Goal: Task Accomplishment & Management: Use online tool/utility

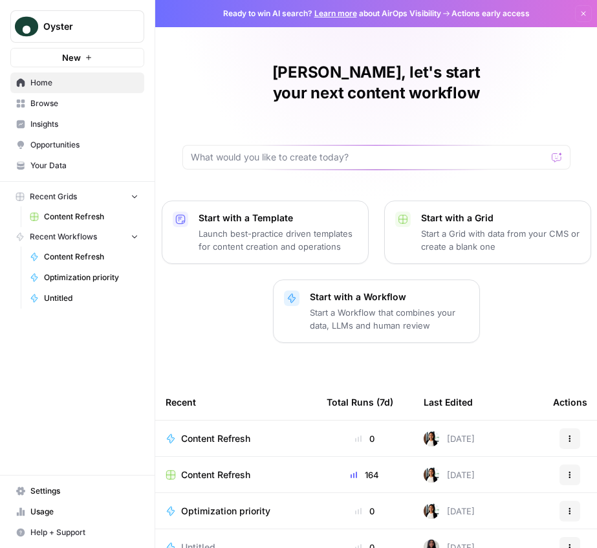
click at [347, 290] on p "Start with a Workflow" at bounding box center [389, 296] width 159 height 13
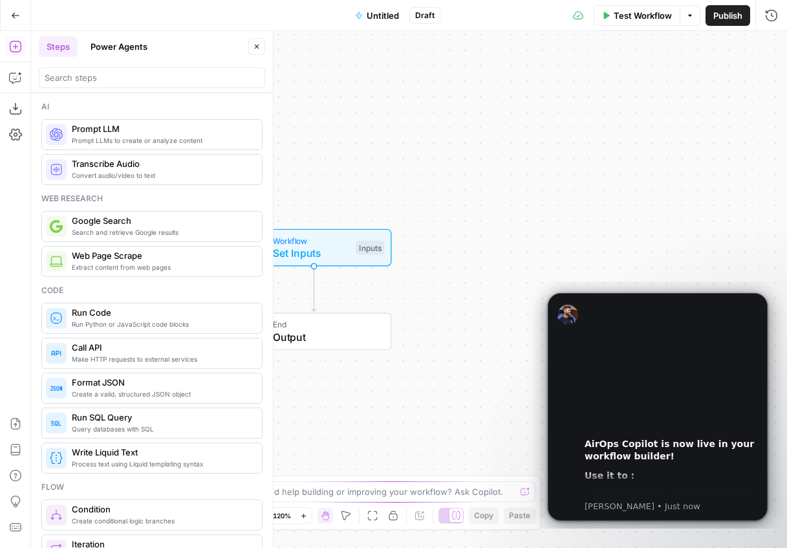
click at [388, 17] on span "Untitled" at bounding box center [383, 15] width 32 height 13
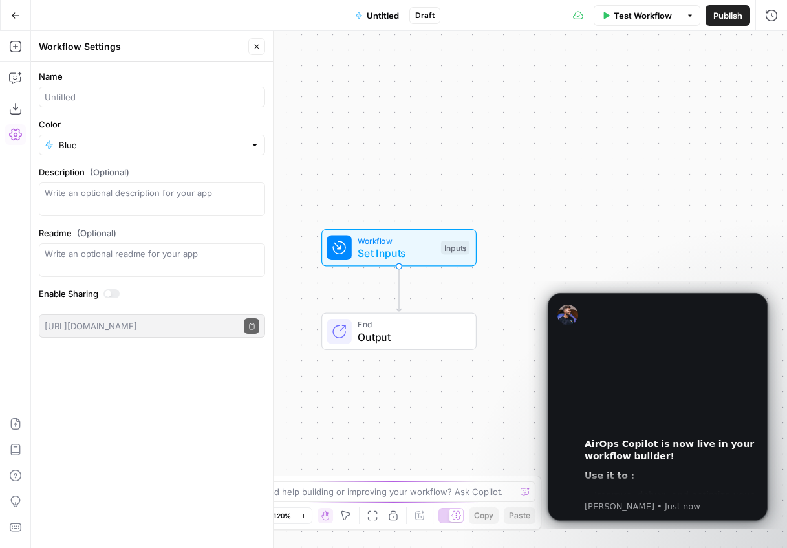
click at [388, 17] on span "Untitled" at bounding box center [383, 15] width 32 height 13
click at [138, 95] on input "Name" at bounding box center [152, 97] width 215 height 13
type input "[PERSON_NAME] training test"
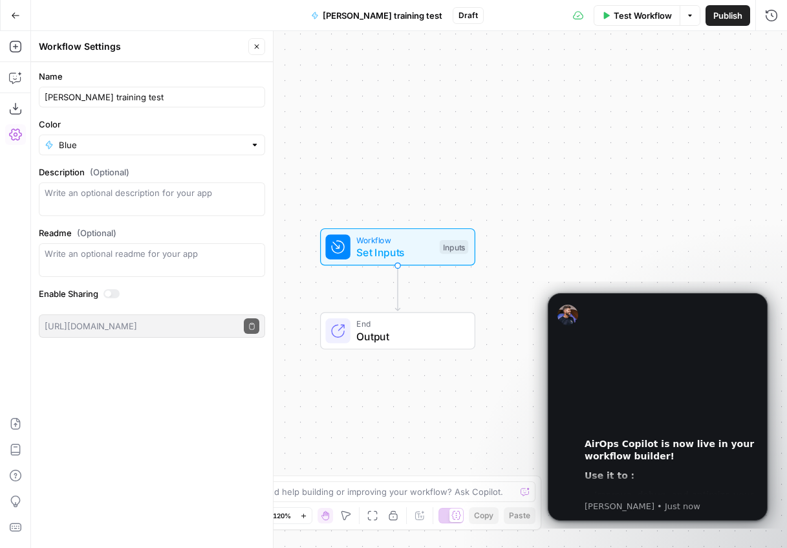
click at [525, 170] on div "Workflow Set Inputs Inputs End Output" at bounding box center [409, 289] width 756 height 517
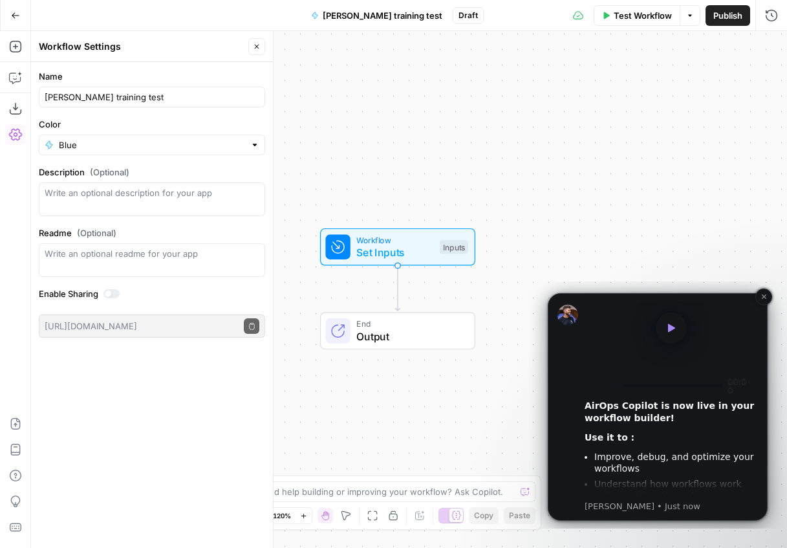
scroll to position [48, 0]
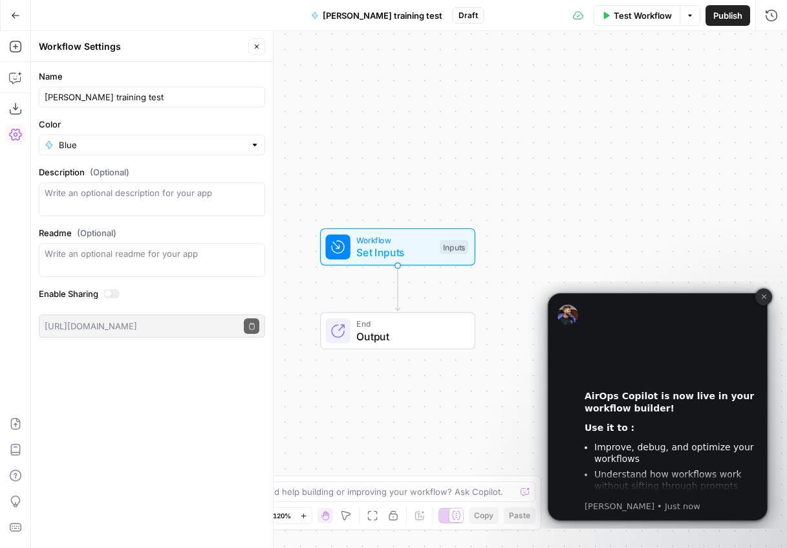
click at [765, 295] on icon "Dismiss notification" at bounding box center [763, 296] width 7 height 7
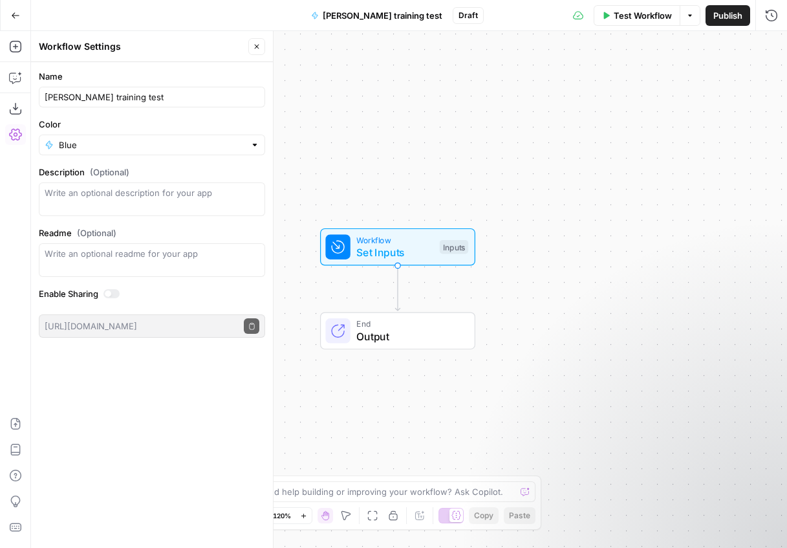
click at [387, 252] on span "Set Inputs" at bounding box center [394, 252] width 77 height 16
click at [422, 213] on span "Test Step" at bounding box center [440, 219] width 41 height 14
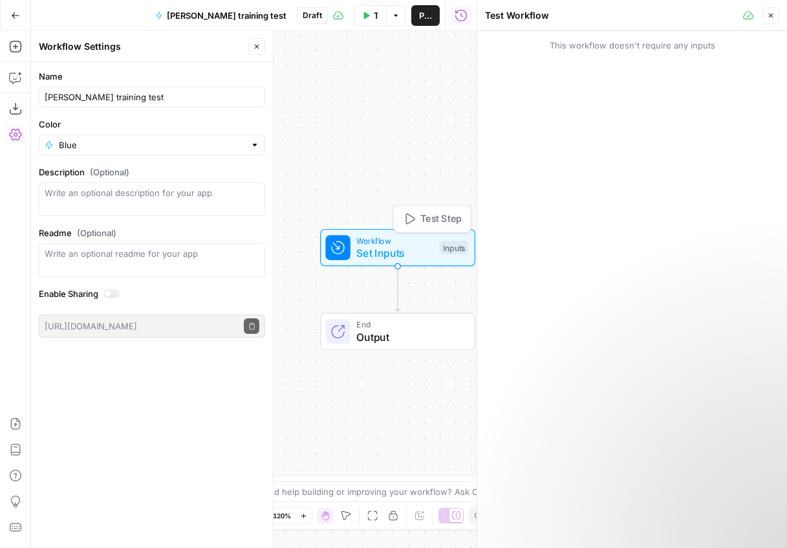
click at [394, 239] on span "Workflow" at bounding box center [394, 240] width 77 height 12
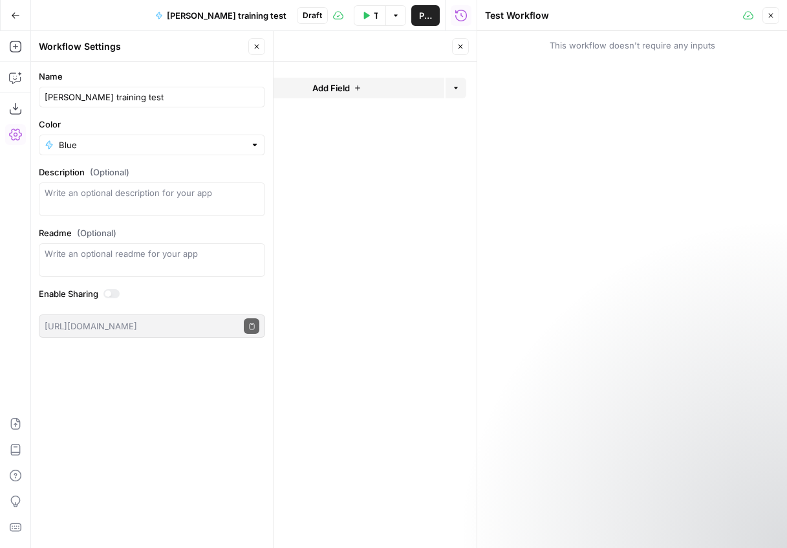
click at [763, 16] on button "Close" at bounding box center [770, 15] width 17 height 17
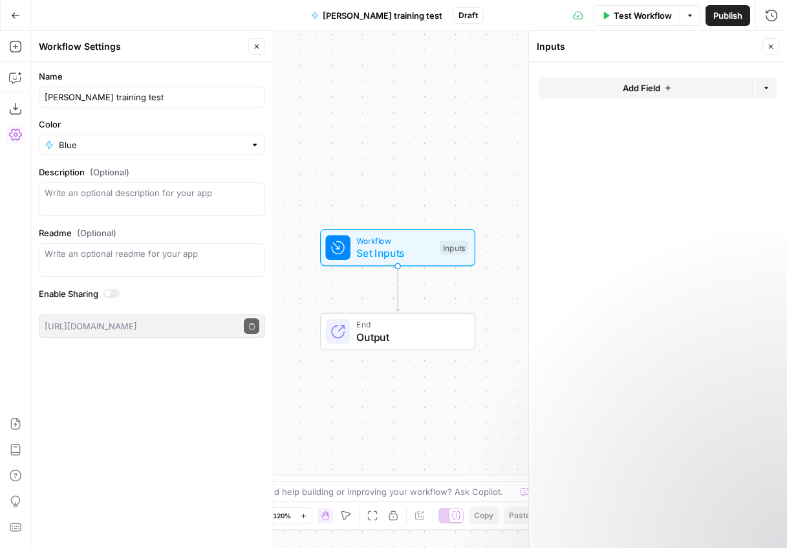
click at [667, 94] on button "Add Field" at bounding box center [646, 88] width 215 height 21
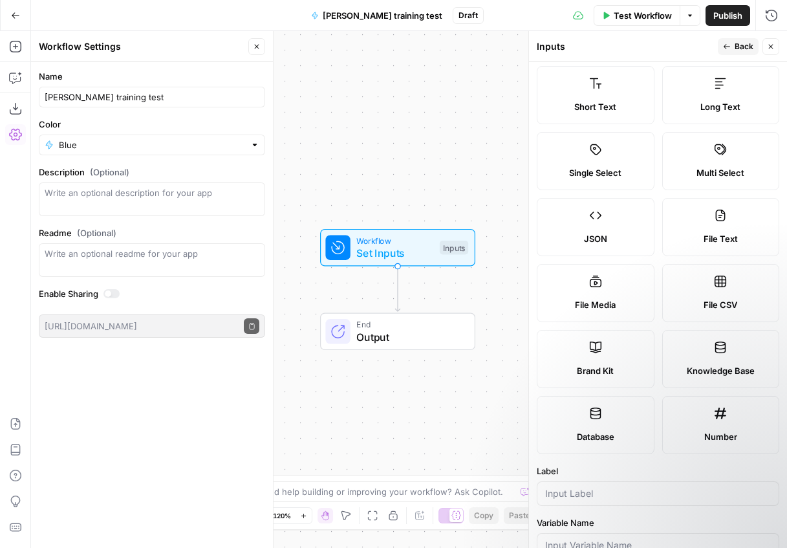
scroll to position [0, 0]
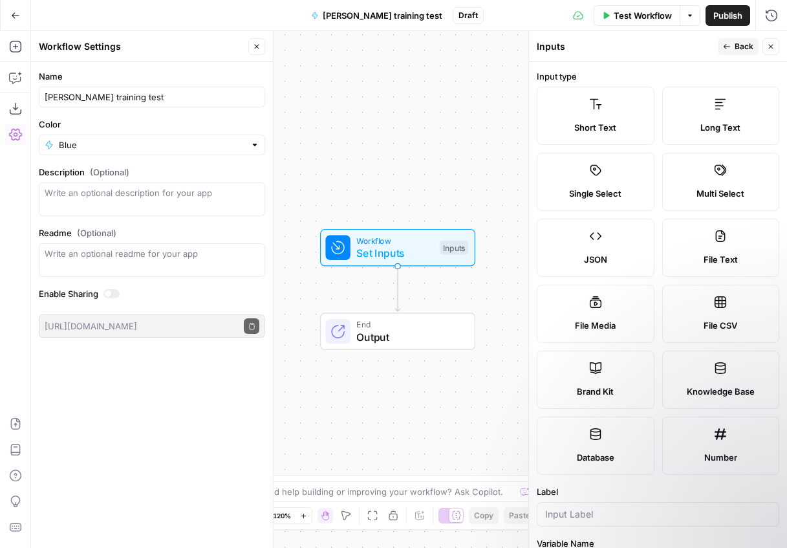
click at [603, 107] on label "Short Text" at bounding box center [596, 116] width 118 height 58
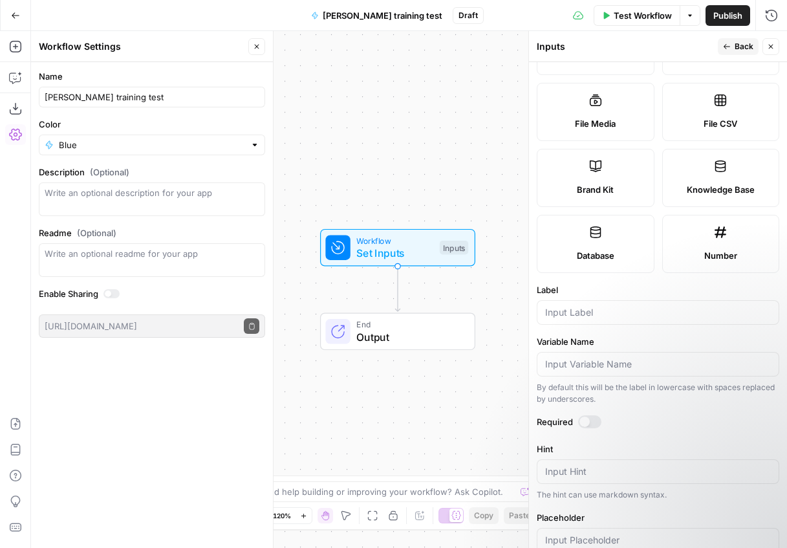
scroll to position [249, 0]
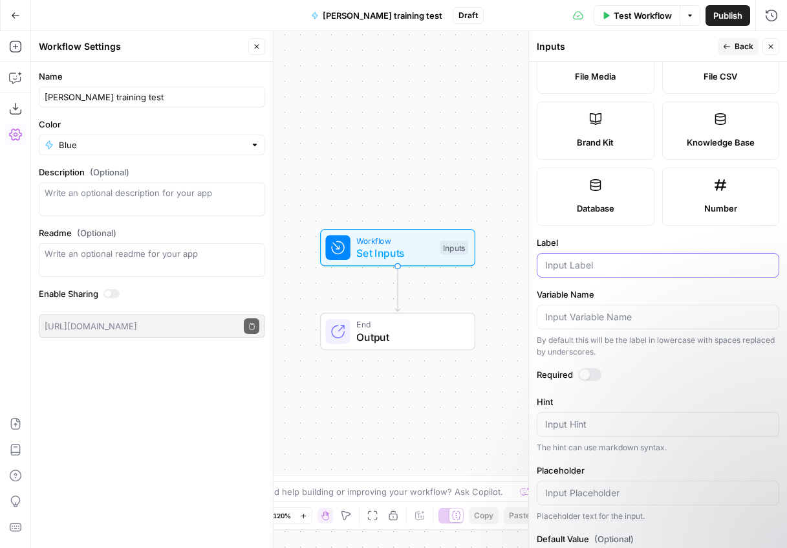
click at [578, 264] on input "Label" at bounding box center [658, 265] width 226 height 13
click at [544, 263] on div "URL" at bounding box center [658, 265] width 242 height 25
type input "Article URL"
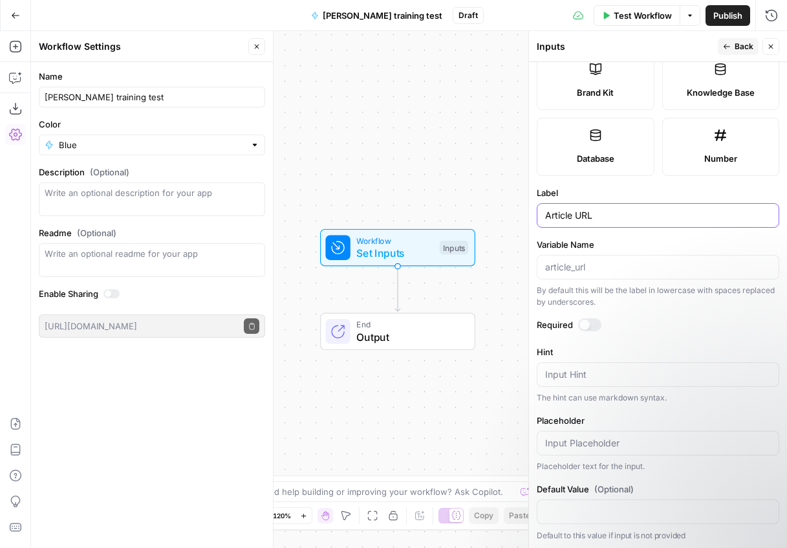
scroll to position [300, 0]
click at [594, 376] on textarea "Hint" at bounding box center [658, 373] width 226 height 13
click at [592, 322] on div at bounding box center [589, 323] width 23 height 13
click at [418, 171] on div "Workflow Set Inputs Inputs End Output" at bounding box center [409, 289] width 756 height 517
click at [736, 43] on span "Back" at bounding box center [743, 47] width 19 height 12
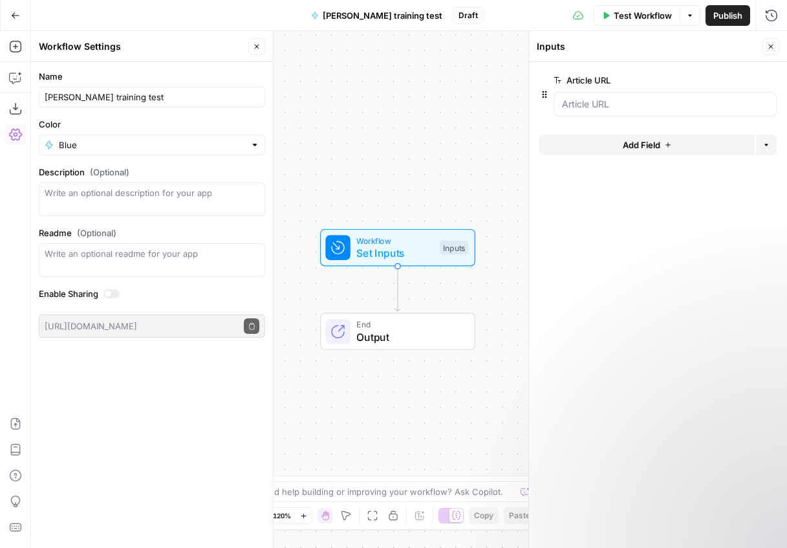
click at [683, 144] on button "Add Field" at bounding box center [646, 144] width 215 height 21
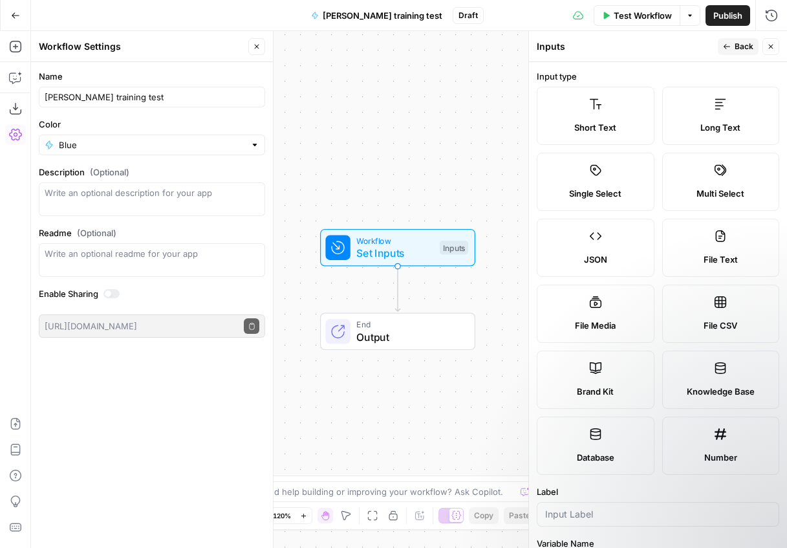
click at [591, 116] on label "Short Text" at bounding box center [596, 116] width 118 height 58
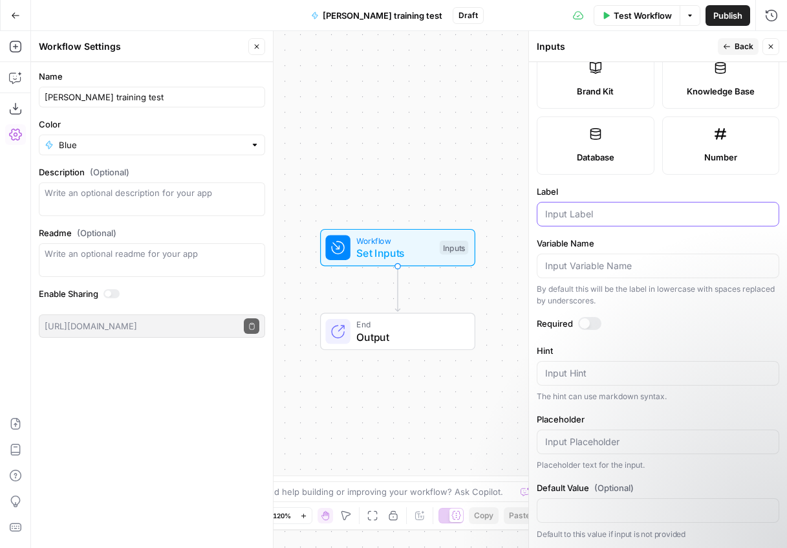
click at [590, 211] on input "Label" at bounding box center [658, 214] width 226 height 13
type input "Key Word"
click at [594, 327] on div at bounding box center [589, 323] width 23 height 13
click at [731, 44] on button "Back" at bounding box center [738, 46] width 41 height 17
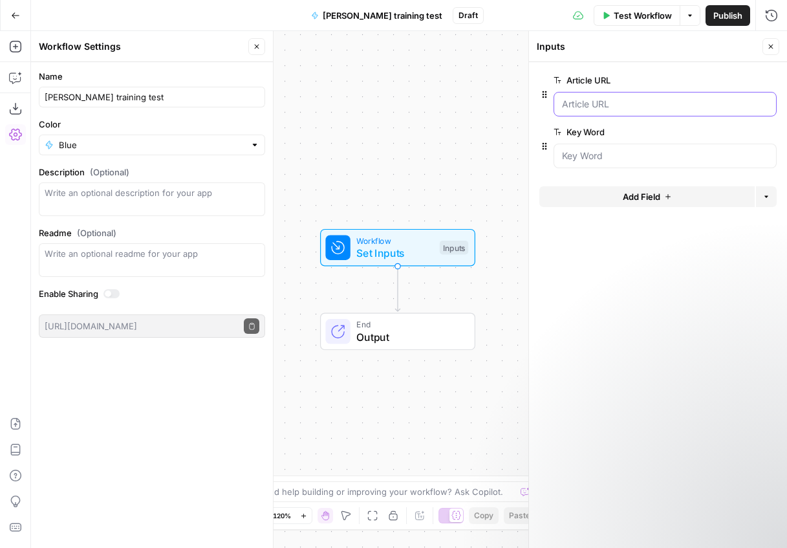
click at [596, 106] on URL "Article URL" at bounding box center [665, 104] width 206 height 13
click at [609, 101] on URL "Article URL" at bounding box center [665, 104] width 206 height 13
click at [608, 107] on URL "Article URL" at bounding box center [665, 104] width 206 height 13
click at [673, 326] on form "Article URL edit field Delete group Key Word edit field Delete group Add Field …" at bounding box center [658, 305] width 258 height 486
click at [361, 288] on div "Workflow Set Inputs Inputs Test Step End Output" at bounding box center [409, 289] width 756 height 517
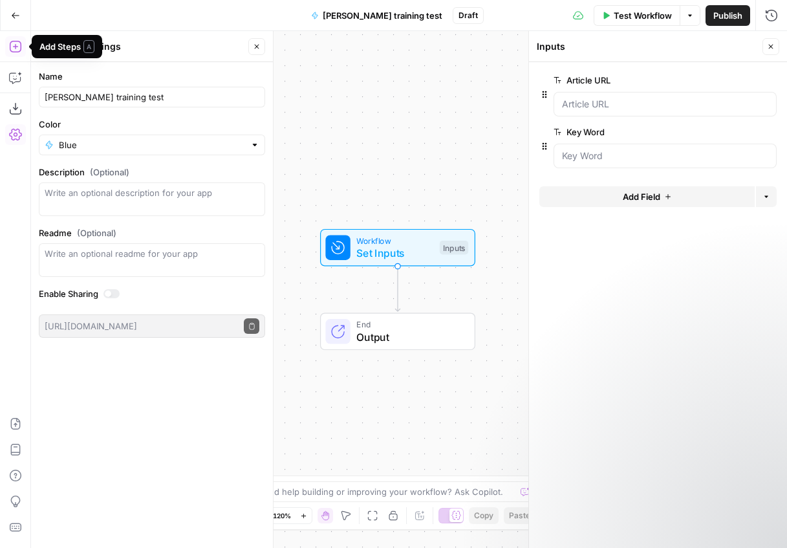
click at [17, 53] on button "Add Steps" at bounding box center [15, 46] width 21 height 21
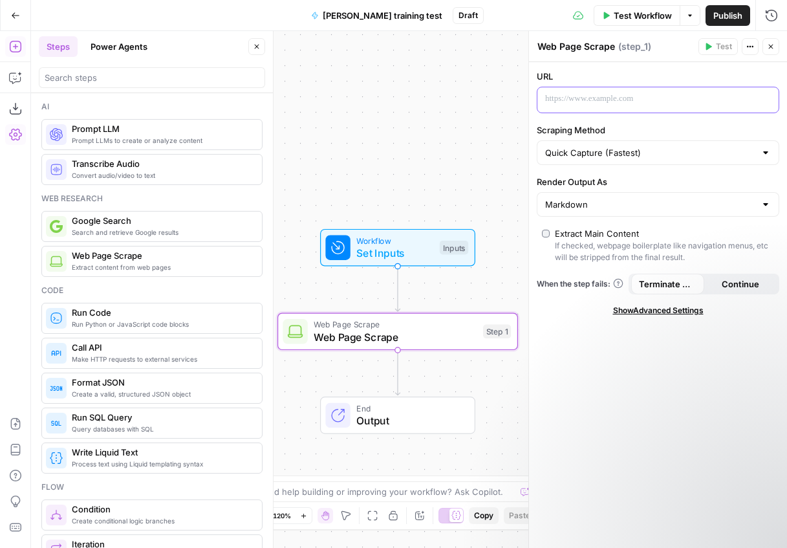
click at [589, 100] on p at bounding box center [647, 98] width 205 height 13
click at [767, 100] on icon "button" at bounding box center [767, 99] width 6 height 6
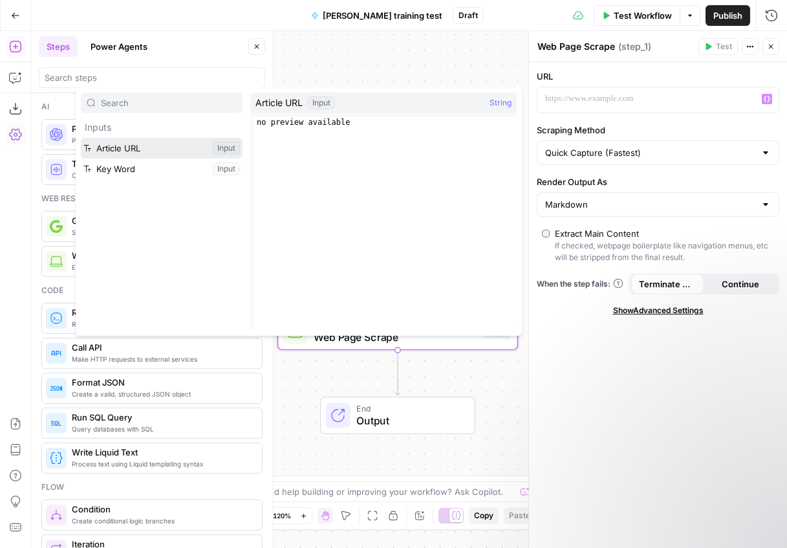
click at [142, 153] on button "Select variable Article URL" at bounding box center [162, 148] width 162 height 21
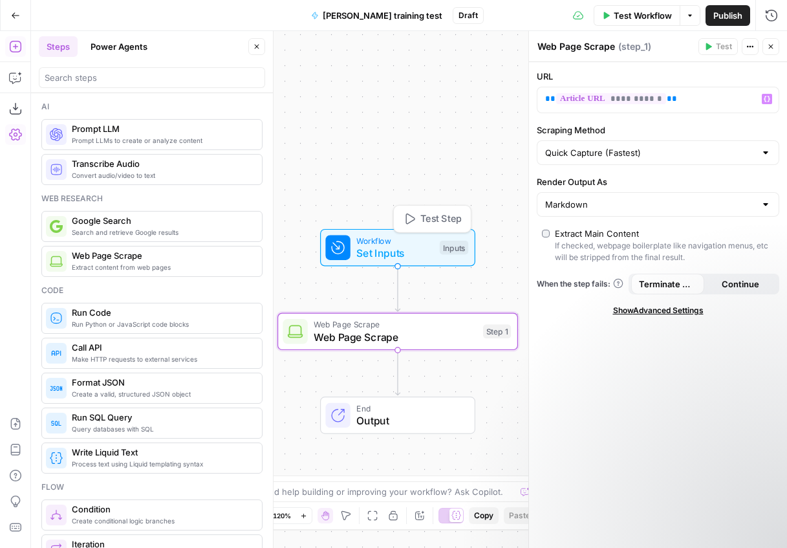
click at [440, 220] on span "Test Step" at bounding box center [440, 219] width 41 height 14
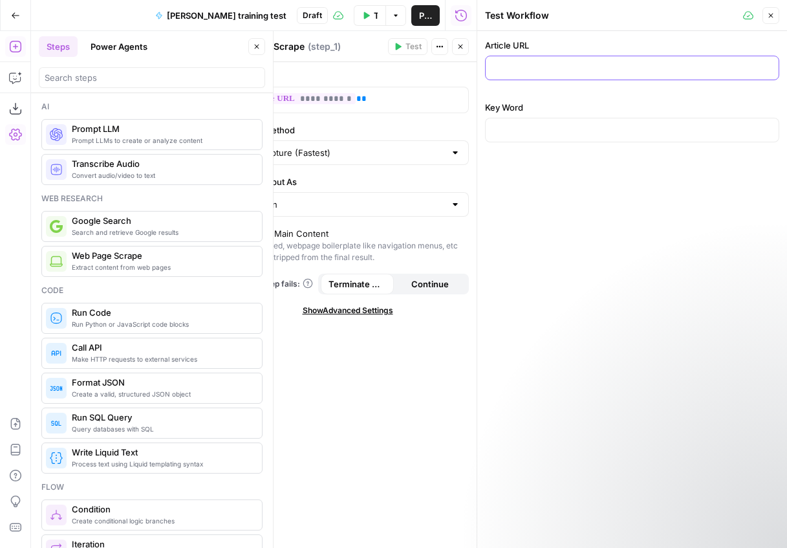
click at [544, 63] on input "Article URL" at bounding box center [631, 67] width 277 height 13
paste input "[URL][DOMAIN_NAME]"
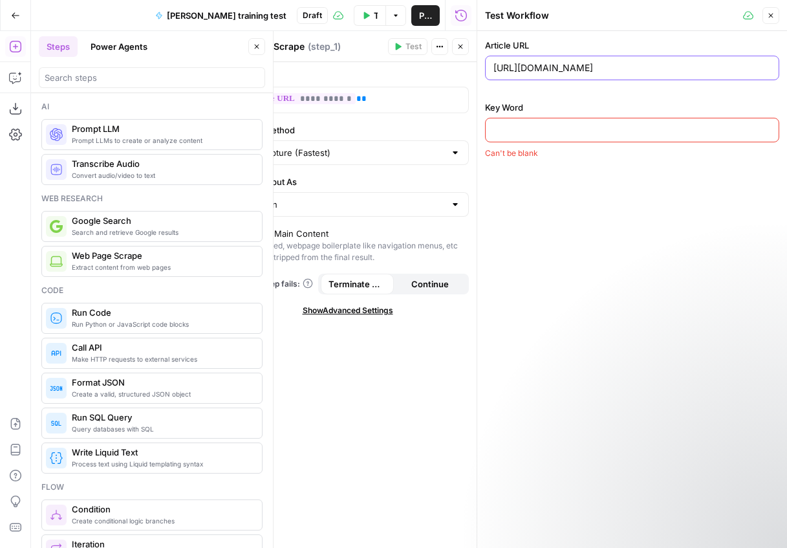
type input "[URL][DOMAIN_NAME]"
click at [605, 118] on div at bounding box center [632, 130] width 294 height 25
click at [600, 123] on input "Key Word" at bounding box center [631, 129] width 277 height 13
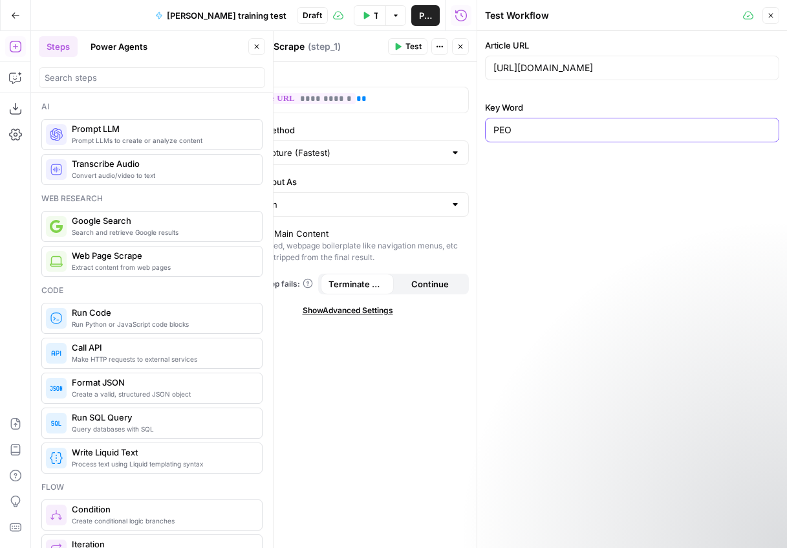
type input "PEO"
click at [606, 192] on div "Article URL [URL][DOMAIN_NAME] Key Word PEO" at bounding box center [632, 289] width 310 height 517
click at [440, 359] on div "**********" at bounding box center [348, 305] width 258 height 486
click at [403, 42] on button "Test" at bounding box center [407, 46] width 39 height 17
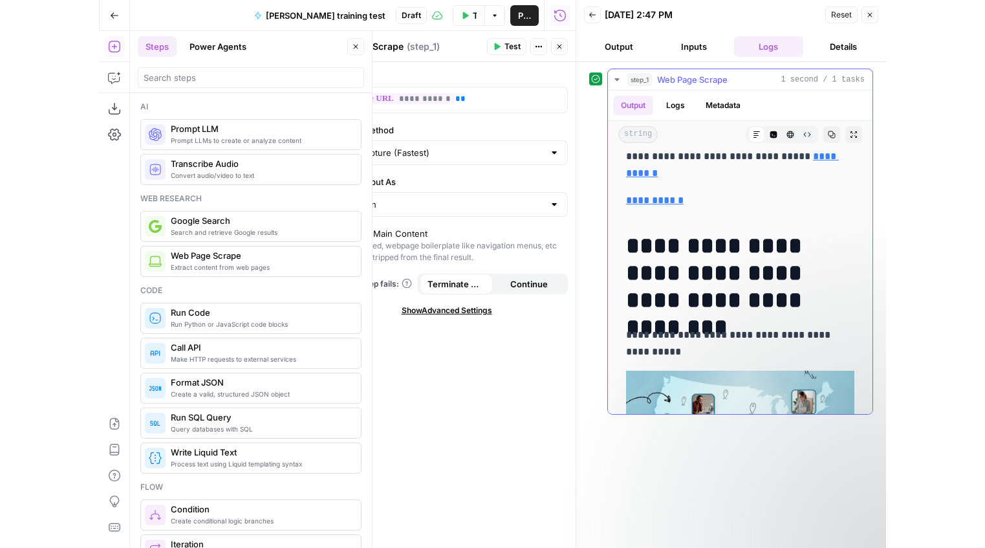
scroll to position [176, 0]
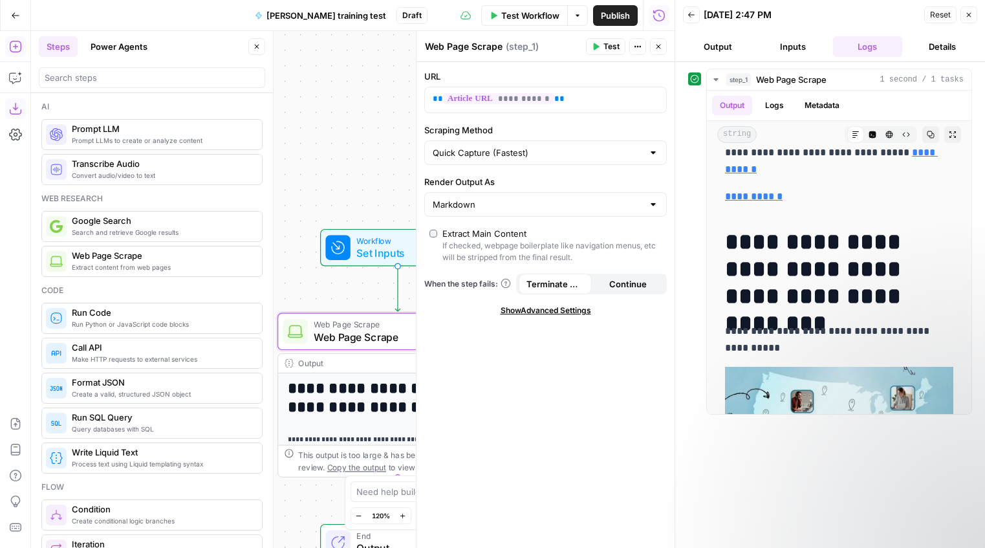
click at [817, 17] on button "Close" at bounding box center [968, 14] width 17 height 17
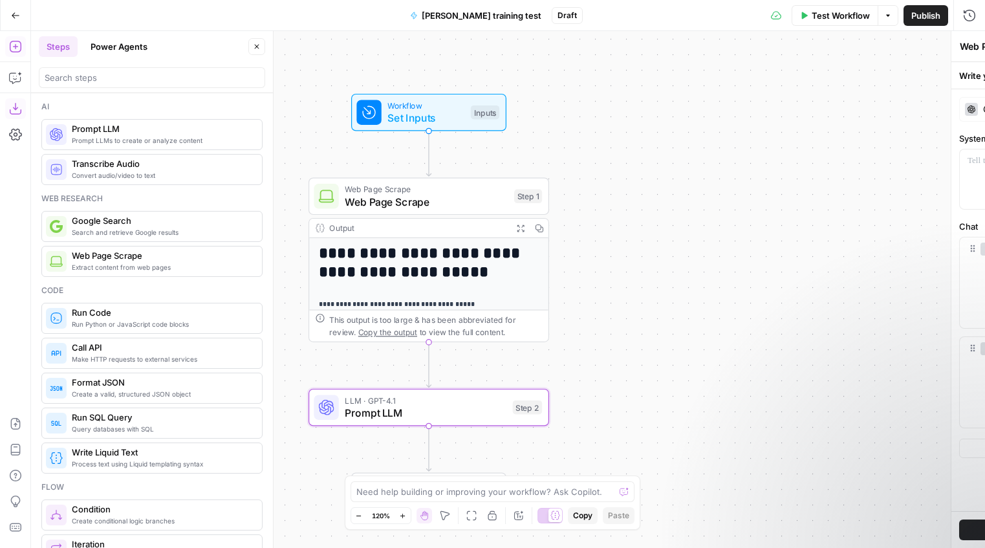
type textarea "Prompt LLM"
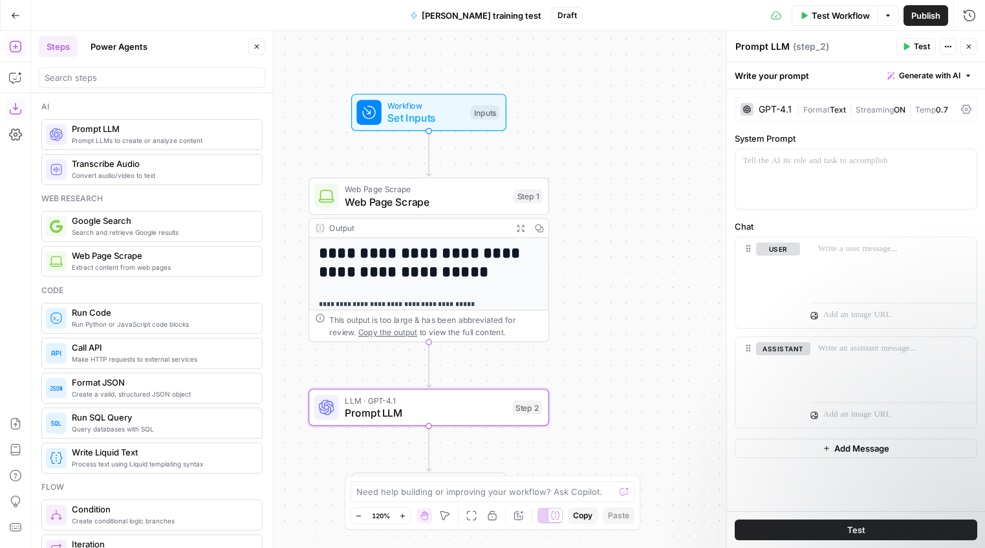
click at [770, 112] on div "GPT-4.1" at bounding box center [774, 109] width 33 height 9
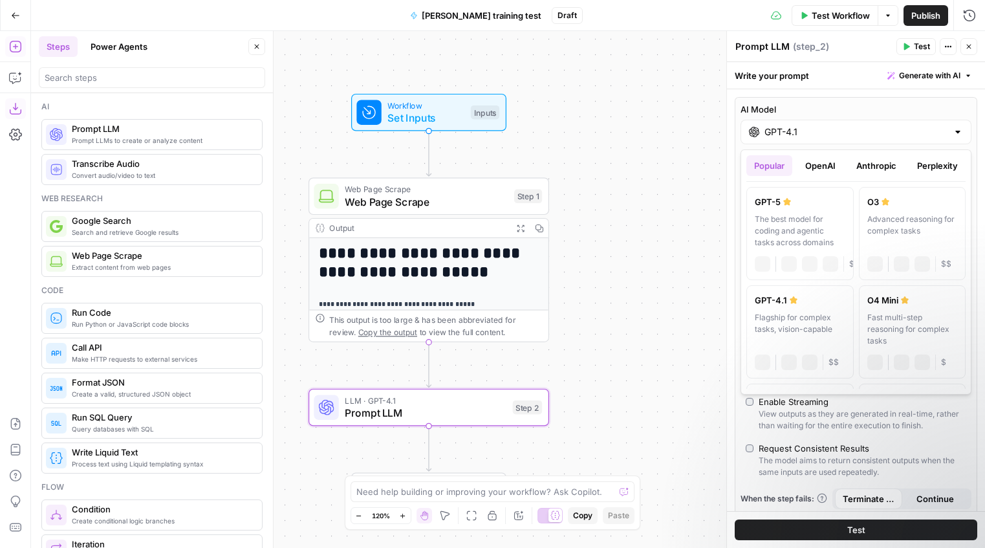
click at [780, 132] on input "GPT-4.1" at bounding box center [855, 131] width 183 height 13
click at [817, 162] on button "Anthropic" at bounding box center [876, 165] width 56 height 21
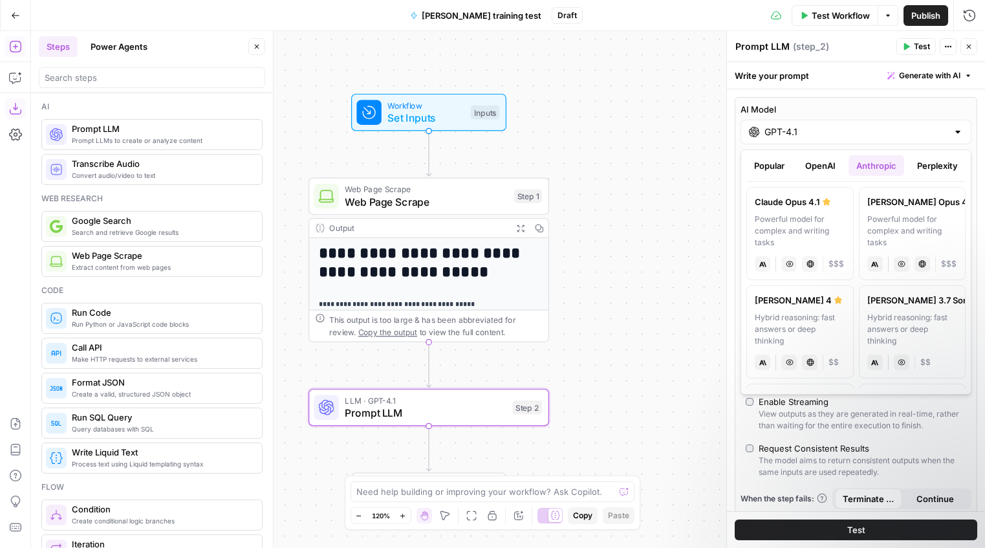
click at [817, 309] on label "[PERSON_NAME] 4 Hybrid reasoning: fast answers or deep thinking anthropic Visio…" at bounding box center [799, 331] width 107 height 93
type input "[PERSON_NAME] 4"
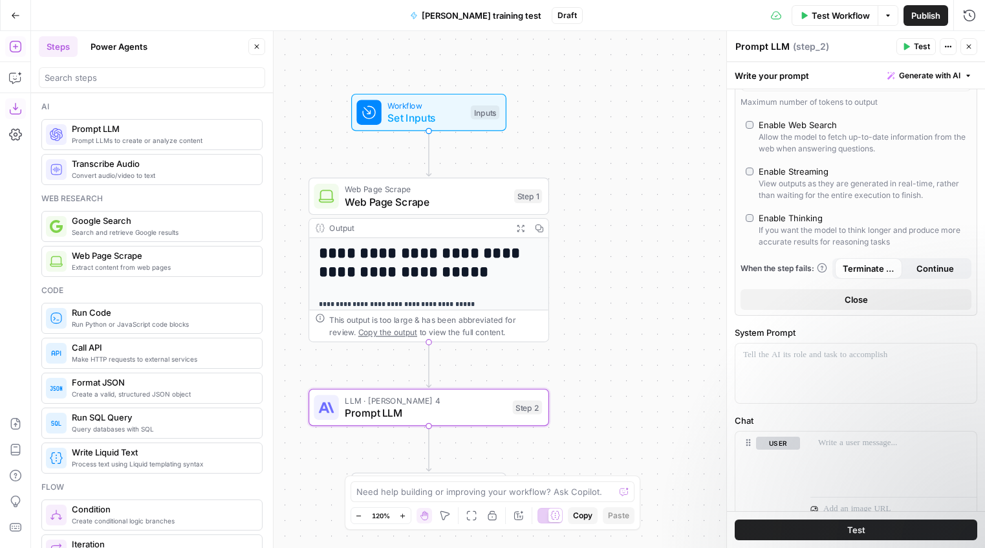
scroll to position [0, 0]
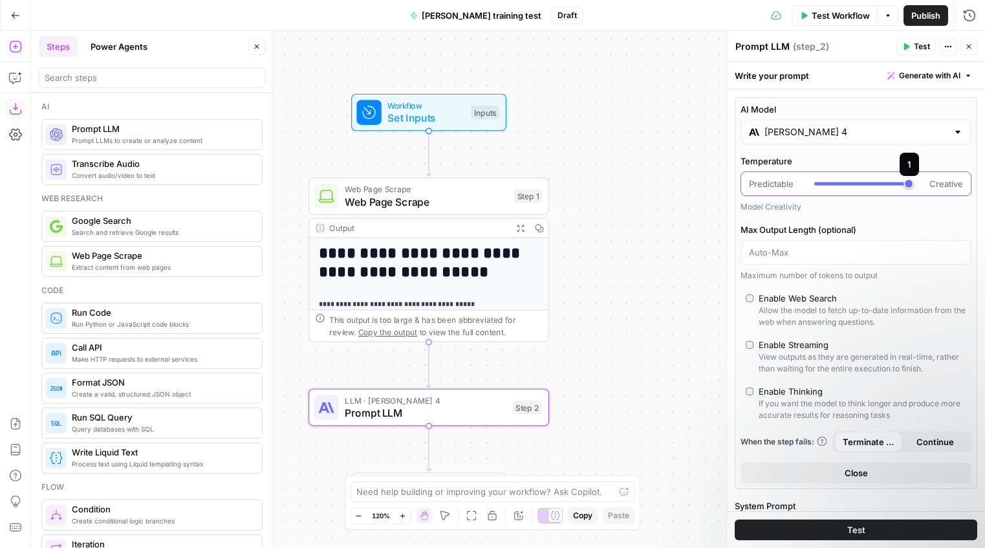
type input "***"
click at [817, 187] on div at bounding box center [861, 183] width 94 height 13
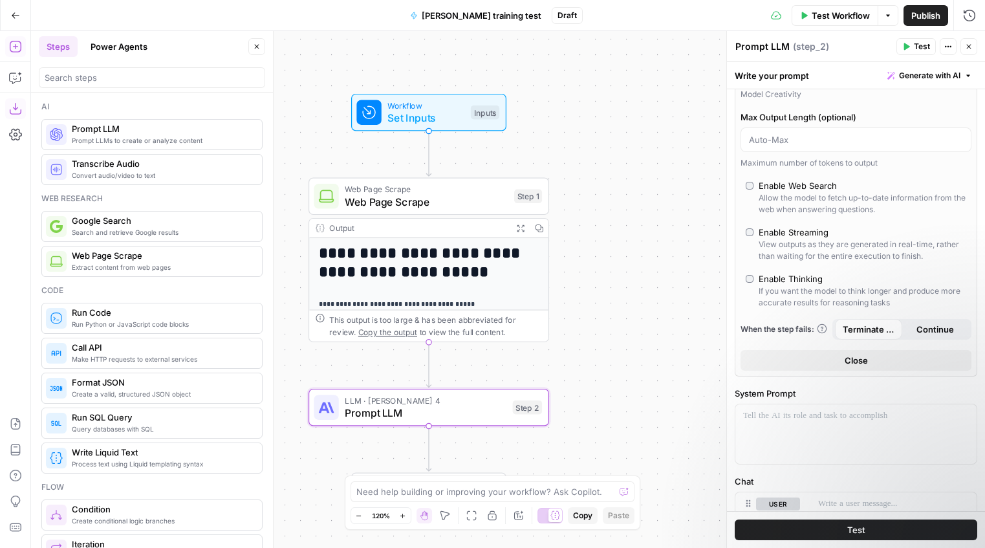
scroll to position [118, 0]
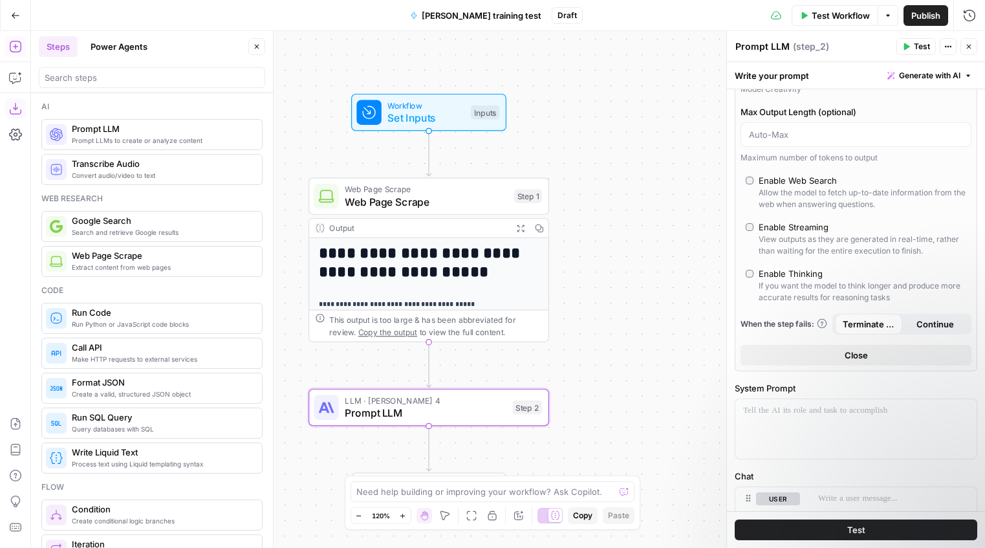
click at [817, 365] on button "Close" at bounding box center [855, 355] width 231 height 21
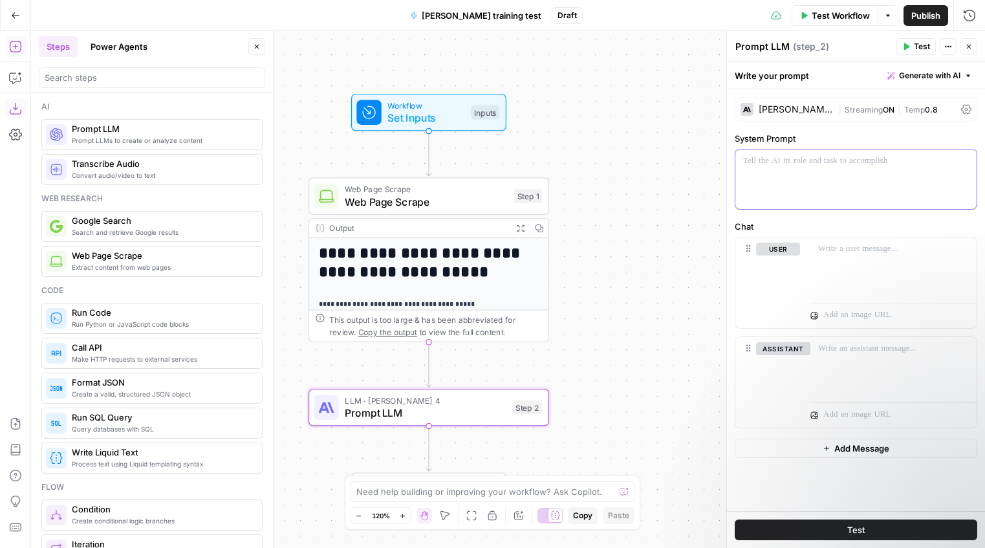
click at [801, 161] on p at bounding box center [856, 161] width 226 height 13
click at [817, 253] on p at bounding box center [893, 248] width 151 height 13
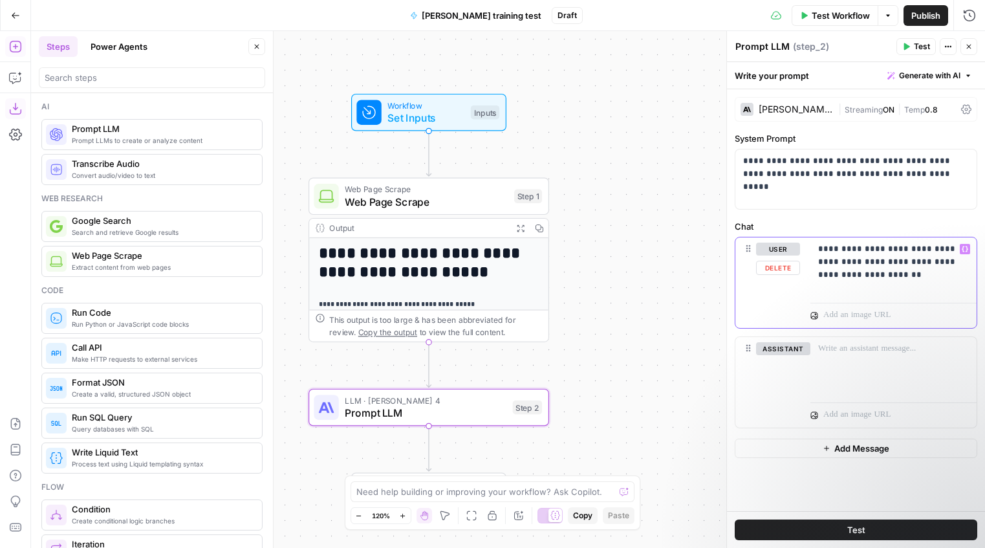
drag, startPoint x: 930, startPoint y: 275, endPoint x: 878, endPoint y: 262, distance: 54.1
click at [817, 262] on p "**********" at bounding box center [893, 261] width 151 height 39
click at [817, 252] on button "Variables Menu" at bounding box center [964, 249] width 10 height 10
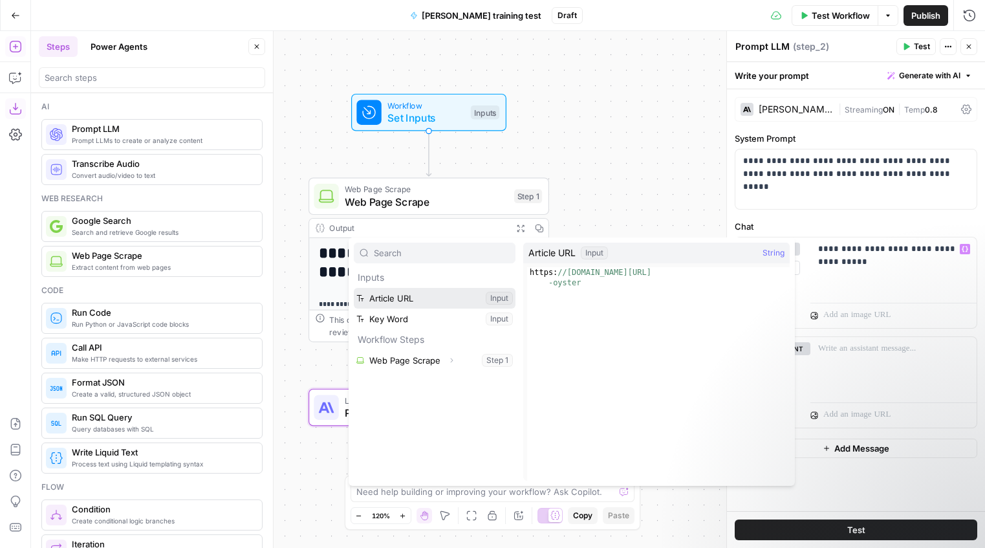
click at [445, 295] on button "Select variable Article URL" at bounding box center [435, 298] width 162 height 21
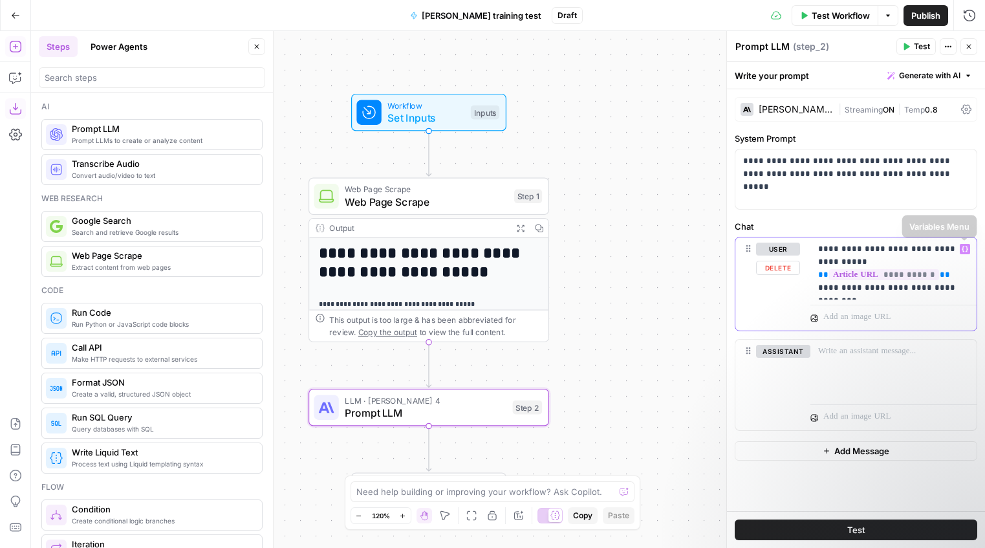
click at [817, 252] on button "Variables Menu" at bounding box center [964, 249] width 10 height 10
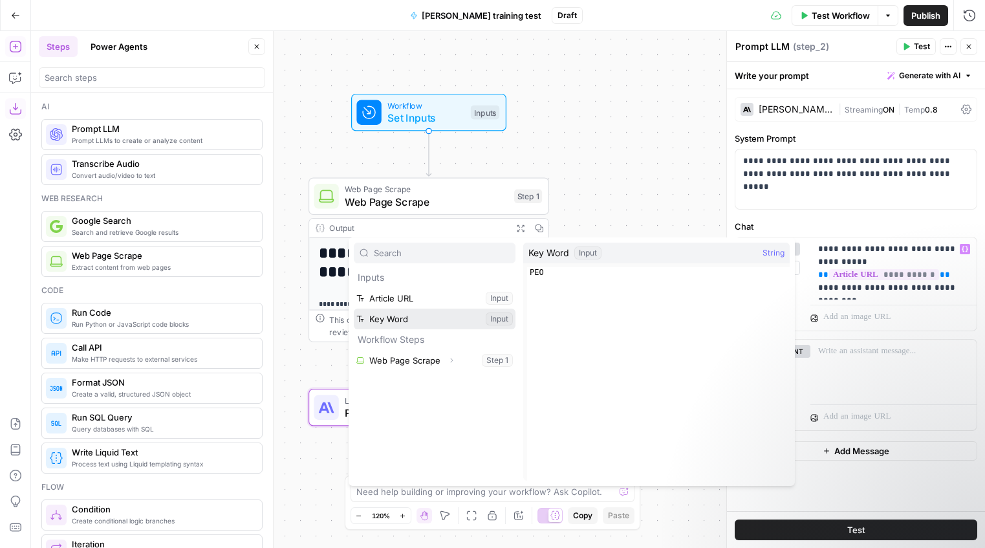
click at [449, 319] on button "Select variable Key Word" at bounding box center [435, 318] width 162 height 21
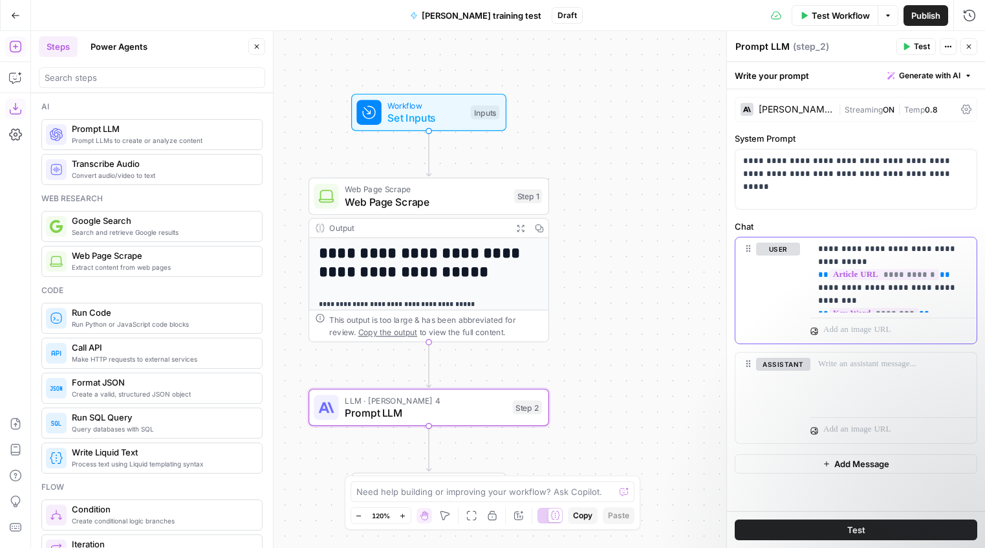
click at [817, 258] on p "**********" at bounding box center [893, 274] width 151 height 65
drag, startPoint x: 926, startPoint y: 279, endPoint x: 826, endPoint y: 278, distance: 99.6
click at [817, 278] on p "**********" at bounding box center [893, 274] width 151 height 65
click at [817, 281] on p "**********" at bounding box center [893, 274] width 151 height 65
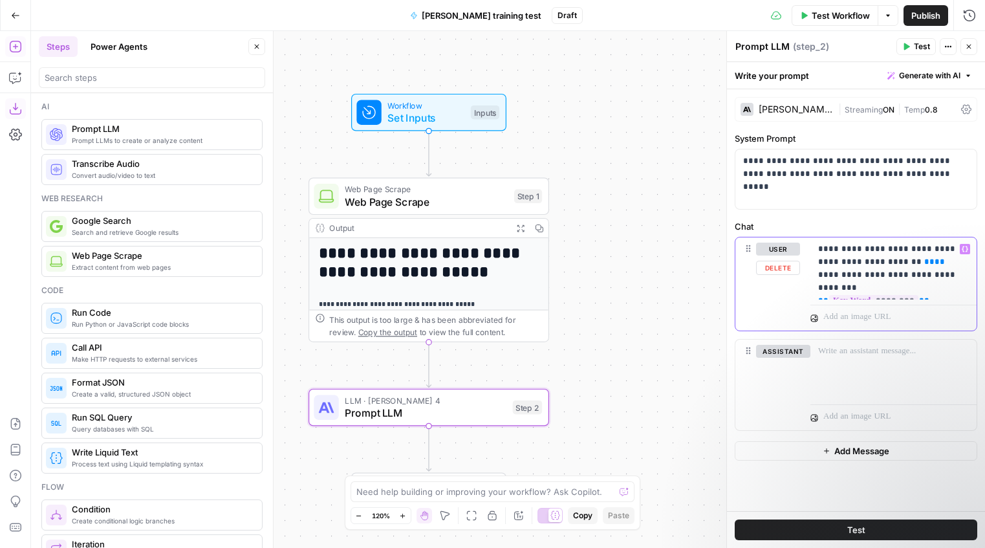
drag, startPoint x: 936, startPoint y: 266, endPoint x: 921, endPoint y: 266, distance: 14.2
click at [817, 266] on p "**********" at bounding box center [893, 268] width 151 height 52
click at [817, 252] on button "Variables Menu" at bounding box center [964, 249] width 10 height 10
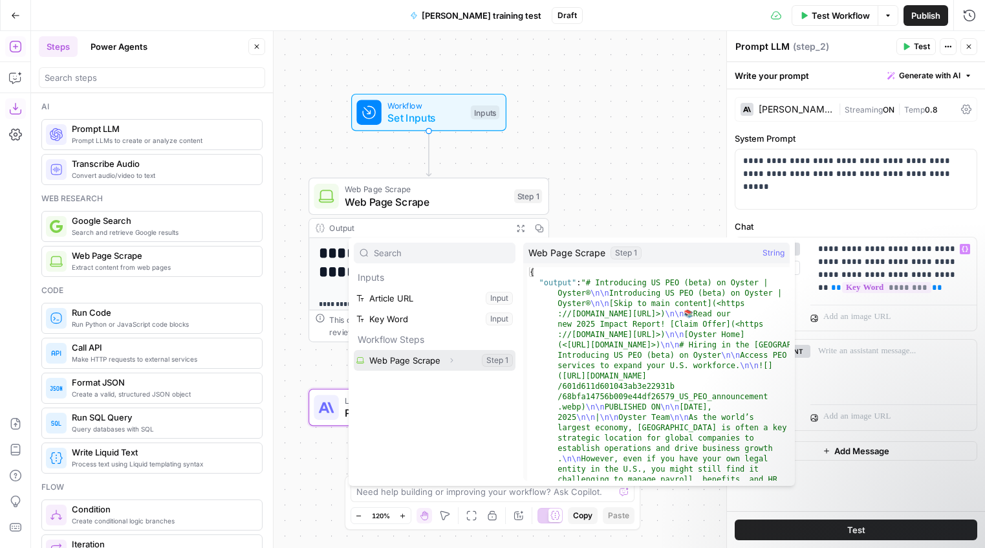
click at [433, 367] on button "Select variable Web Page Scrape" at bounding box center [435, 360] width 162 height 21
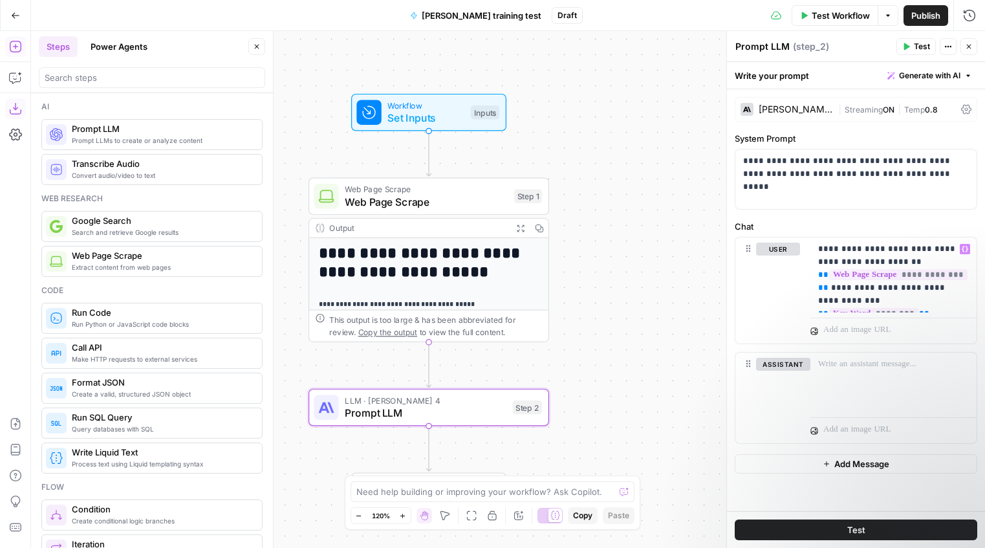
click at [817, 524] on button "Test" at bounding box center [855, 529] width 242 height 21
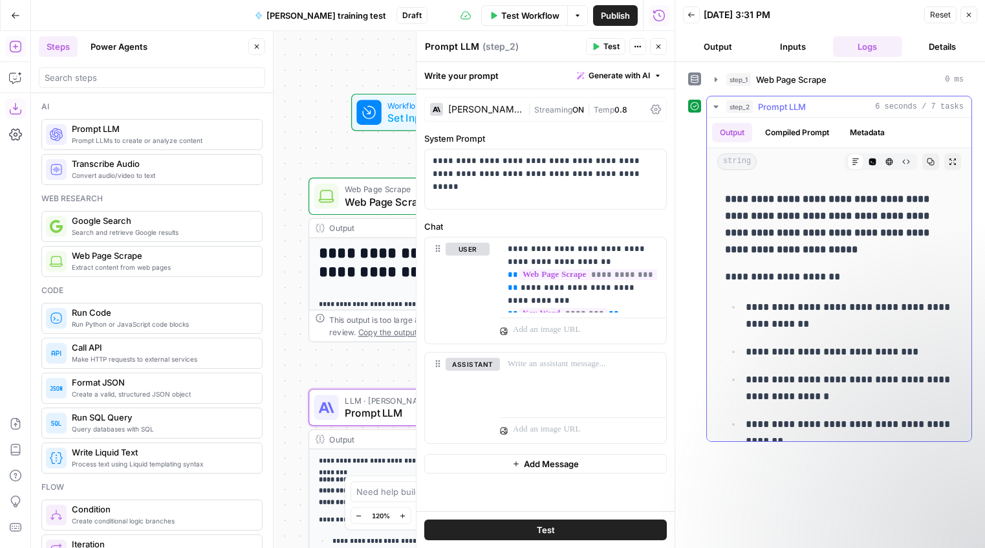
scroll to position [13, 0]
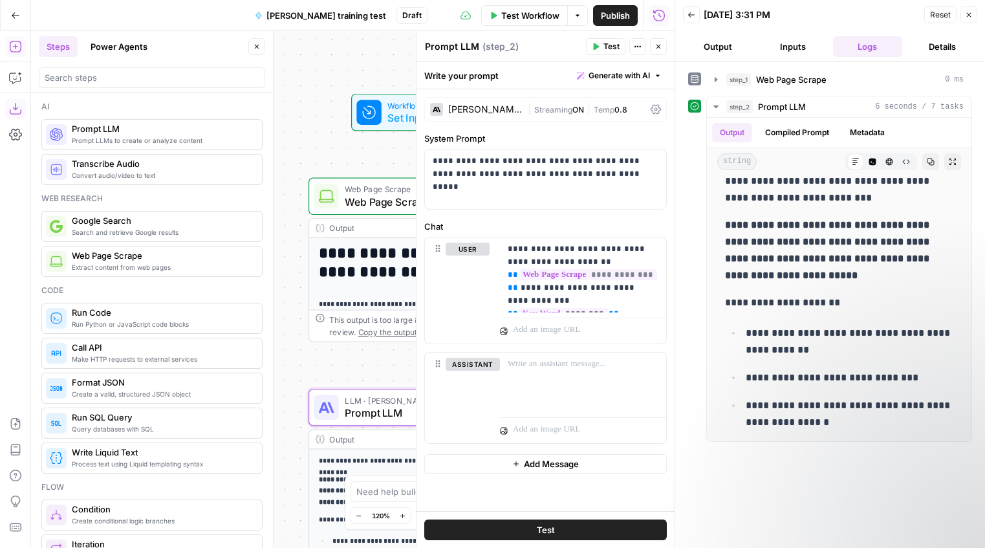
click at [337, 378] on div "**********" at bounding box center [352, 289] width 643 height 517
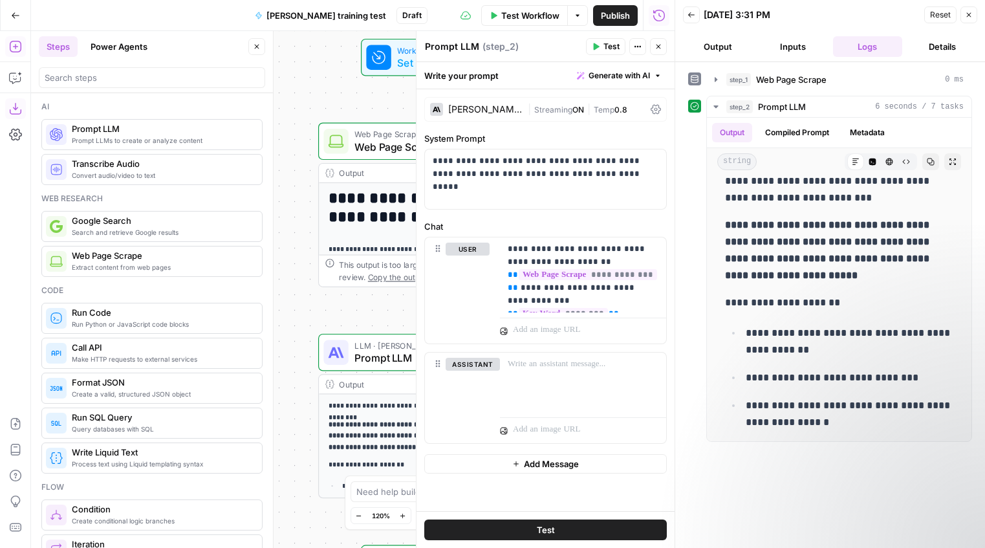
click at [817, 14] on icon "button" at bounding box center [969, 15] width 8 height 8
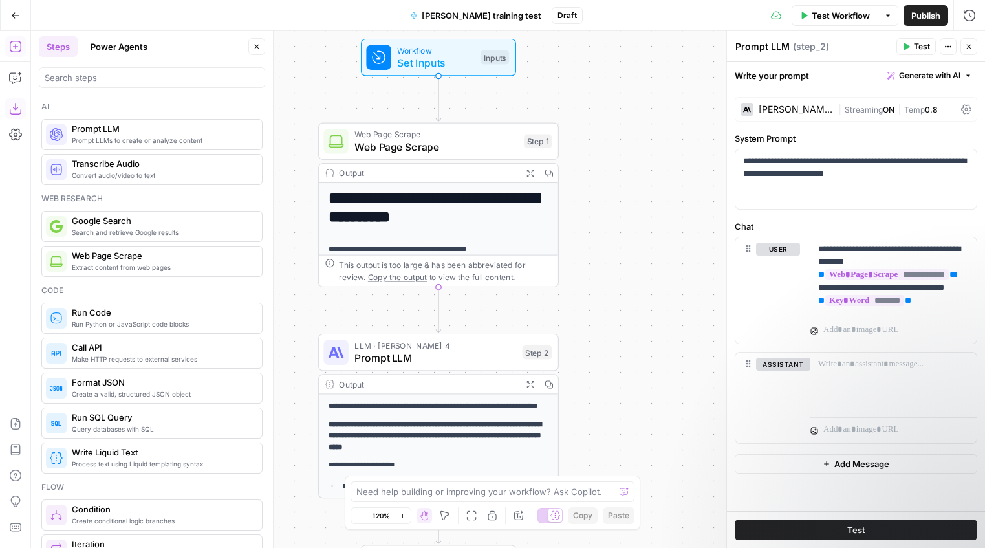
click at [817, 13] on span "Publish" at bounding box center [925, 15] width 29 height 13
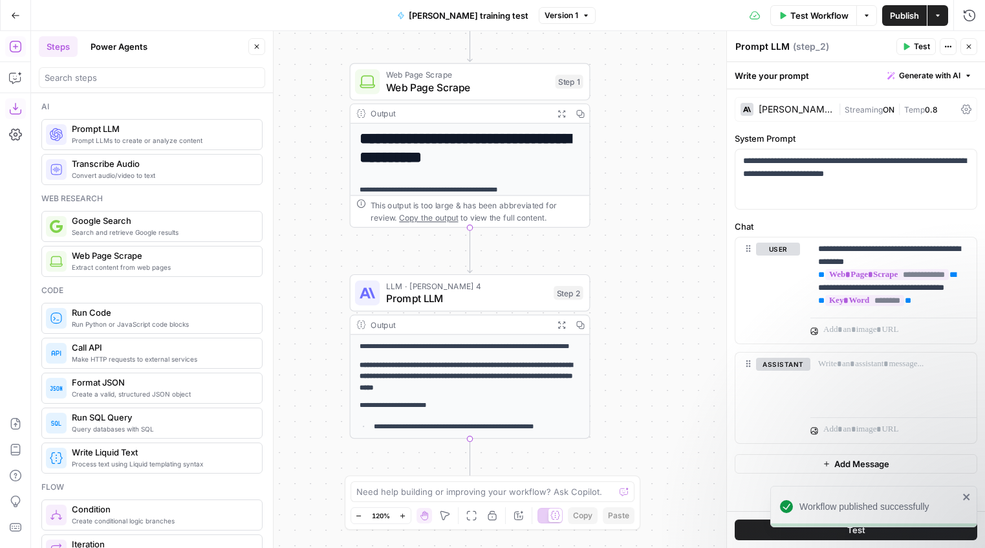
click at [817, 12] on icon "button" at bounding box center [938, 16] width 8 height 8
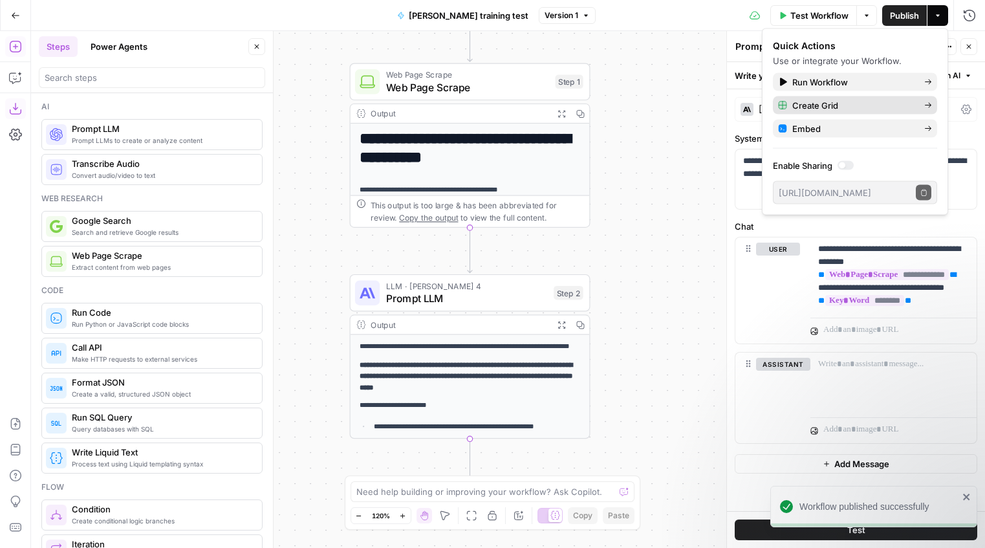
click at [813, 107] on span "Create Grid" at bounding box center [853, 105] width 122 height 13
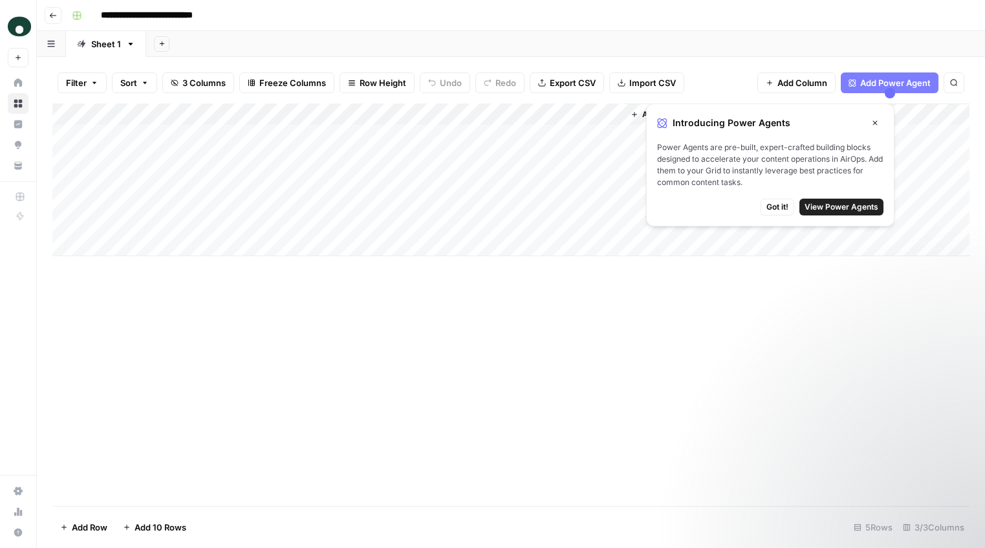
click at [817, 122] on icon "button" at bounding box center [875, 123] width 5 height 5
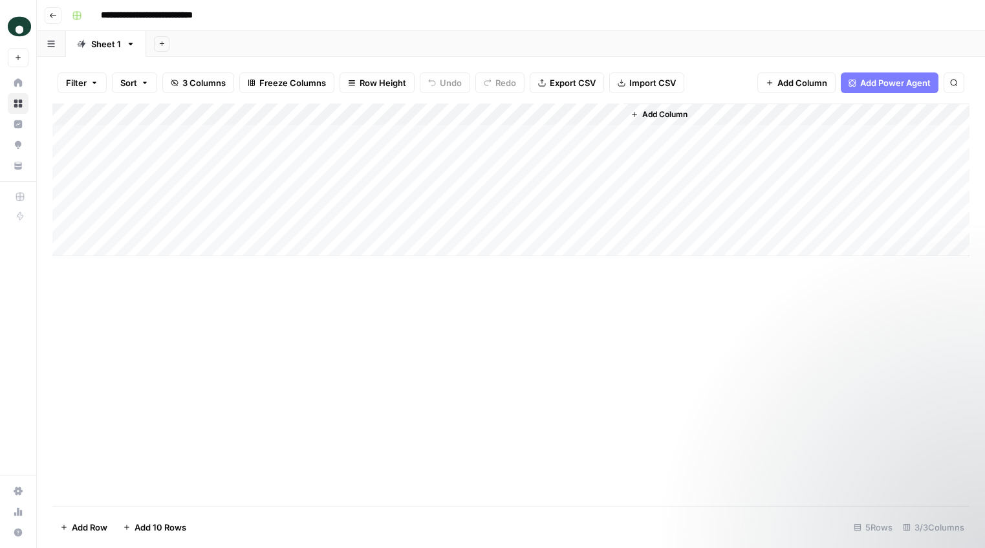
click at [596, 114] on div "Add Column" at bounding box center [510, 179] width 917 height 153
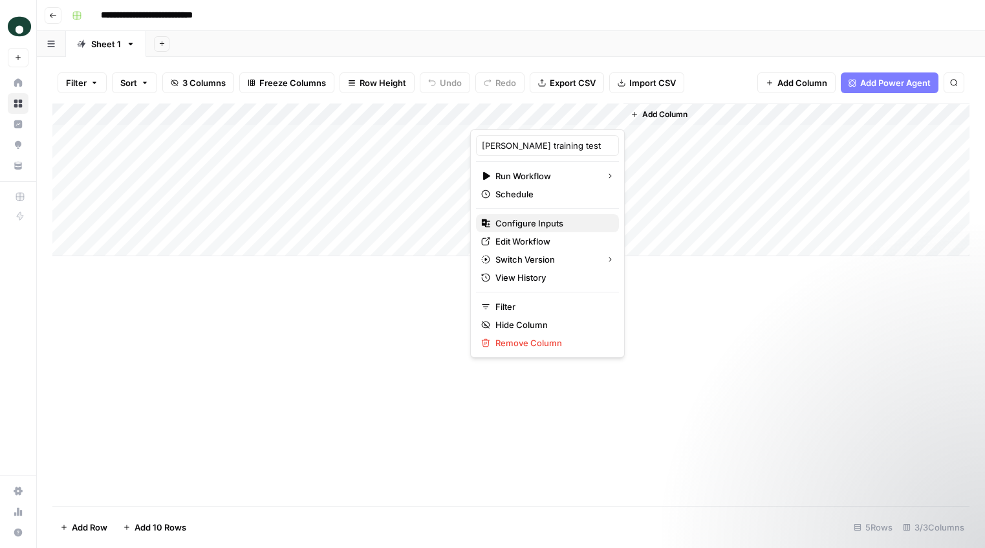
click at [531, 222] on span "Configure Inputs" at bounding box center [551, 223] width 113 height 13
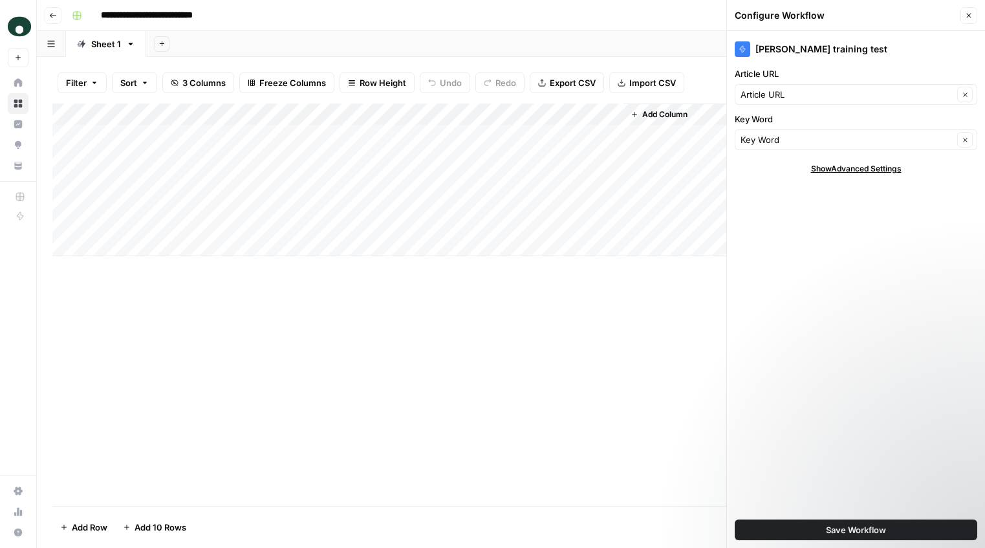
click at [813, 84] on div "Article URL Clear" at bounding box center [855, 94] width 242 height 21
type input "Article URL"
click at [817, 262] on div "[PERSON_NAME] training test Article URL Article URL Clear Key Word Key Word Cle…" at bounding box center [856, 289] width 258 height 517
click at [780, 103] on div "Article URL Clear" at bounding box center [855, 94] width 242 height 21
type input "Article URL"
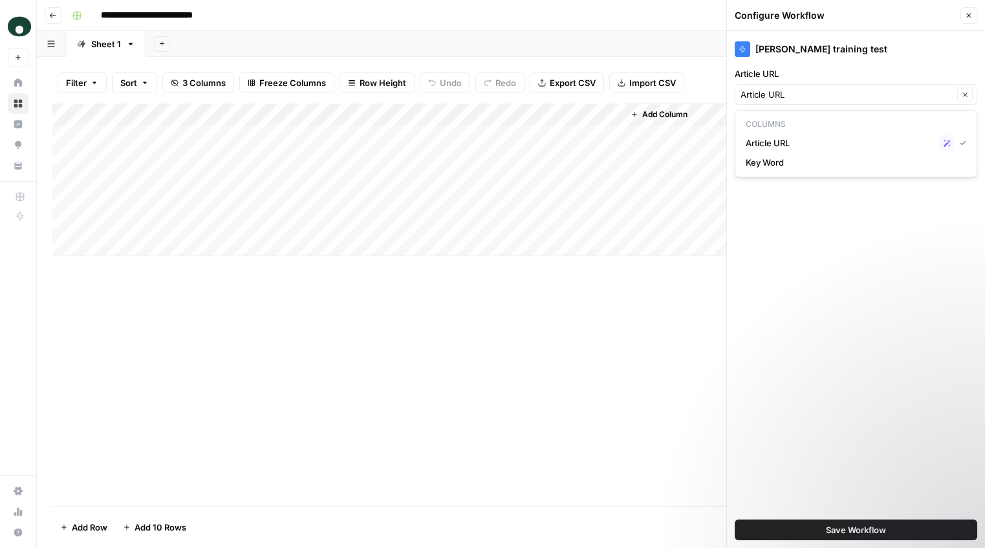
click at [816, 273] on div "[PERSON_NAME] training test Article URL Article URL Clear Key Word Key Word Cle…" at bounding box center [856, 289] width 258 height 517
click at [817, 167] on span "Show Advanced Settings" at bounding box center [856, 169] width 91 height 12
click at [817, 17] on icon "button" at bounding box center [969, 16] width 5 height 5
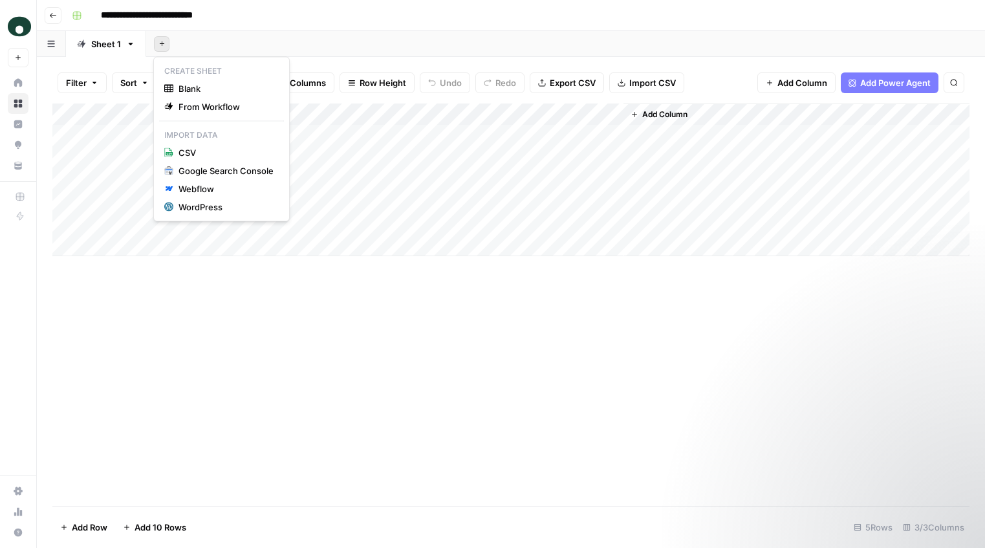
click at [154, 46] on button "Add Sheet" at bounding box center [162, 44] width 16 height 16
click at [193, 90] on span "Blank" at bounding box center [225, 88] width 95 height 13
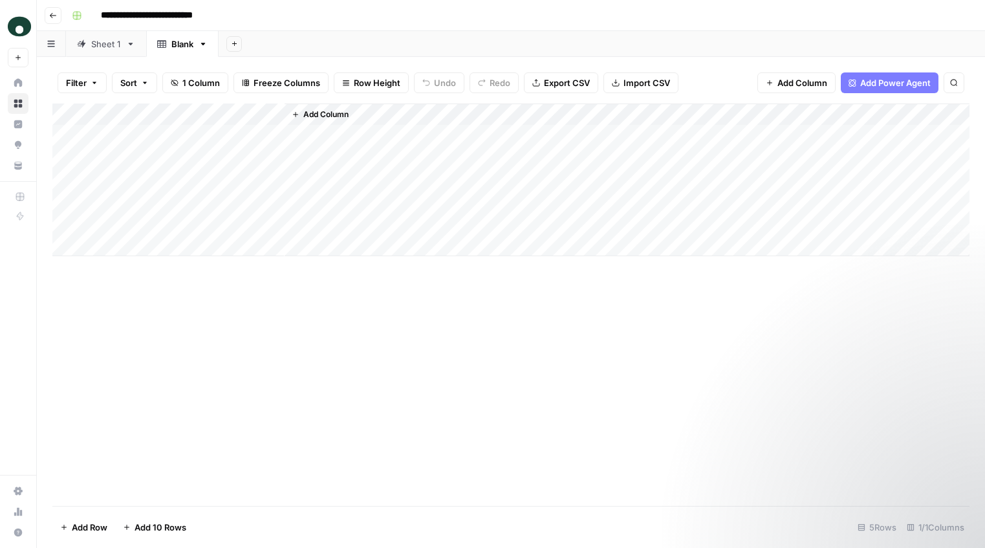
click at [131, 111] on div "Add Column" at bounding box center [510, 179] width 917 height 153
click at [138, 142] on input "Title" at bounding box center [174, 145] width 131 height 13
type input "URL"
click at [253, 323] on div "Add Column" at bounding box center [510, 304] width 917 height 402
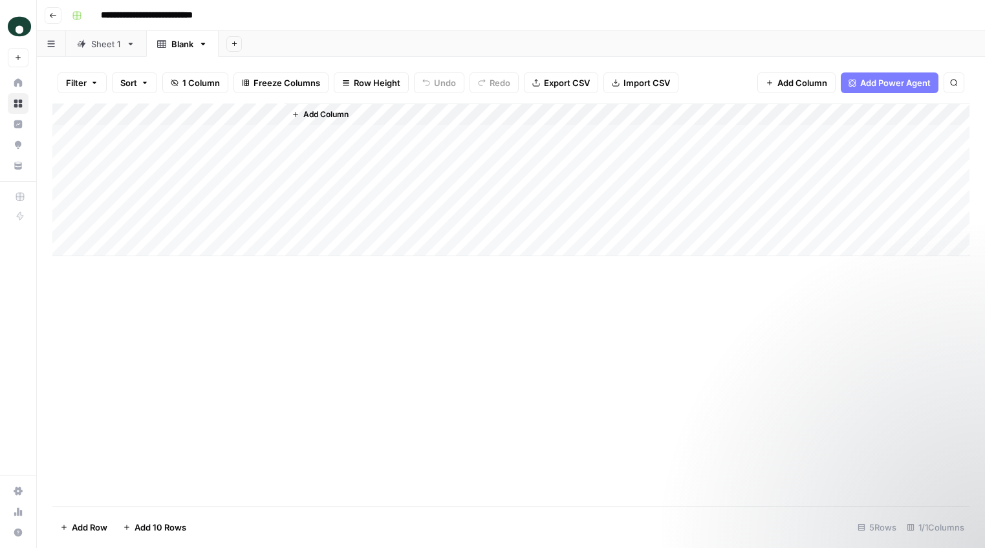
click at [332, 111] on span "Add Column" at bounding box center [325, 115] width 45 height 12
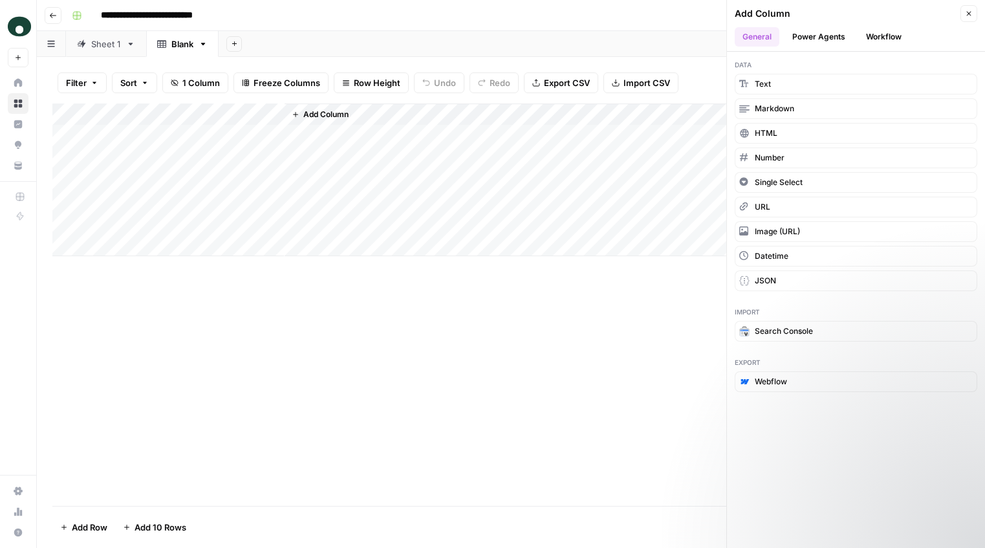
click at [330, 112] on span "Add Column" at bounding box center [325, 115] width 45 height 12
click at [297, 113] on icon "button" at bounding box center [296, 115] width 8 height 8
click at [817, 16] on icon "button" at bounding box center [969, 14] width 8 height 8
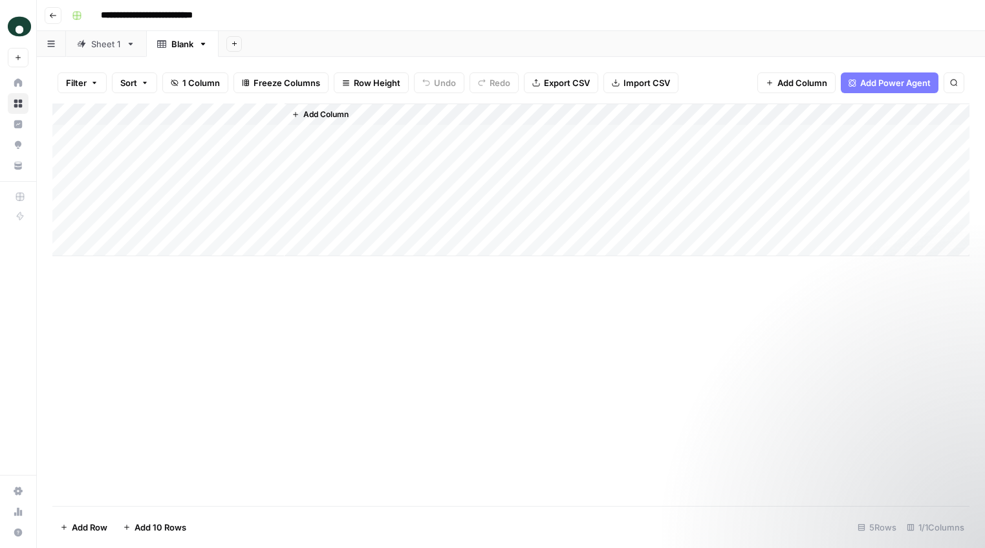
click at [310, 111] on span "Add Column" at bounding box center [325, 115] width 45 height 12
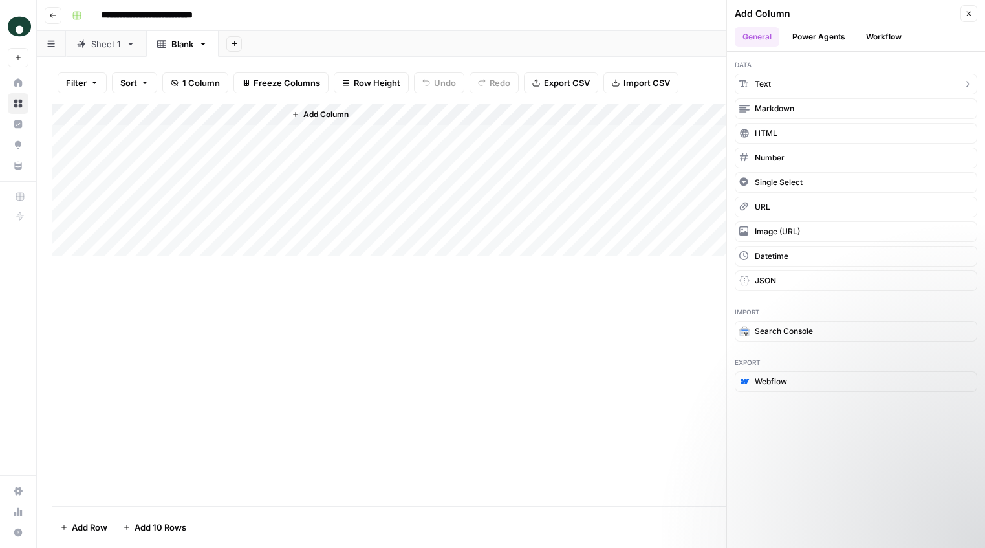
click at [799, 87] on button "Text" at bounding box center [855, 84] width 242 height 21
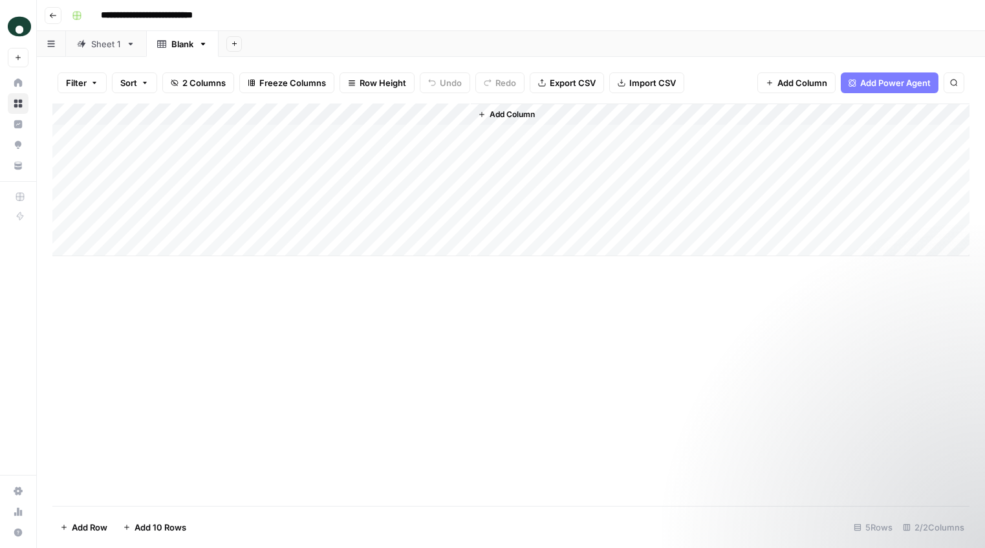
click at [311, 119] on div "Add Column" at bounding box center [510, 179] width 917 height 153
click at [313, 118] on div at bounding box center [377, 116] width 187 height 26
click at [325, 145] on input "New Column" at bounding box center [360, 145] width 131 height 13
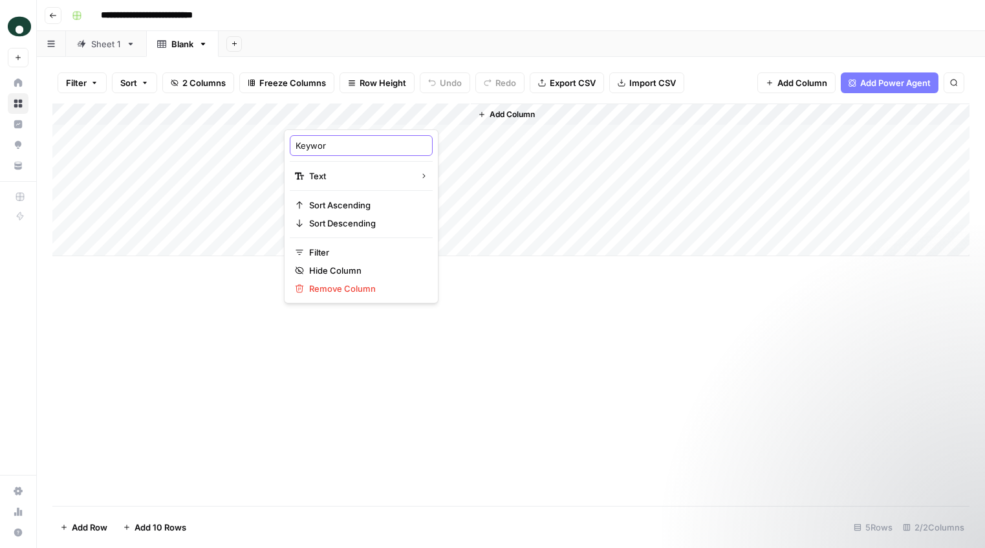
type input "Keyword"
click at [189, 386] on div "Add Column" at bounding box center [510, 304] width 917 height 402
click at [516, 113] on span "Add Column" at bounding box center [511, 115] width 45 height 12
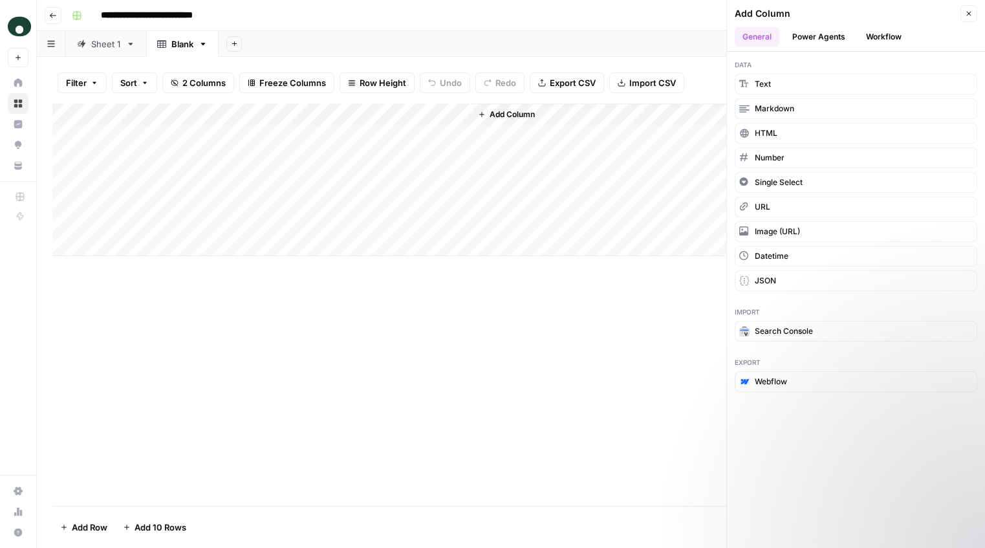
click at [817, 35] on button "Workflow" at bounding box center [883, 36] width 51 height 19
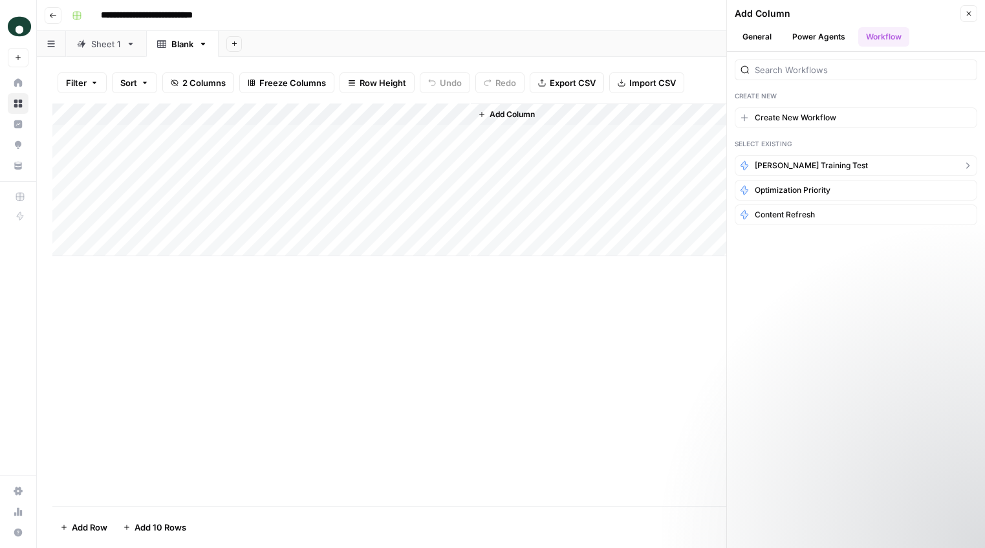
click at [817, 166] on span "[PERSON_NAME] training test" at bounding box center [811, 166] width 113 height 12
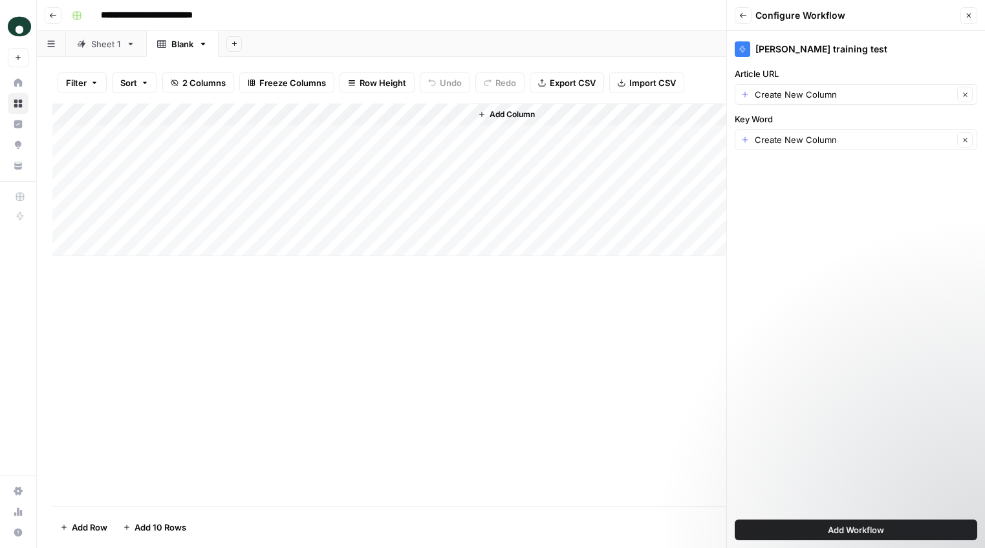
click at [813, 103] on div "Create New Column Clear" at bounding box center [855, 94] width 242 height 21
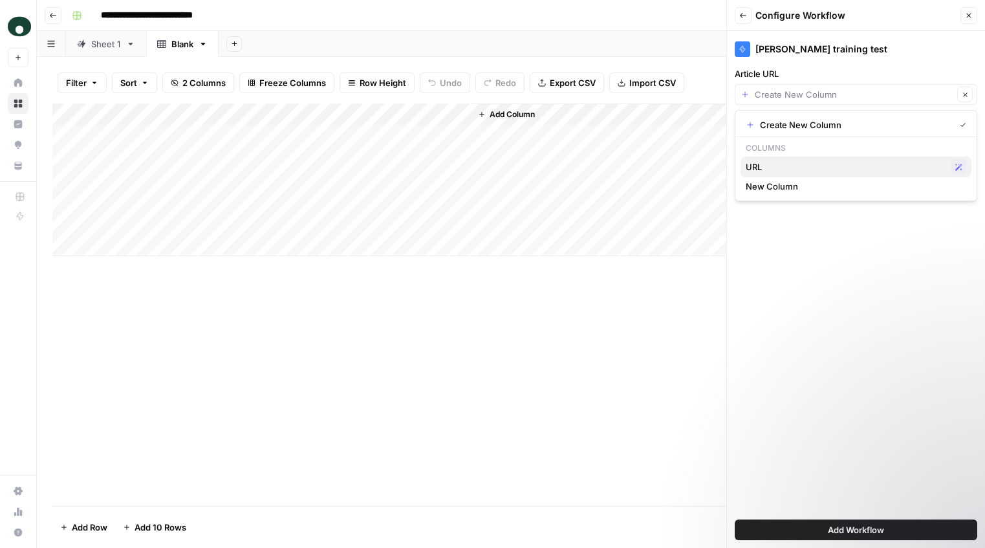
click at [772, 169] on span "URL" at bounding box center [845, 166] width 200 height 13
type input "URL"
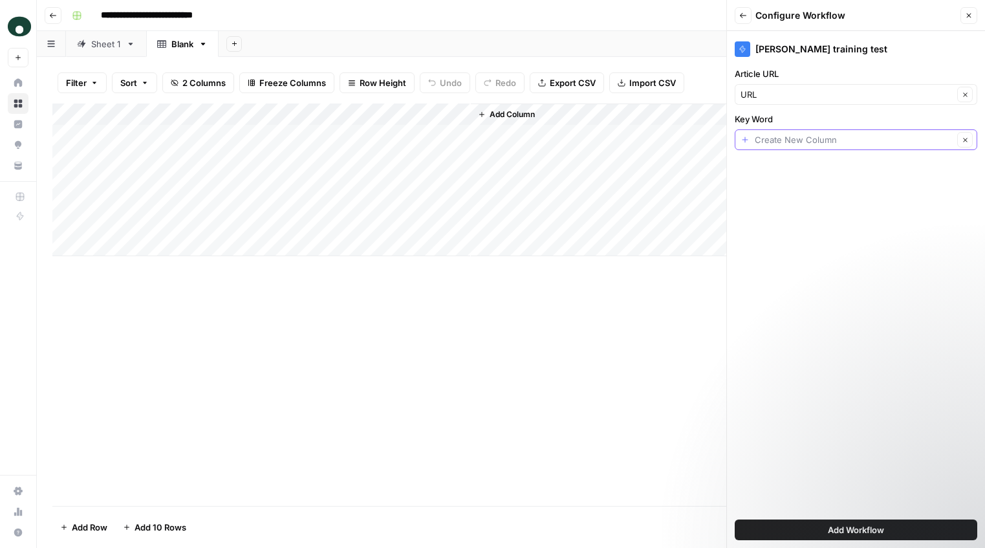
click at [784, 138] on input "Key Word" at bounding box center [854, 139] width 198 height 13
click at [796, 229] on span "New Column" at bounding box center [852, 228] width 215 height 13
type input "New Column"
click at [784, 144] on input "Key Word" at bounding box center [846, 139] width 213 height 13
type input "New Column"
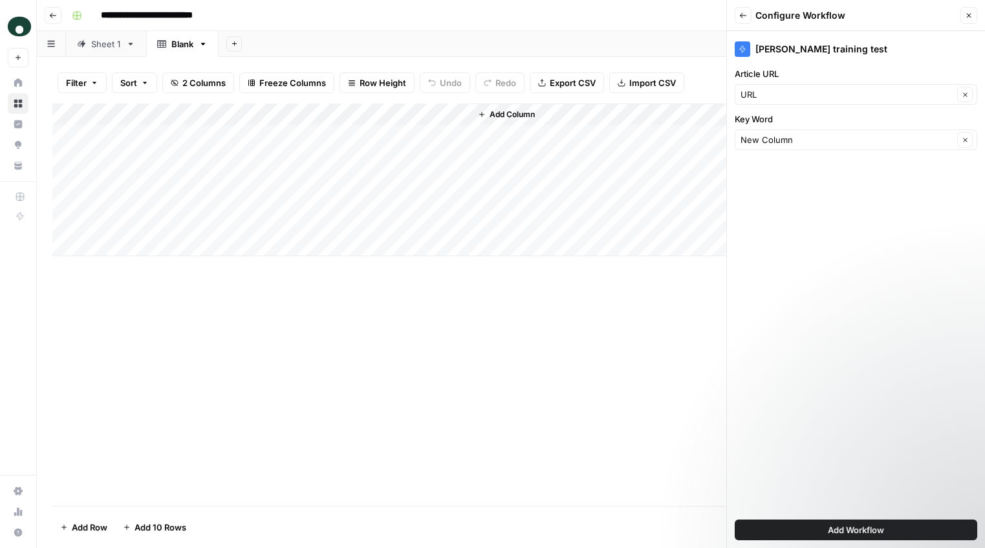
click at [332, 111] on div "Add Column" at bounding box center [510, 179] width 917 height 153
click at [322, 114] on div at bounding box center [377, 116] width 187 height 26
drag, startPoint x: 313, startPoint y: 145, endPoint x: 268, endPoint y: 145, distance: 45.3
click at [268, 145] on body "**********" at bounding box center [492, 274] width 985 height 548
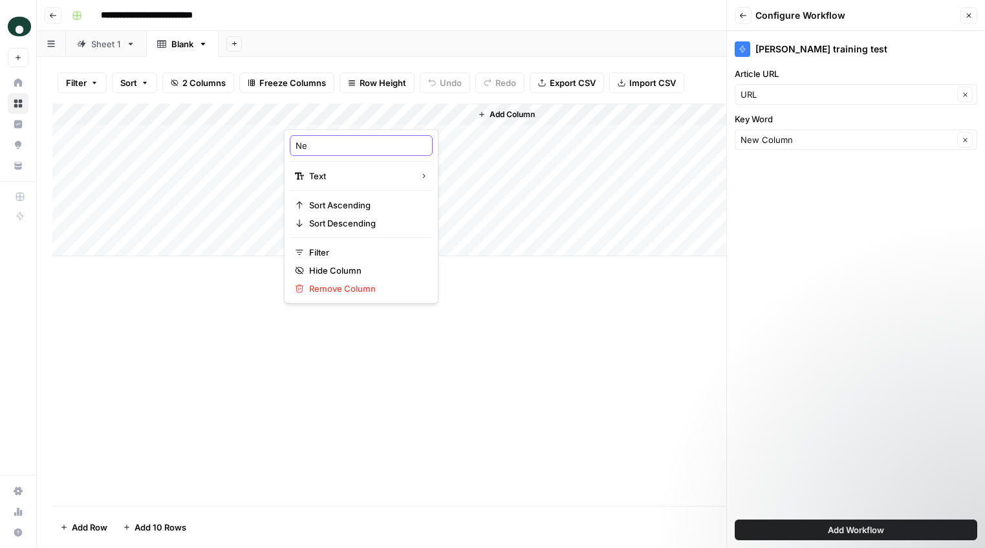
type input "N"
type input "Keyword"
click at [588, 378] on div "Add Column" at bounding box center [510, 304] width 917 height 402
click at [817, 531] on span "Add Workflow" at bounding box center [856, 529] width 56 height 13
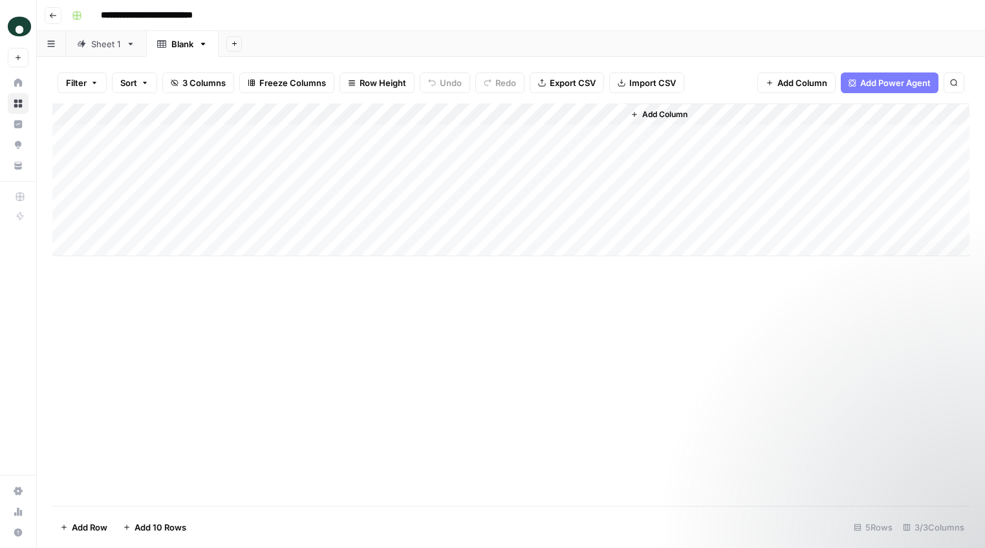
click at [173, 134] on div "Add Column" at bounding box center [510, 179] width 917 height 153
click at [173, 134] on body "**********" at bounding box center [492, 274] width 985 height 548
type textarea "**********"
click at [318, 312] on div "Add Column" at bounding box center [510, 304] width 917 height 402
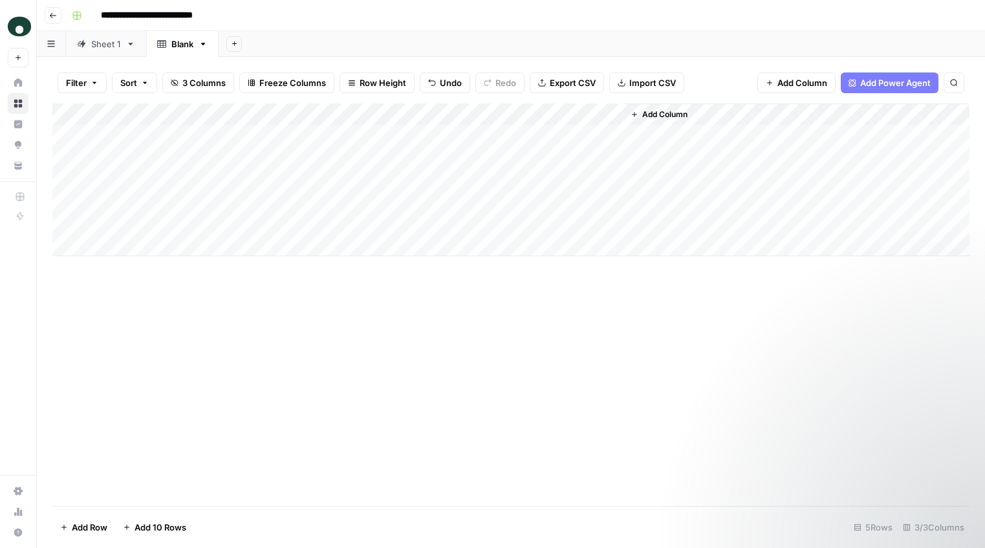
click at [321, 133] on div "Add Column" at bounding box center [510, 179] width 917 height 153
type textarea "*"
type textarea "**********"
click at [612, 116] on div "Add Column" at bounding box center [510, 179] width 917 height 153
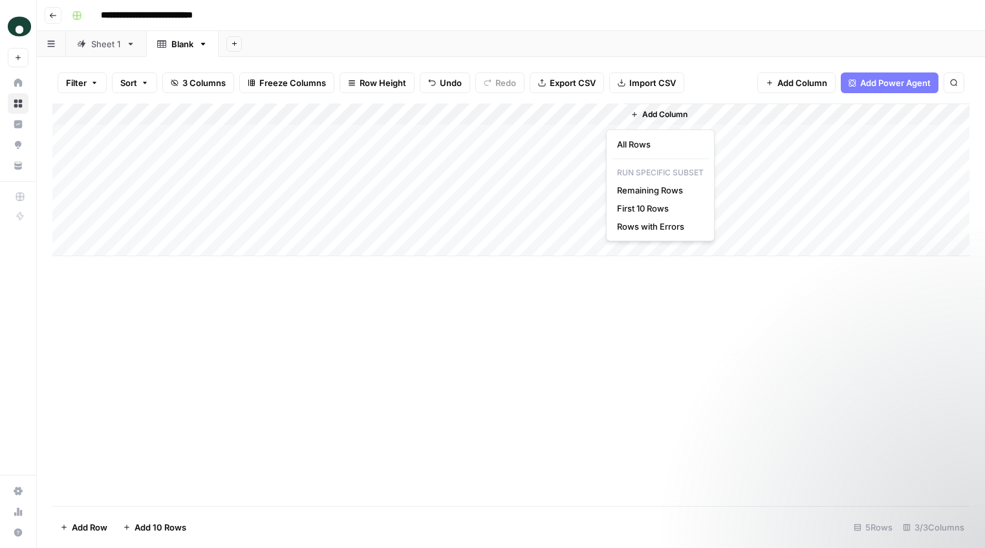
click at [547, 142] on div "Add Column" at bounding box center [510, 179] width 917 height 153
click at [704, 131] on div "Add Column" at bounding box center [510, 179] width 917 height 153
click at [739, 111] on div "Add Column" at bounding box center [854, 179] width 230 height 153
drag, startPoint x: 738, startPoint y: 136, endPoint x: 763, endPoint y: 147, distance: 27.3
click at [775, 137] on div "Add Column" at bounding box center [510, 179] width 917 height 153
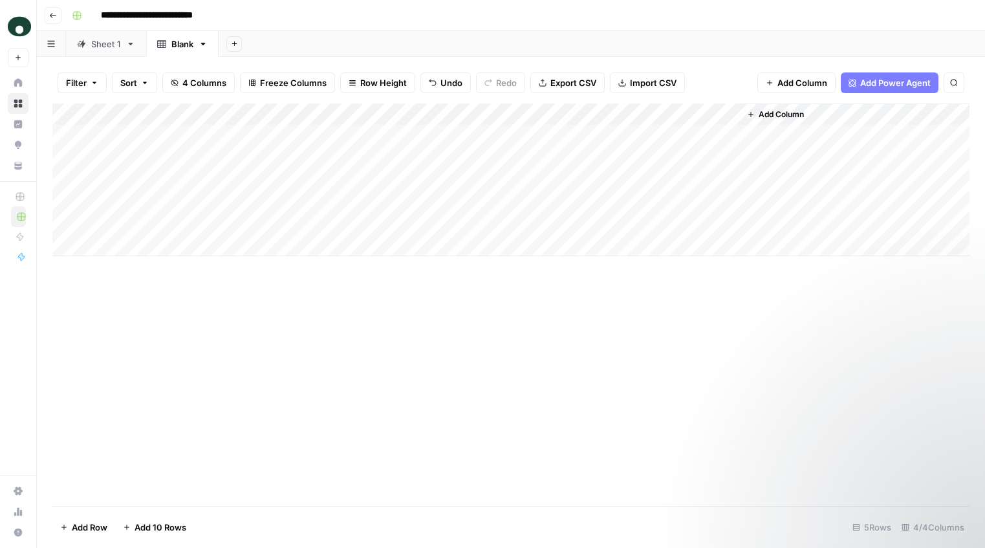
click at [694, 129] on div "Add Column" at bounding box center [510, 179] width 917 height 153
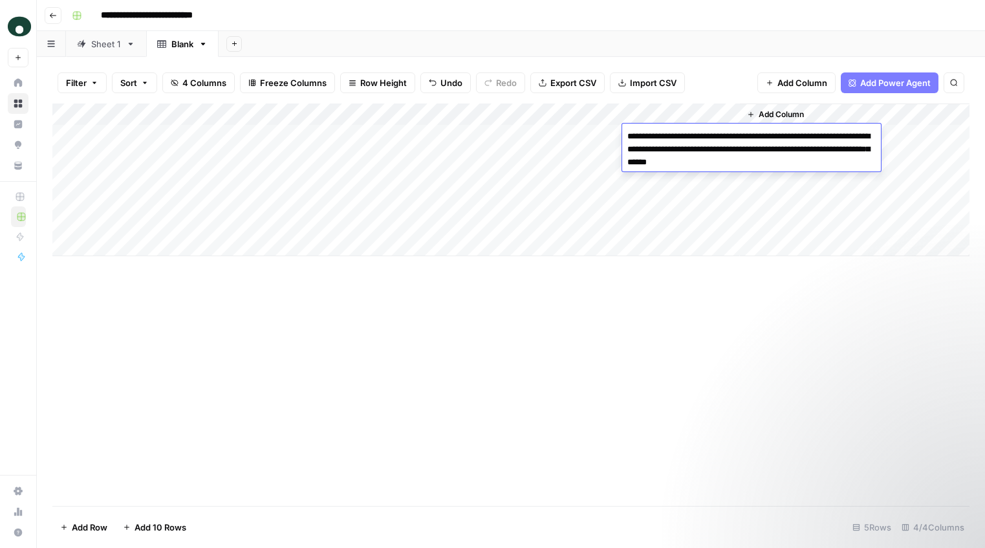
click at [691, 311] on div "Add Column" at bounding box center [510, 304] width 917 height 402
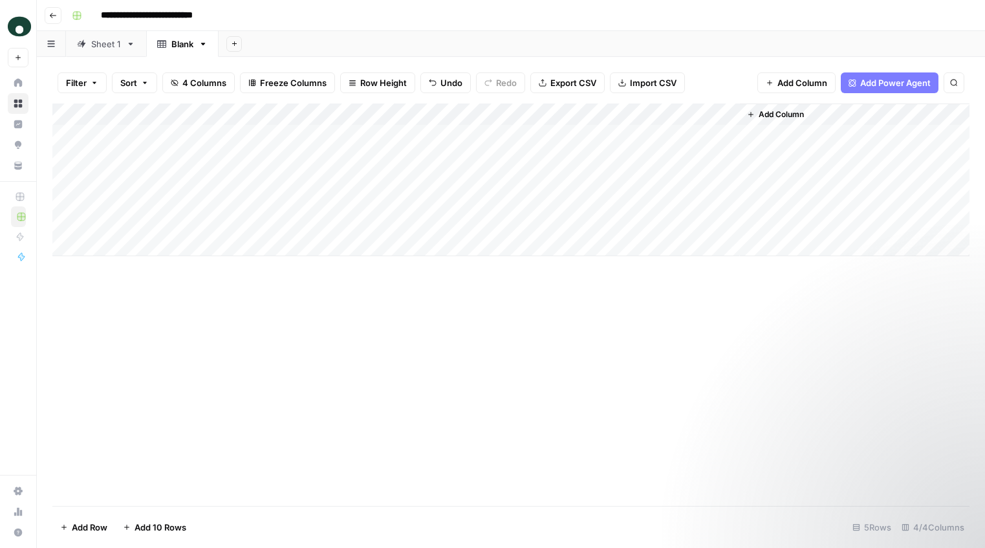
click at [56, 19] on button "Go back" at bounding box center [53, 15] width 17 height 17
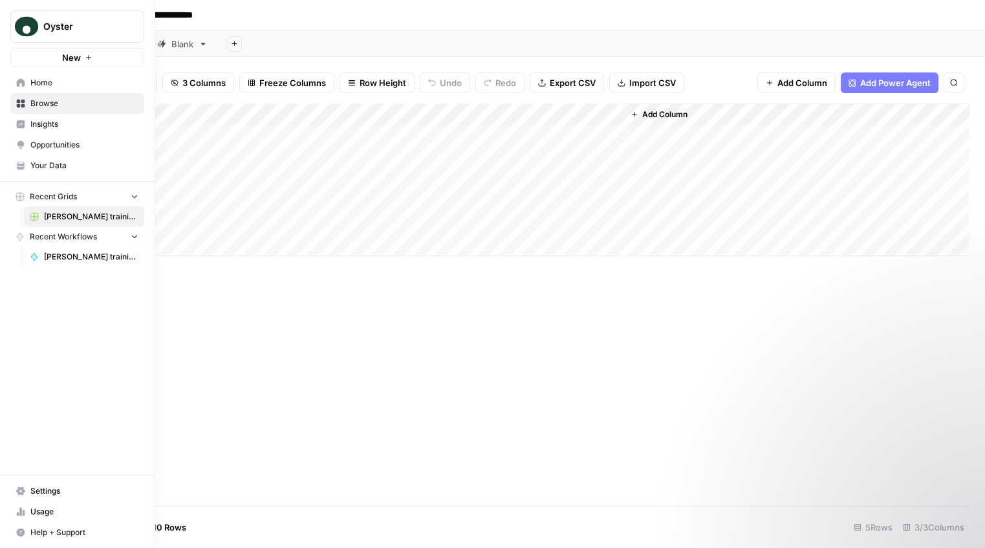
click at [14, 85] on link "Home" at bounding box center [77, 82] width 134 height 21
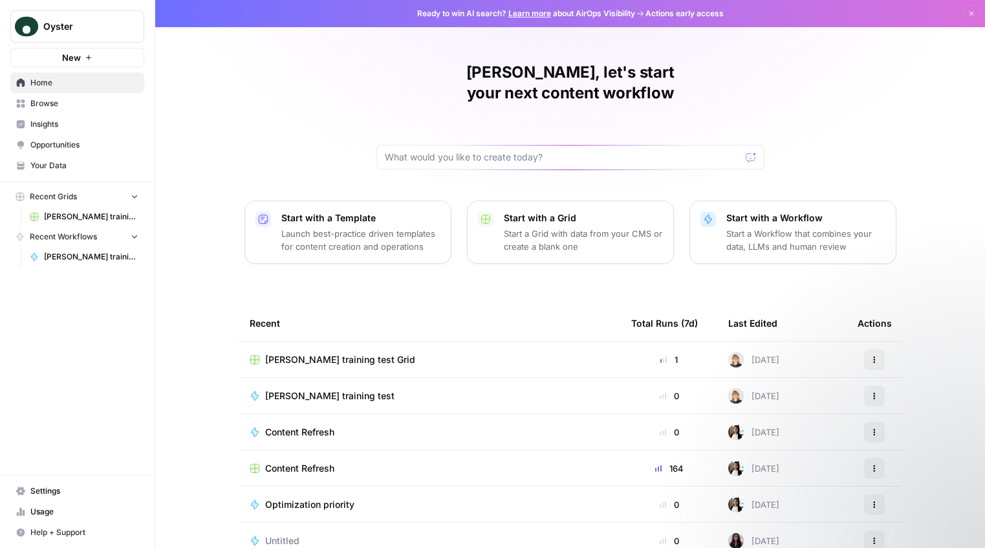
click at [326, 389] on span "[PERSON_NAME] training test" at bounding box center [329, 395] width 129 height 13
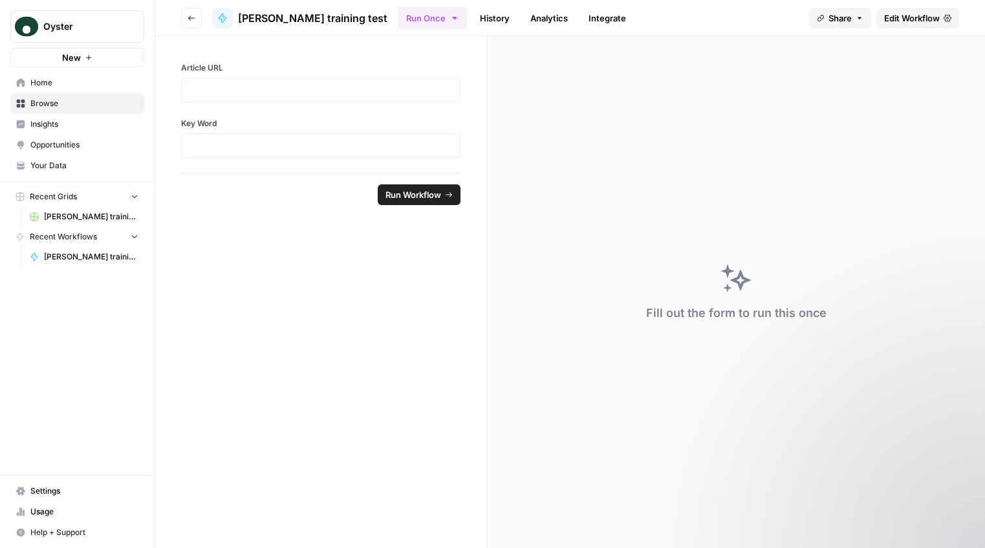
click at [220, 17] on icon at bounding box center [222, 18] width 7 height 9
click at [184, 13] on button "Go back" at bounding box center [191, 18] width 21 height 21
click at [817, 19] on span "Edit Workflow" at bounding box center [912, 18] width 56 height 13
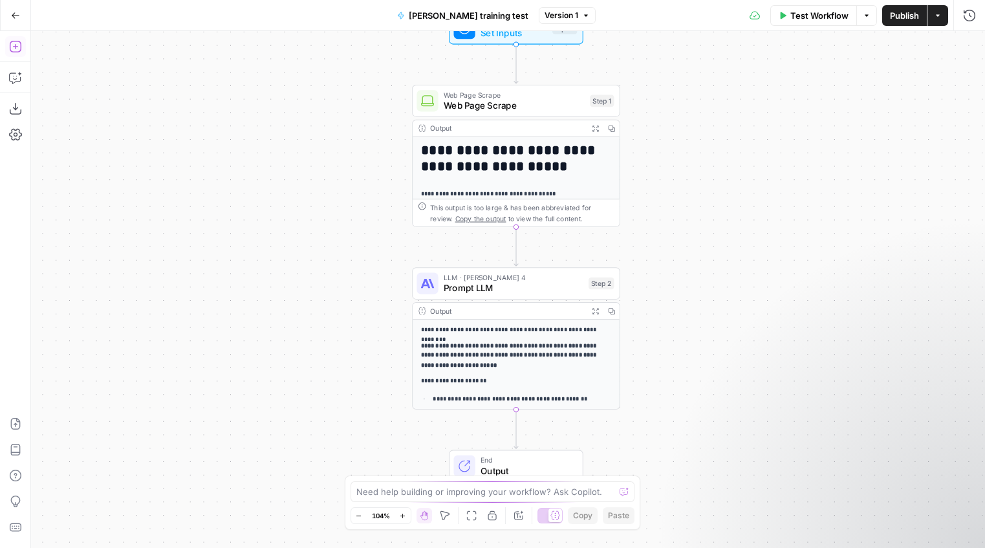
click at [15, 47] on icon "button" at bounding box center [15, 47] width 12 height 12
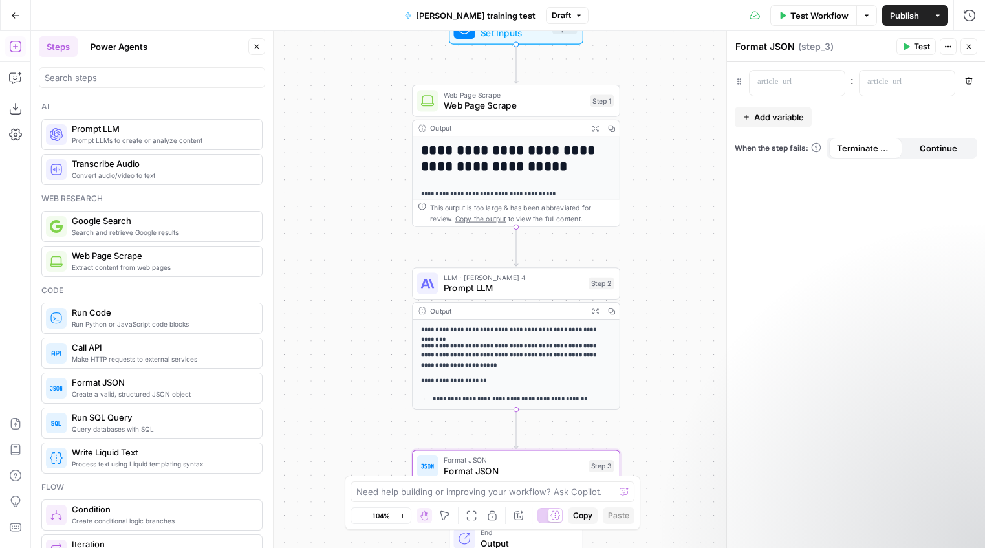
click at [769, 47] on textarea "Format JSON" at bounding box center [764, 46] width 59 height 13
click at [769, 47] on textarea "Format M" at bounding box center [756, 46] width 43 height 13
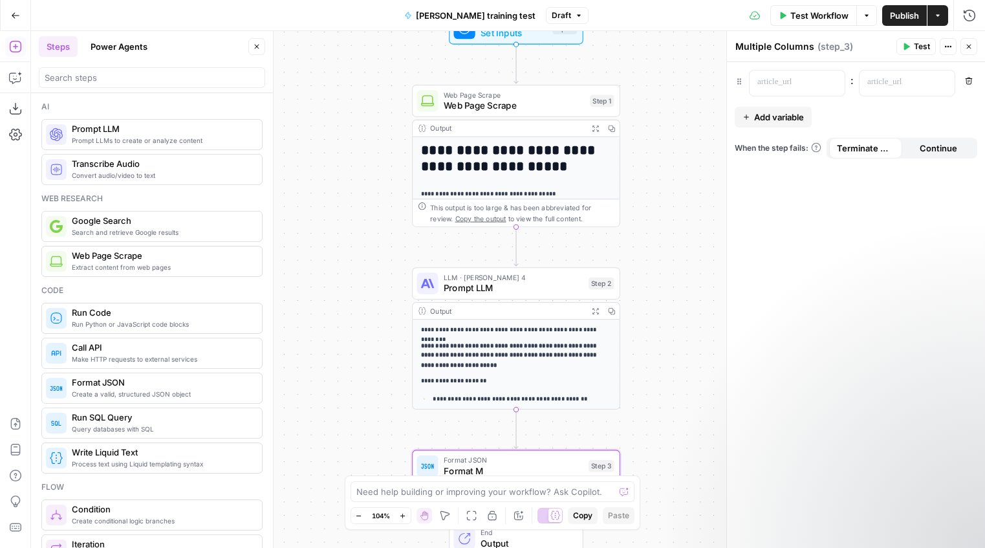
type textarea "Multiple Columns"
click at [785, 91] on div at bounding box center [786, 82] width 74 height 25
click at [817, 85] on p at bounding box center [896, 82] width 59 height 13
click at [817, 79] on icon "button" at bounding box center [942, 82] width 6 height 6
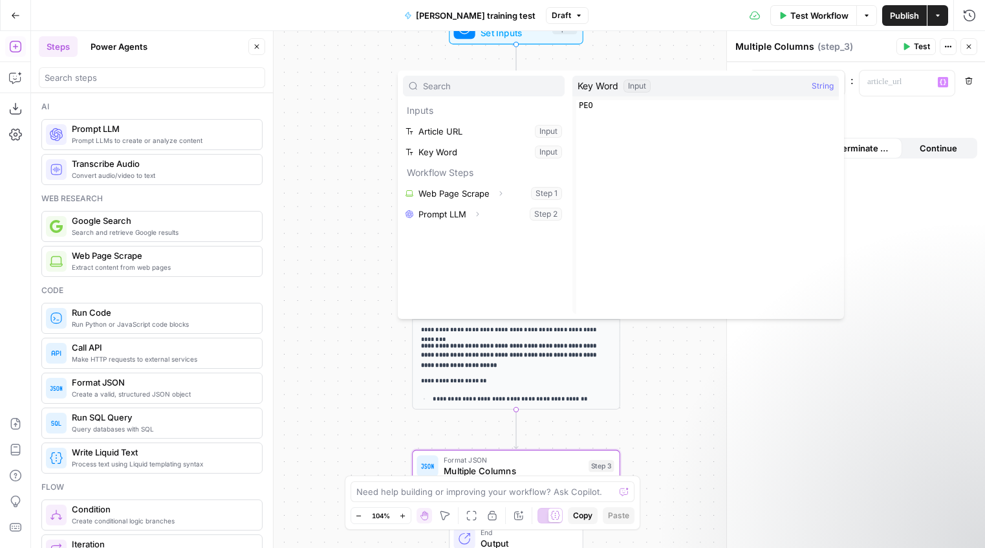
click at [412, 406] on div "**********" at bounding box center [515, 424] width 207 height 211
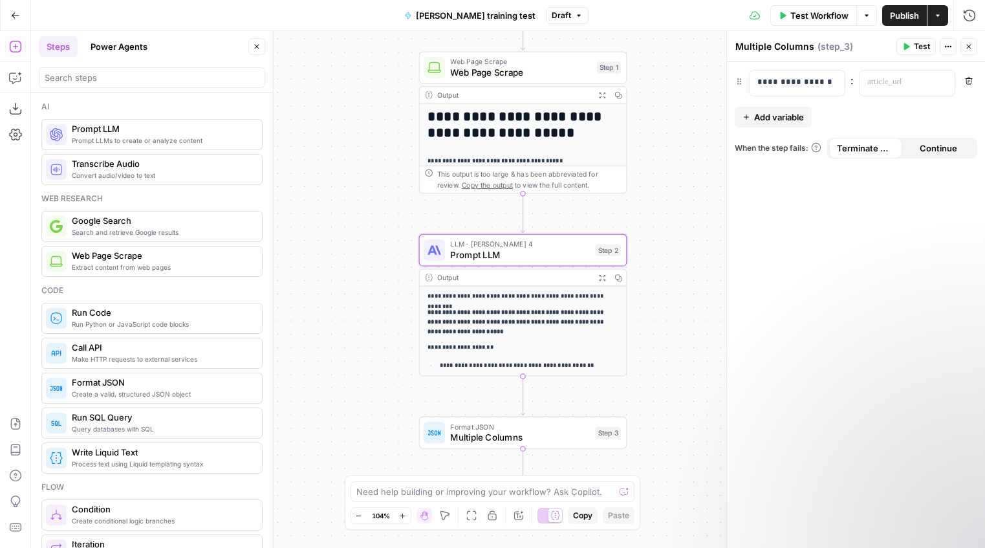
click at [501, 261] on span "Prompt LLM" at bounding box center [520, 255] width 140 height 14
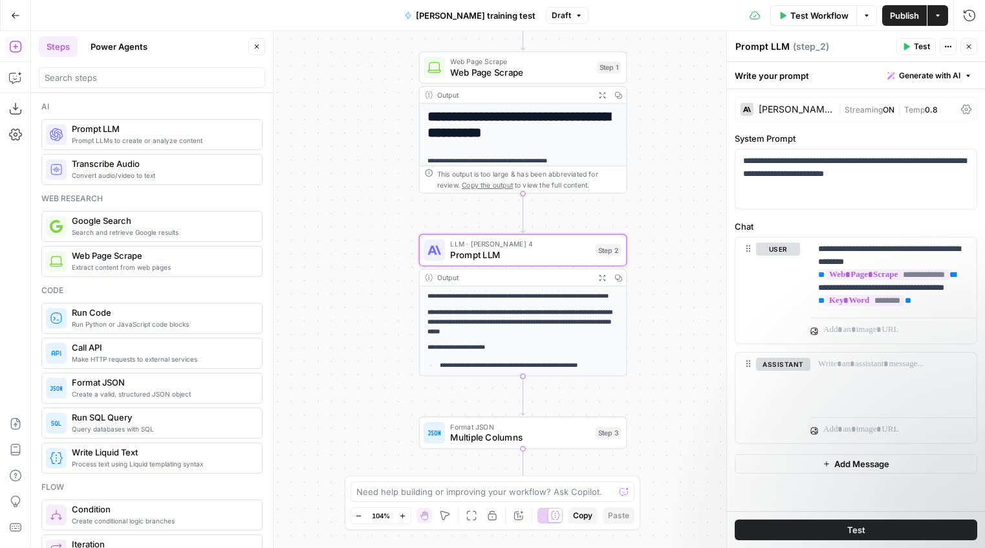
click at [769, 45] on textarea "Prompt LLM" at bounding box center [762, 46] width 54 height 13
type textarea "Meta Description"
click at [817, 50] on icon "button" at bounding box center [969, 47] width 8 height 8
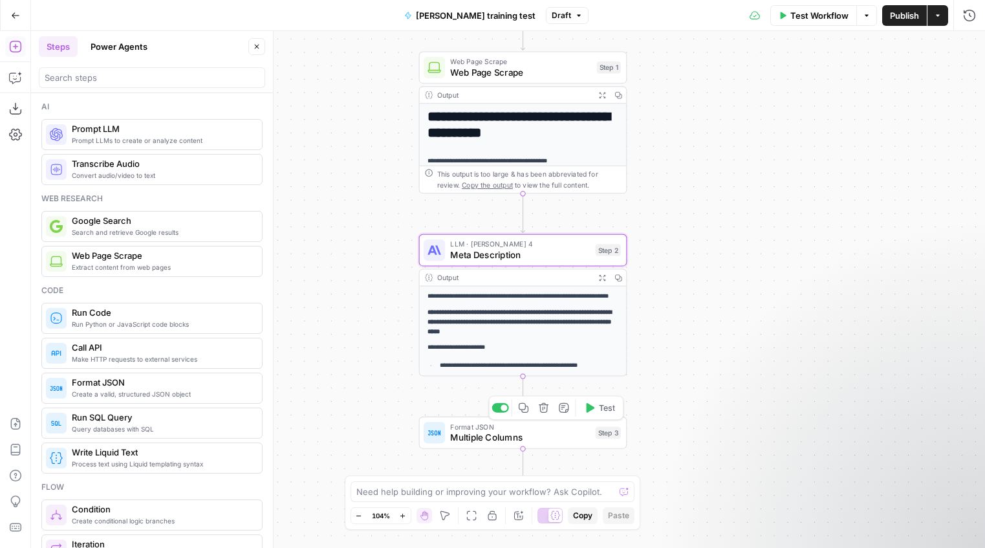
click at [472, 442] on span "Multiple Columns" at bounding box center [520, 438] width 140 height 14
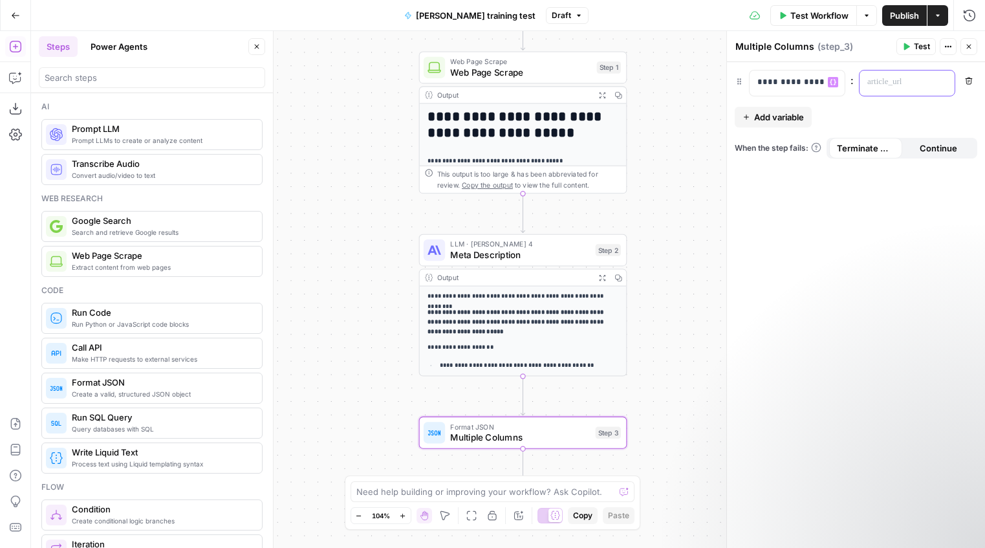
click at [817, 76] on p at bounding box center [896, 82] width 59 height 13
click at [817, 82] on span "Variables Menu" at bounding box center [945, 82] width 1 height 1
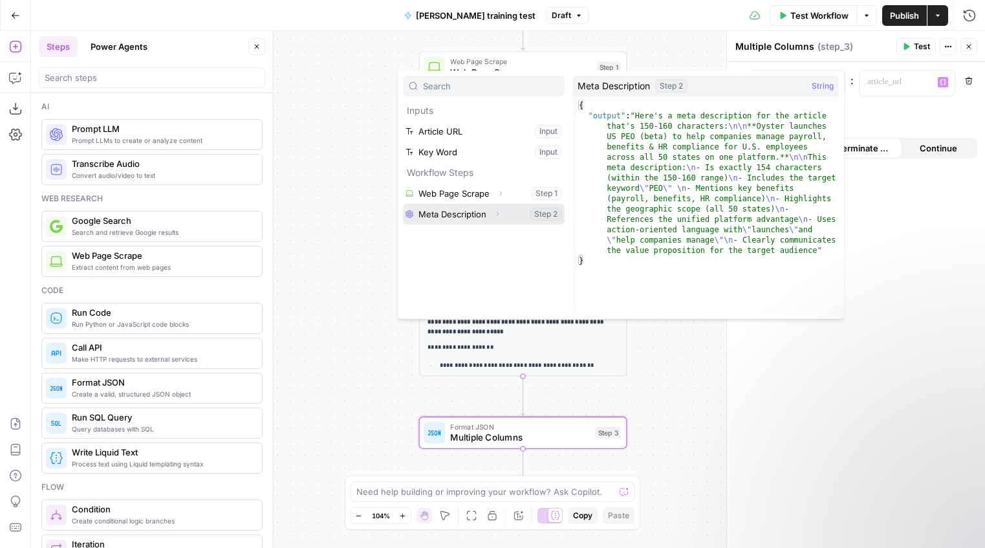
click at [467, 215] on button "Select variable Meta Description" at bounding box center [484, 214] width 162 height 21
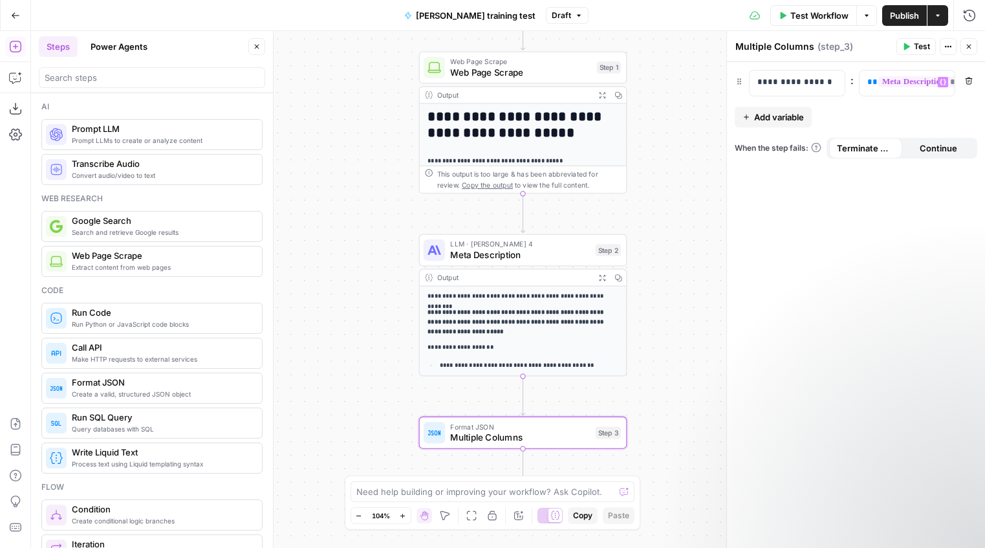
click at [767, 111] on span "Add variable" at bounding box center [779, 117] width 50 height 13
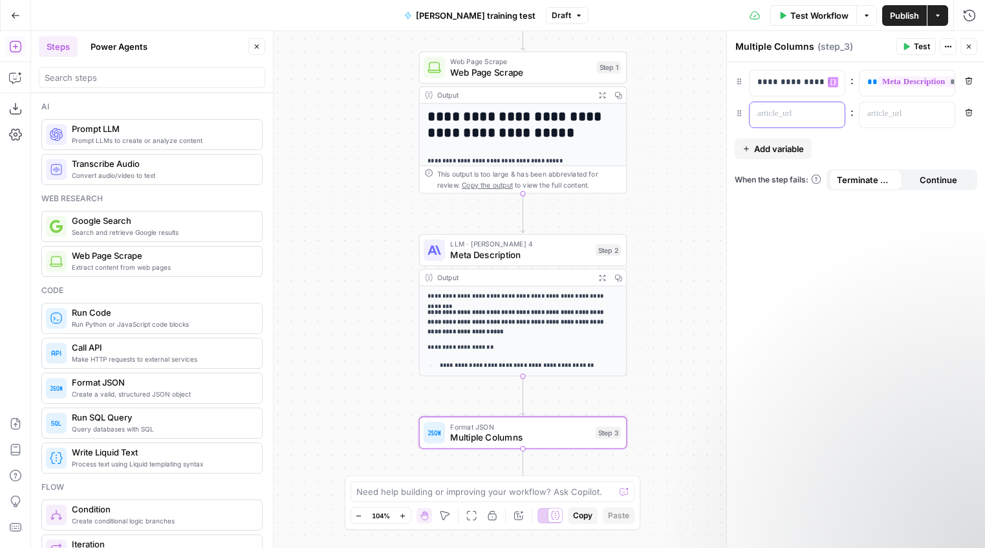
click at [798, 111] on p at bounding box center [786, 113] width 59 height 13
click at [817, 107] on p at bounding box center [896, 113] width 59 height 13
click at [817, 113] on icon "button" at bounding box center [942, 114] width 6 height 6
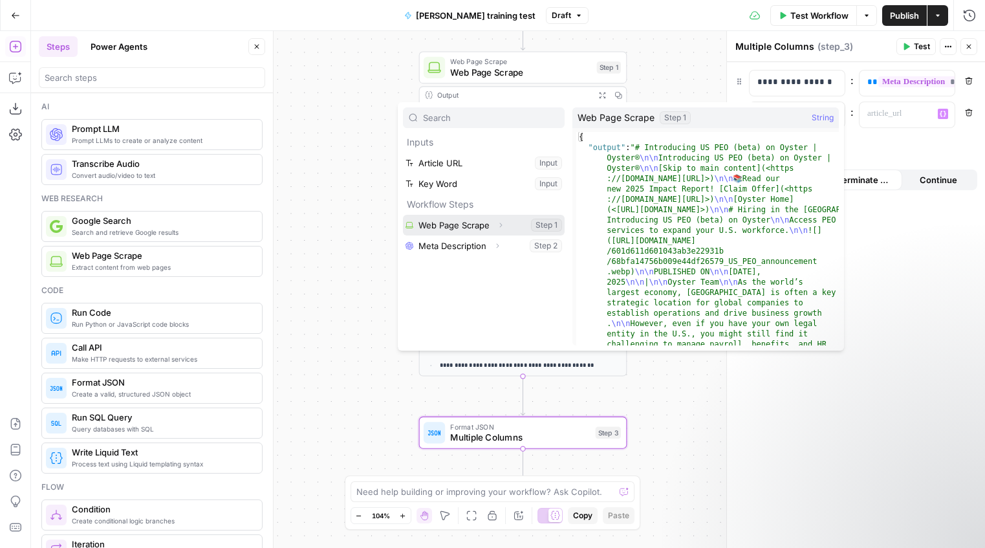
click at [489, 224] on button "Select variable Web Page Scrape" at bounding box center [484, 225] width 162 height 21
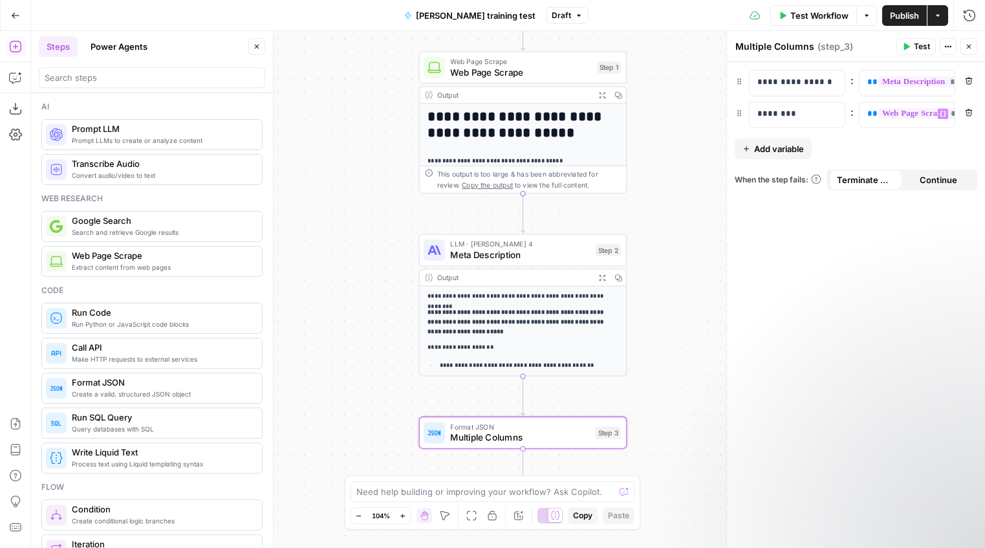
click at [817, 18] on span "Publish" at bounding box center [904, 15] width 29 height 13
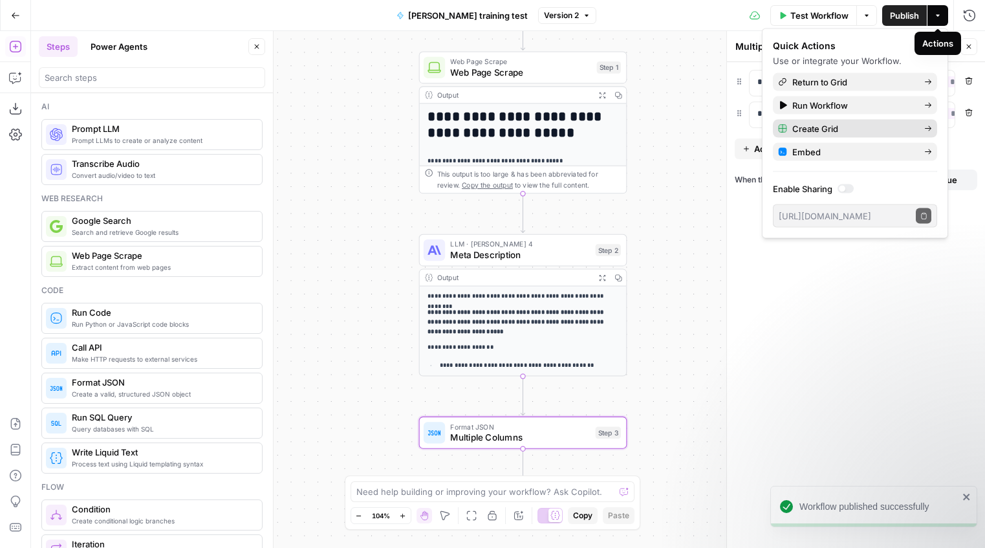
click at [817, 132] on span "Create Grid" at bounding box center [853, 128] width 122 height 13
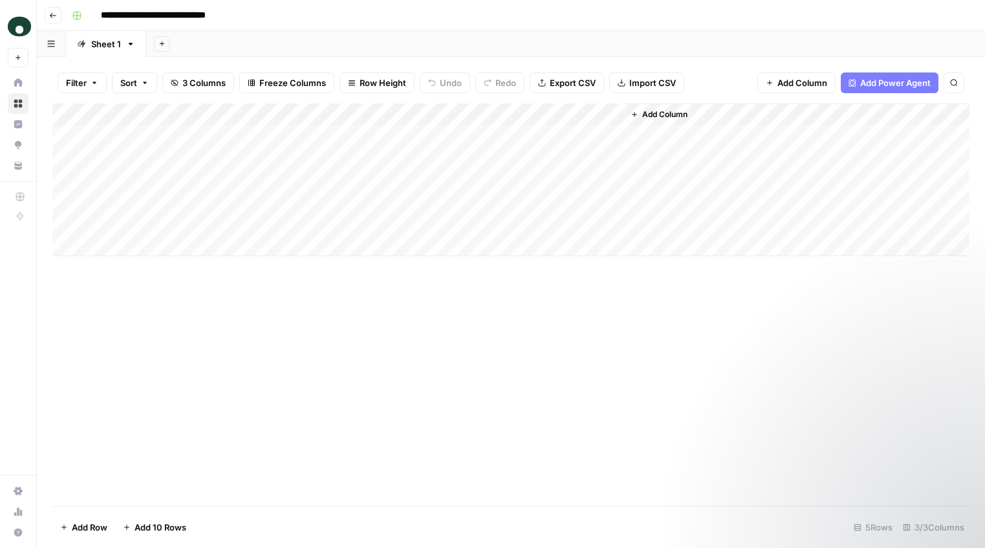
click at [135, 134] on div "Add Column" at bounding box center [510, 179] width 917 height 153
click at [180, 131] on div "Add Column" at bounding box center [510, 179] width 917 height 153
click at [180, 131] on textarea at bounding box center [200, 136] width 207 height 18
type textarea "**********"
click at [388, 141] on div "Add Column" at bounding box center [510, 179] width 917 height 153
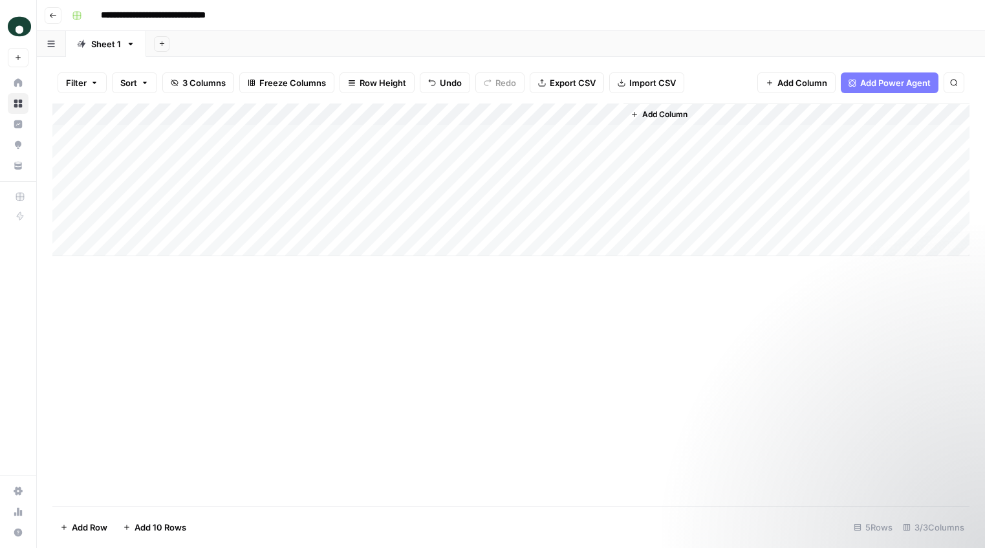
click at [388, 141] on div "Add Column" at bounding box center [510, 179] width 917 height 153
type textarea "**********"
click at [612, 109] on div "Add Column" at bounding box center [510, 179] width 917 height 153
click at [487, 134] on div "Add Column" at bounding box center [510, 179] width 917 height 153
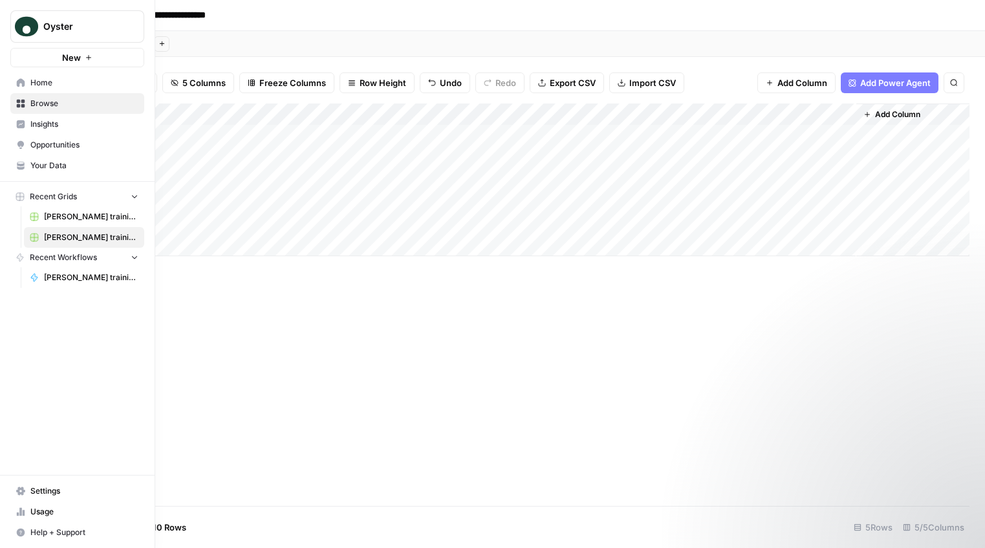
click at [31, 84] on span "Home" at bounding box center [84, 83] width 108 height 12
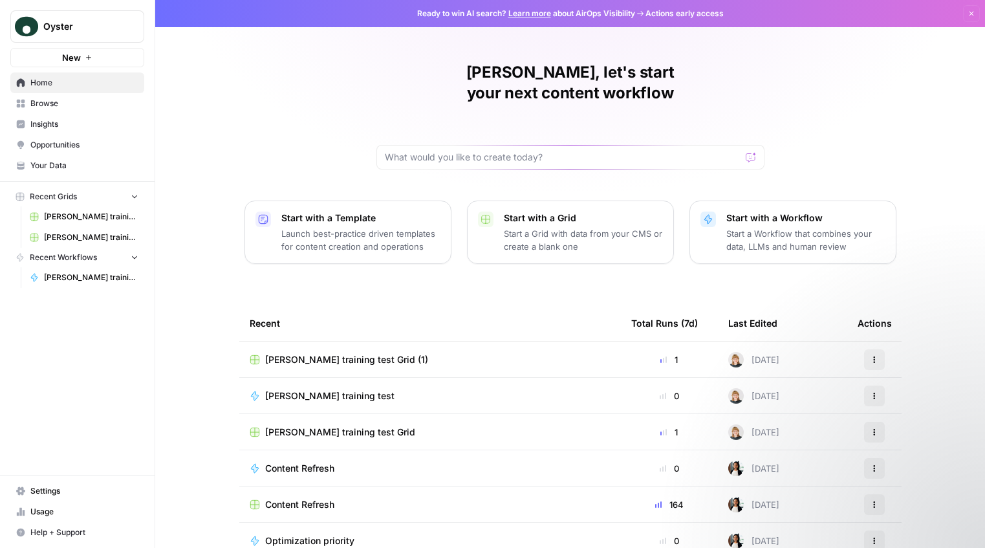
click at [436, 389] on div "[PERSON_NAME] training test" at bounding box center [430, 395] width 361 height 13
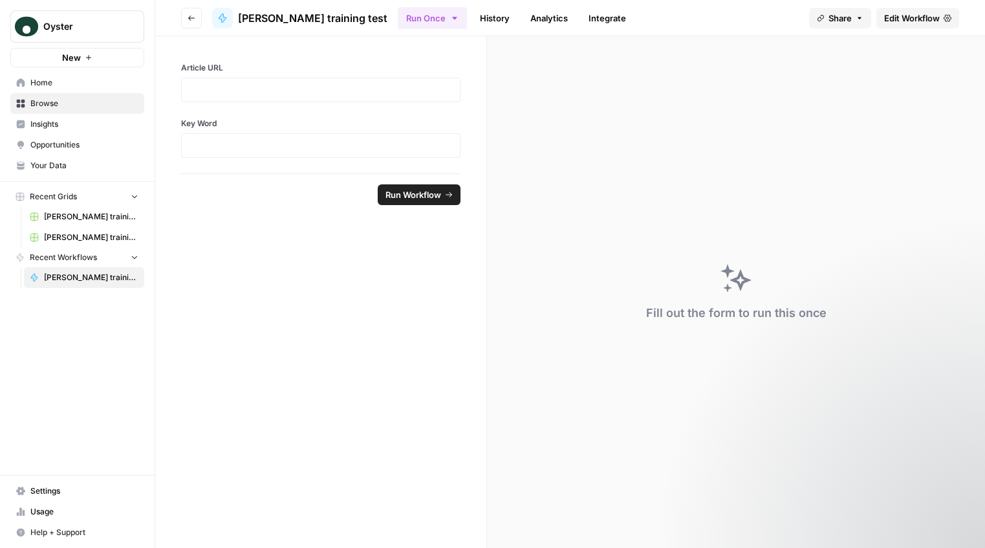
click at [817, 13] on span "Edit Workflow" at bounding box center [912, 18] width 56 height 13
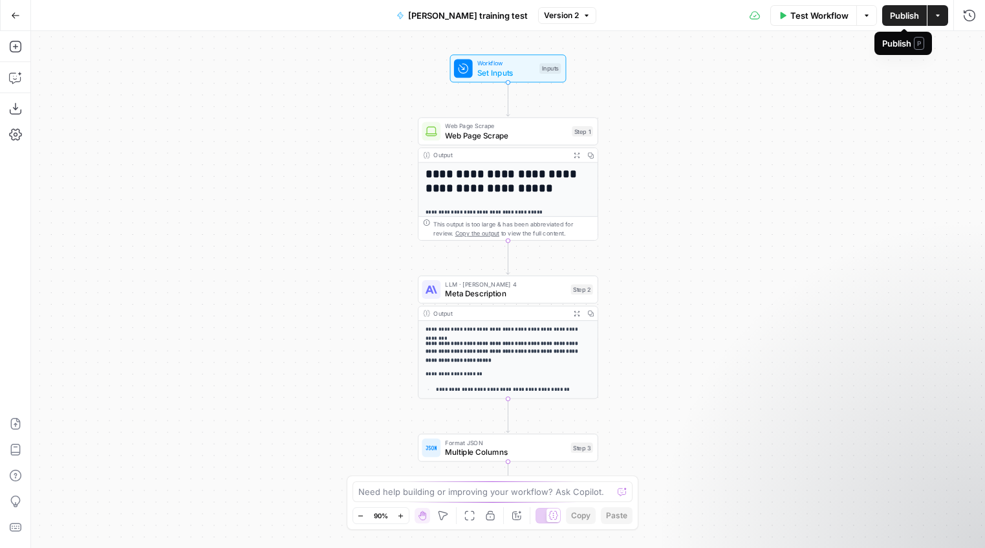
click at [817, 16] on icon "button" at bounding box center [938, 16] width 8 height 8
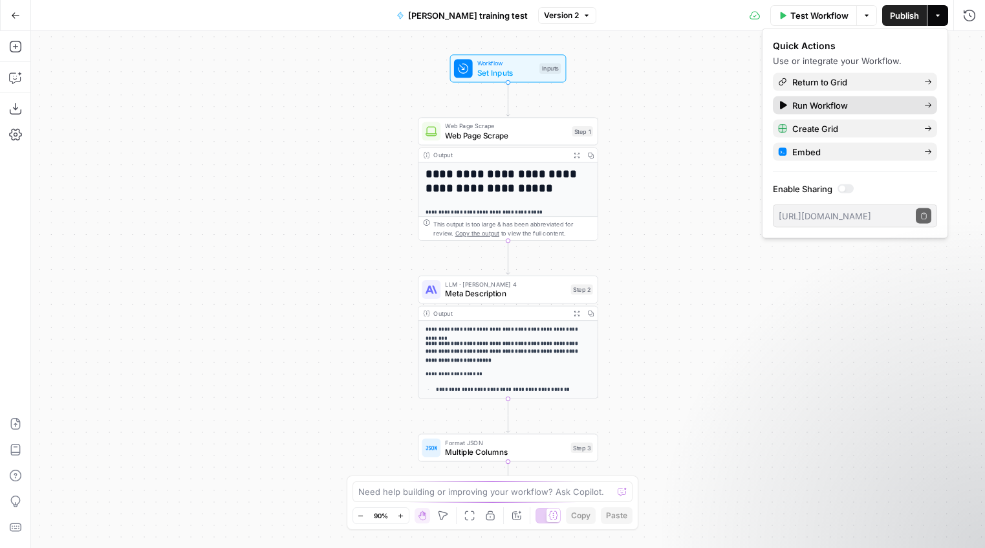
click at [817, 105] on span "Run Workflow" at bounding box center [853, 105] width 122 height 13
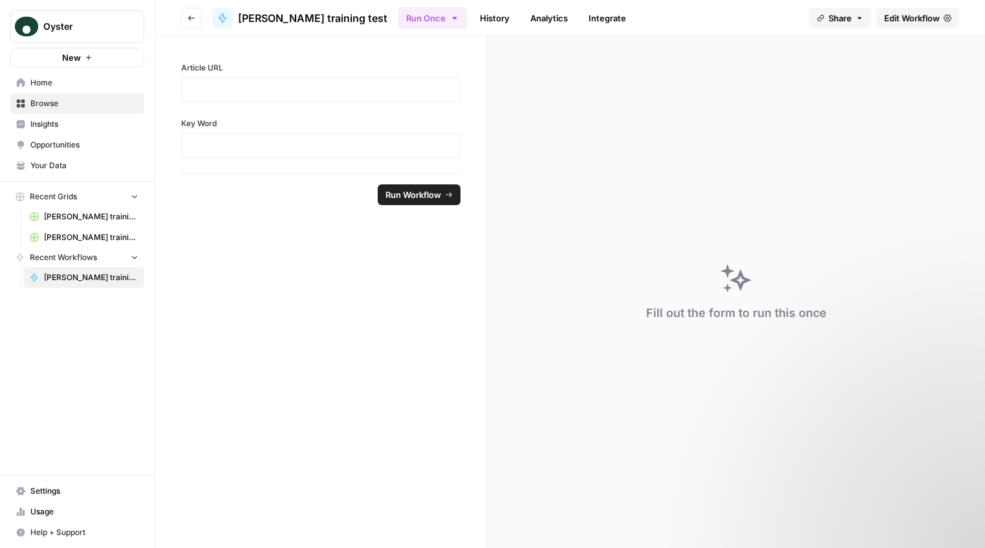
click at [77, 94] on link "Browse" at bounding box center [77, 103] width 134 height 21
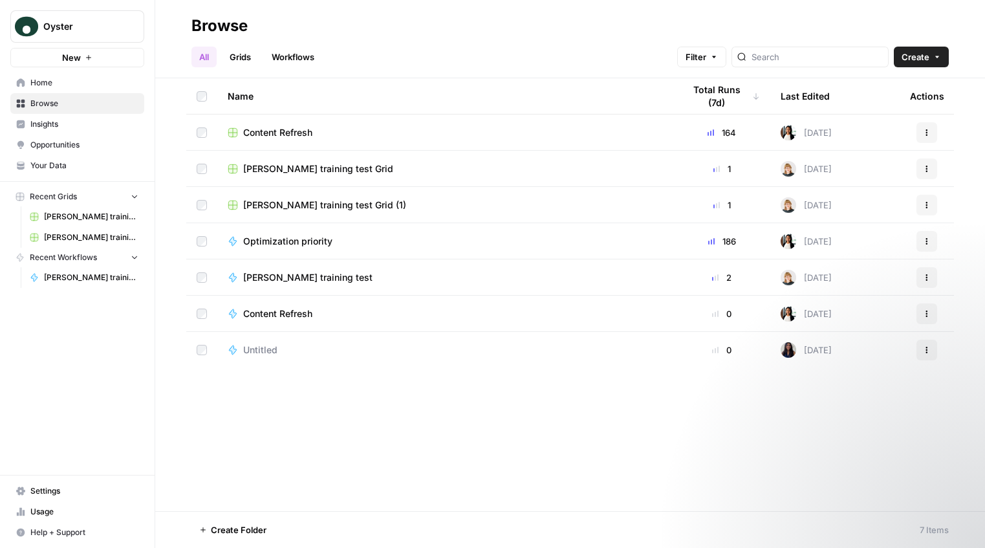
click at [817, 206] on icon "button" at bounding box center [927, 205] width 8 height 8
click at [817, 308] on span "Delete" at bounding box center [868, 311] width 103 height 13
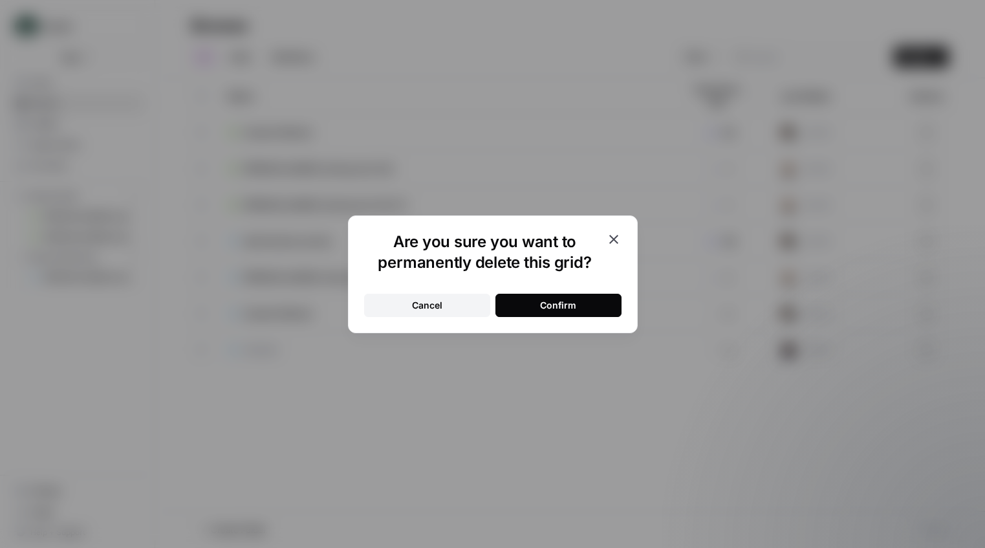
click at [568, 303] on div "Confirm" at bounding box center [558, 305] width 36 height 13
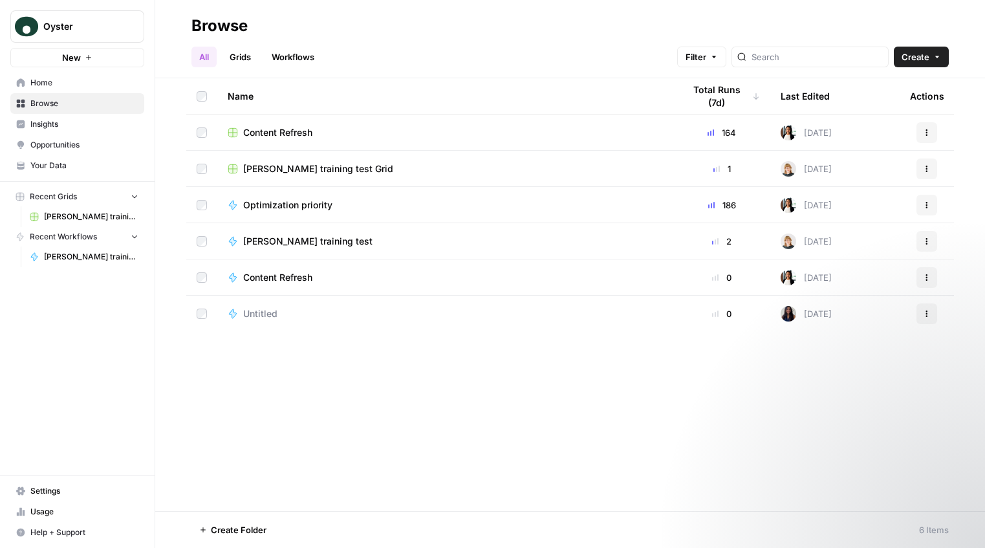
click at [69, 174] on link "Your Data" at bounding box center [77, 165] width 134 height 21
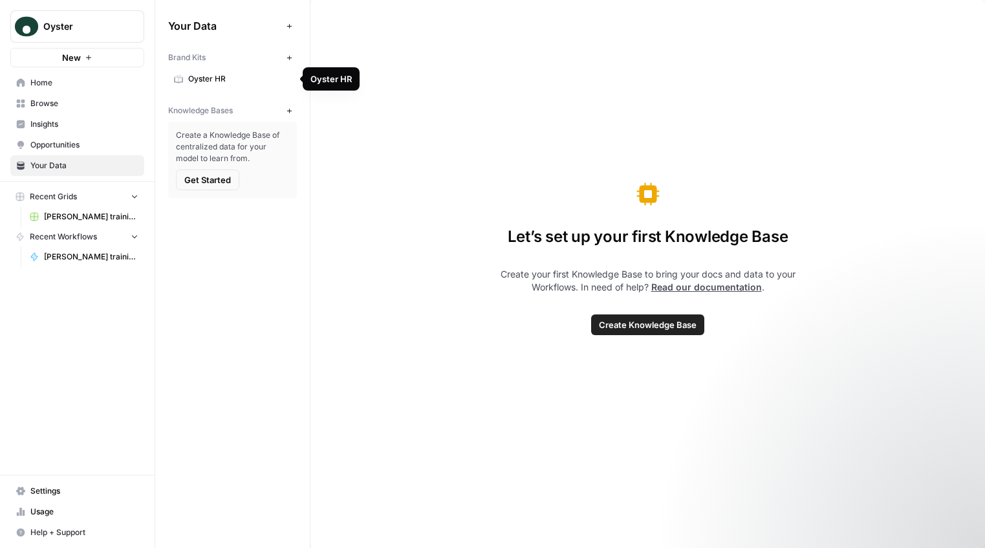
click at [244, 83] on span "Oyster HR" at bounding box center [239, 79] width 103 height 12
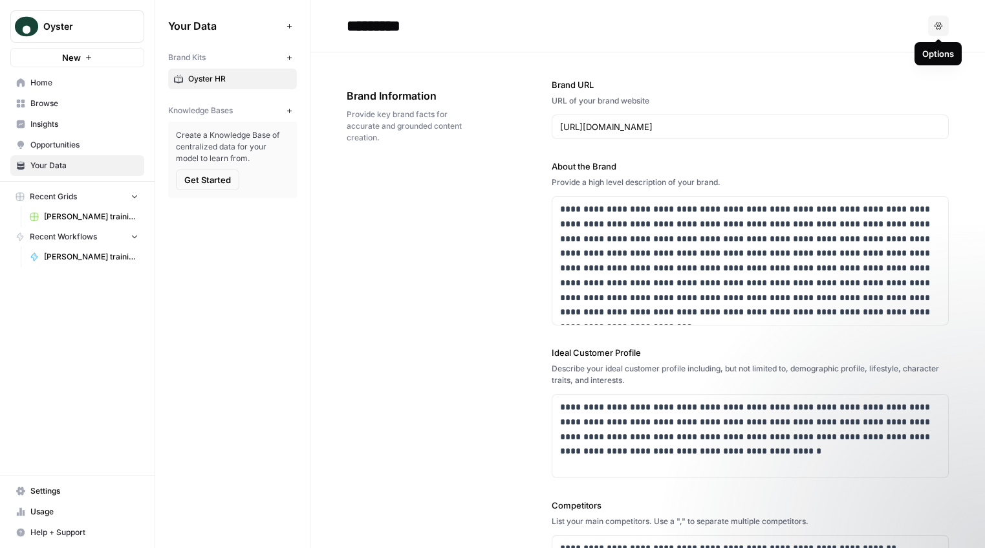
click at [817, 23] on icon "button" at bounding box center [938, 26] width 8 height 8
click at [53, 87] on span "Home" at bounding box center [84, 83] width 108 height 12
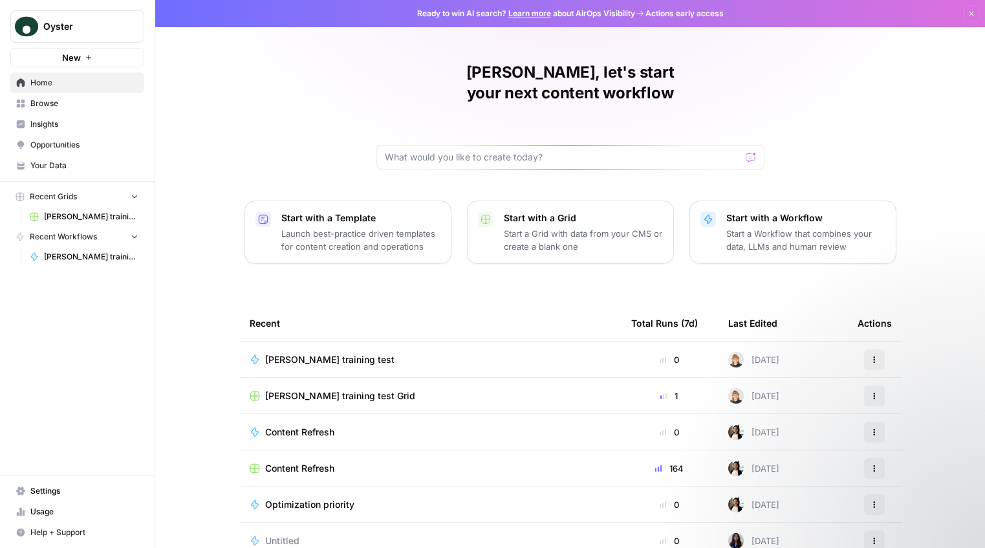
click at [363, 353] on div "[PERSON_NAME] training test" at bounding box center [335, 359] width 140 height 13
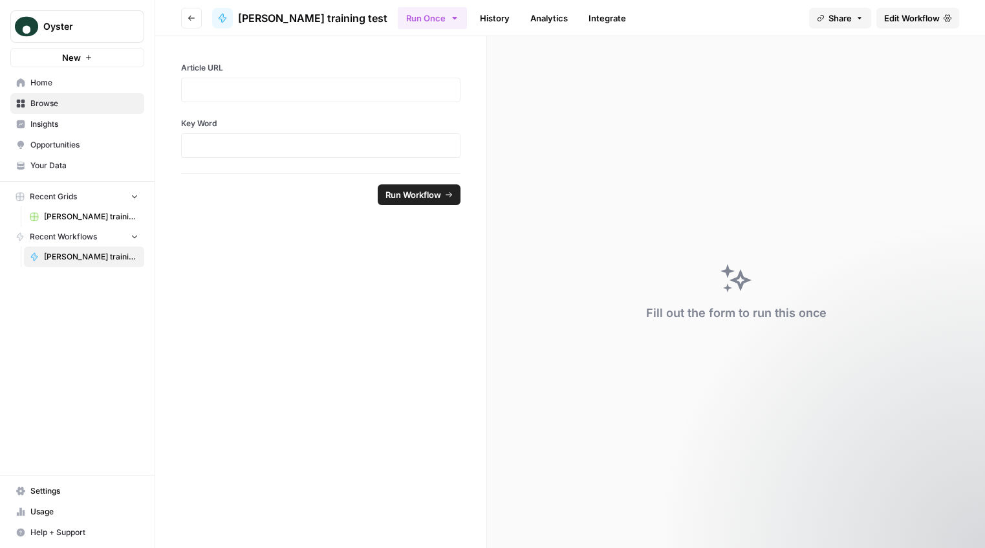
click at [817, 15] on span "Edit Workflow" at bounding box center [912, 18] width 56 height 13
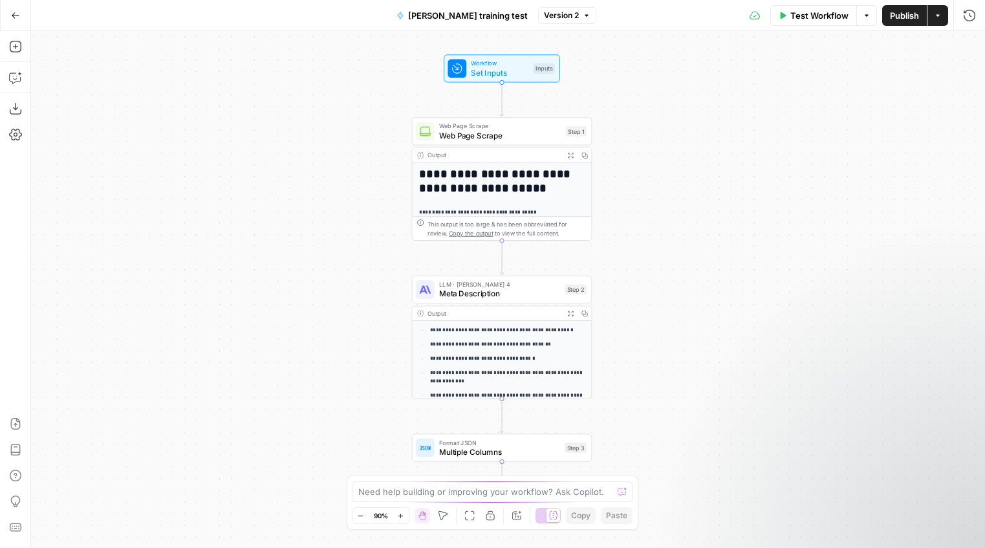
scroll to position [114, 0]
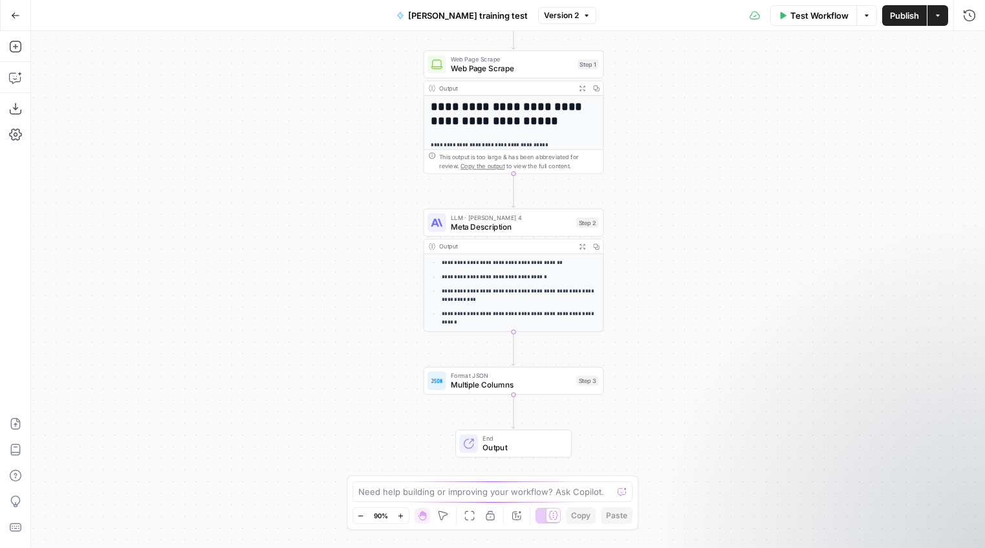
click at [484, 286] on li "**********" at bounding box center [517, 294] width 156 height 17
click at [519, 223] on span "Meta Description" at bounding box center [511, 226] width 121 height 12
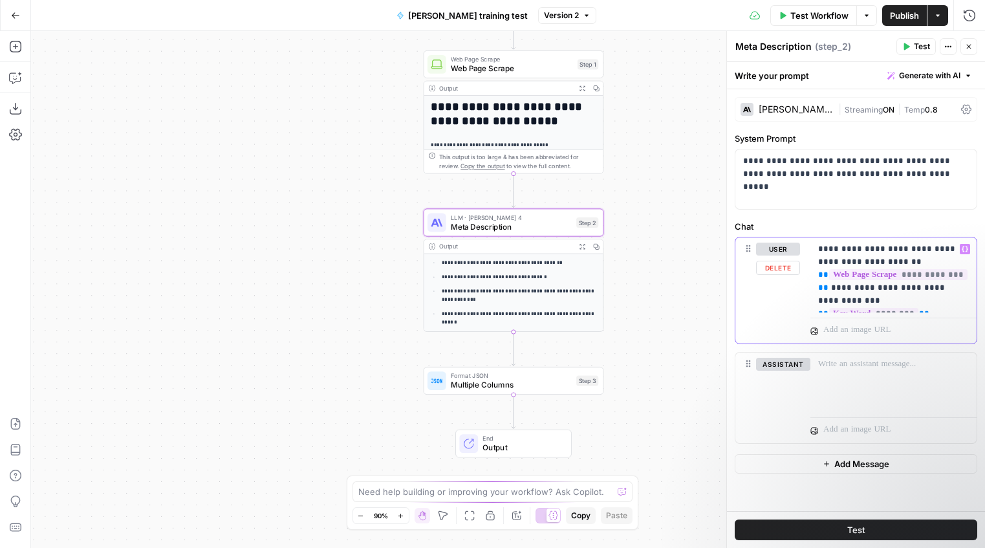
click at [817, 301] on p "**********" at bounding box center [893, 274] width 151 height 65
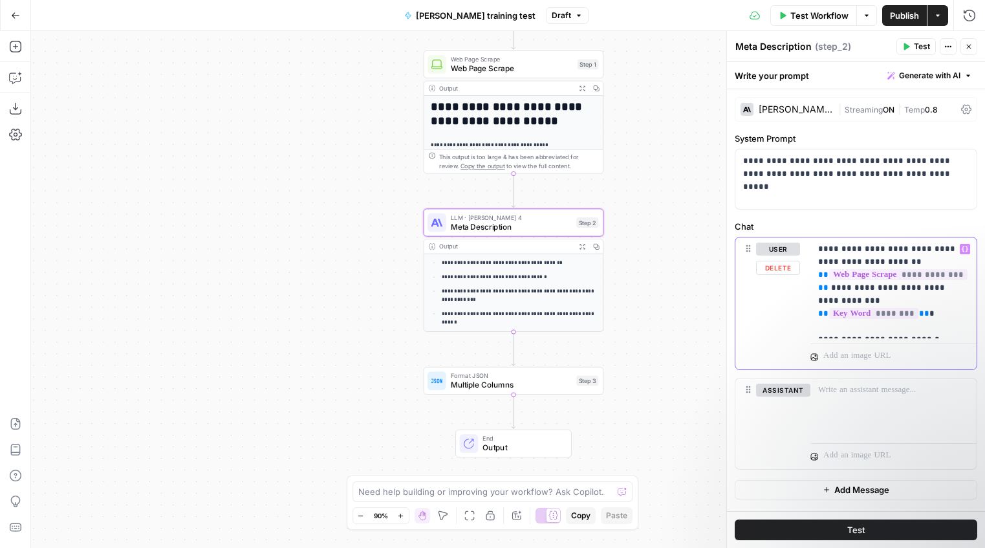
drag, startPoint x: 930, startPoint y: 328, endPoint x: 892, endPoint y: 329, distance: 38.2
click at [817, 329] on p "**********" at bounding box center [893, 287] width 151 height 91
click at [817, 252] on button "Variables Menu" at bounding box center [964, 249] width 10 height 10
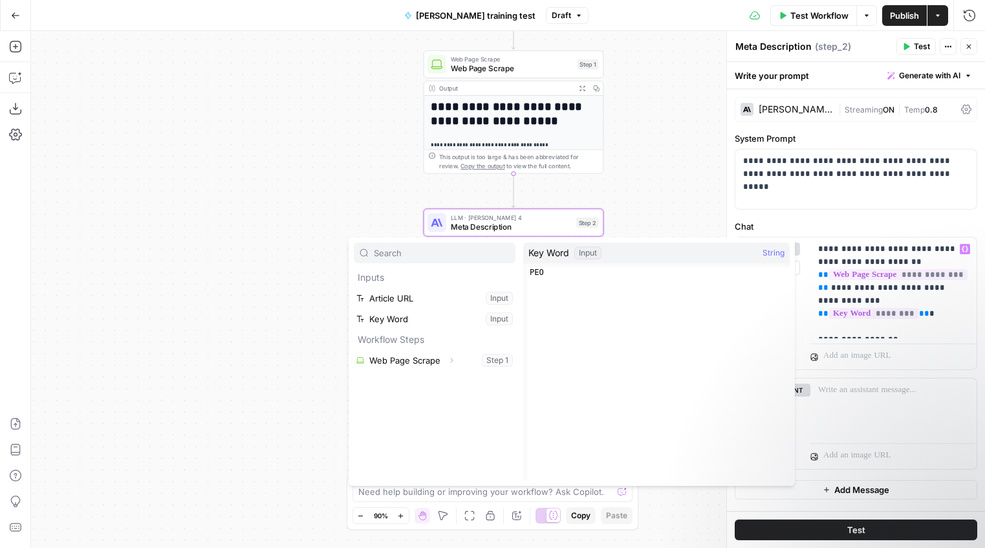
click at [134, 296] on div "**********" at bounding box center [508, 289] width 954 height 517
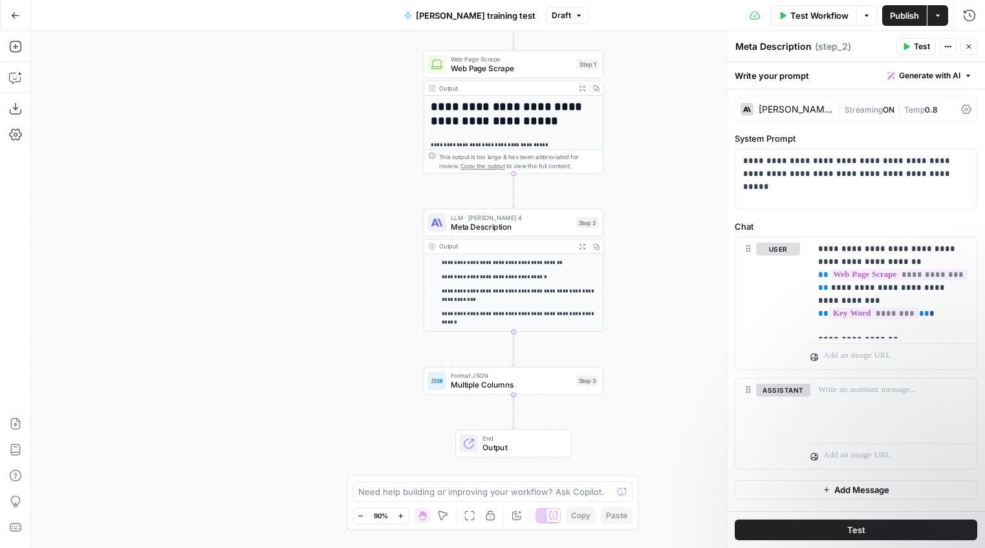
click at [683, 102] on div "**********" at bounding box center [508, 289] width 954 height 517
click at [817, 46] on icon "button" at bounding box center [969, 47] width 8 height 8
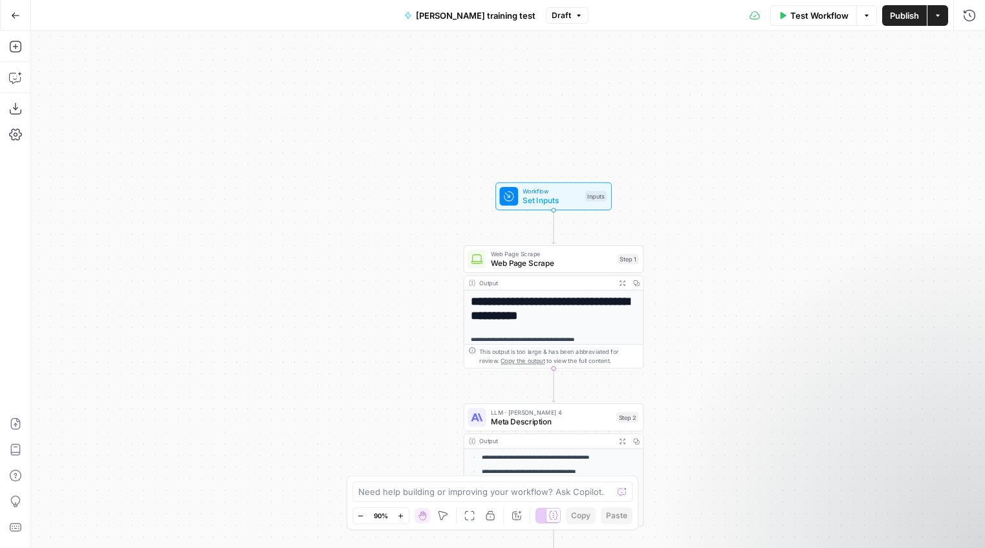
drag, startPoint x: 612, startPoint y: 198, endPoint x: 643, endPoint y: 358, distance: 162.8
click at [652, 394] on div "**********" at bounding box center [508, 289] width 954 height 517
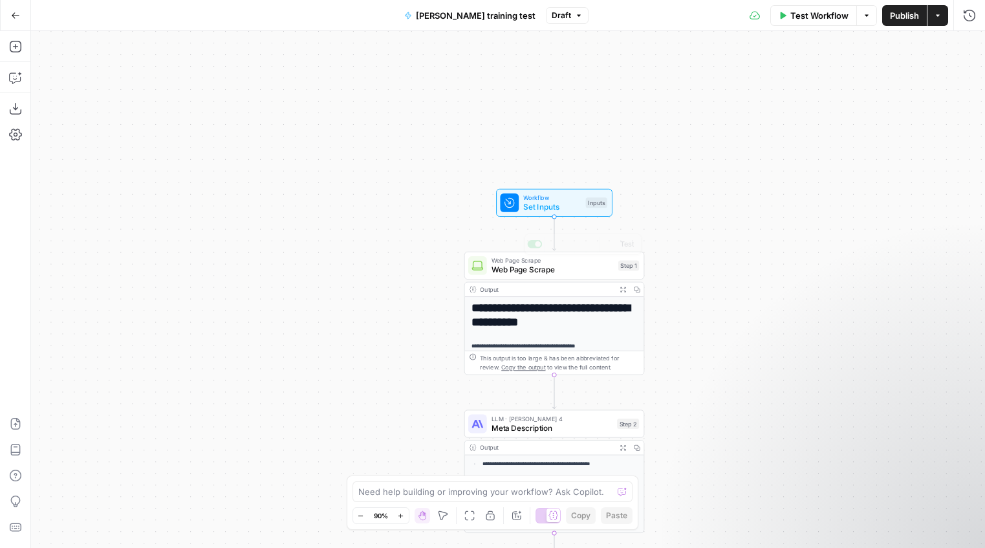
click at [568, 213] on div "Workflow Set Inputs Inputs Test Step" at bounding box center [554, 203] width 116 height 28
click at [817, 197] on span "Add Field" at bounding box center [838, 196] width 37 height 13
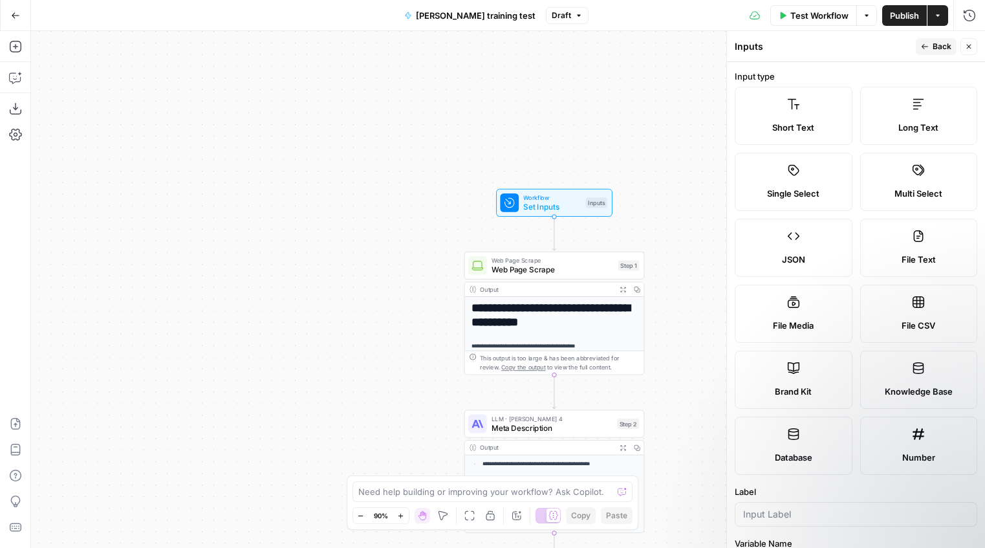
click at [806, 395] on span "Brand Kit" at bounding box center [793, 391] width 37 height 13
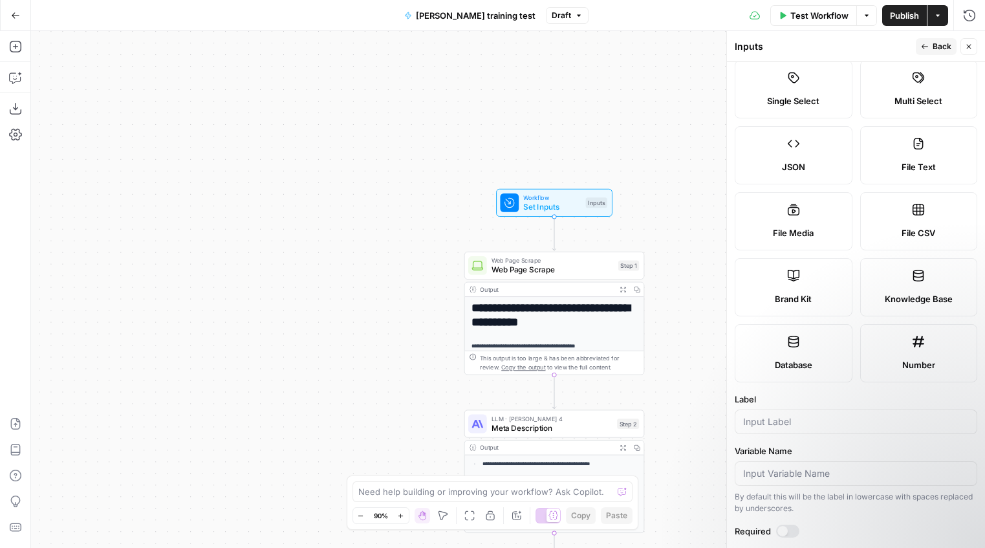
scroll to position [94, 0]
click at [815, 427] on div at bounding box center [855, 420] width 242 height 25
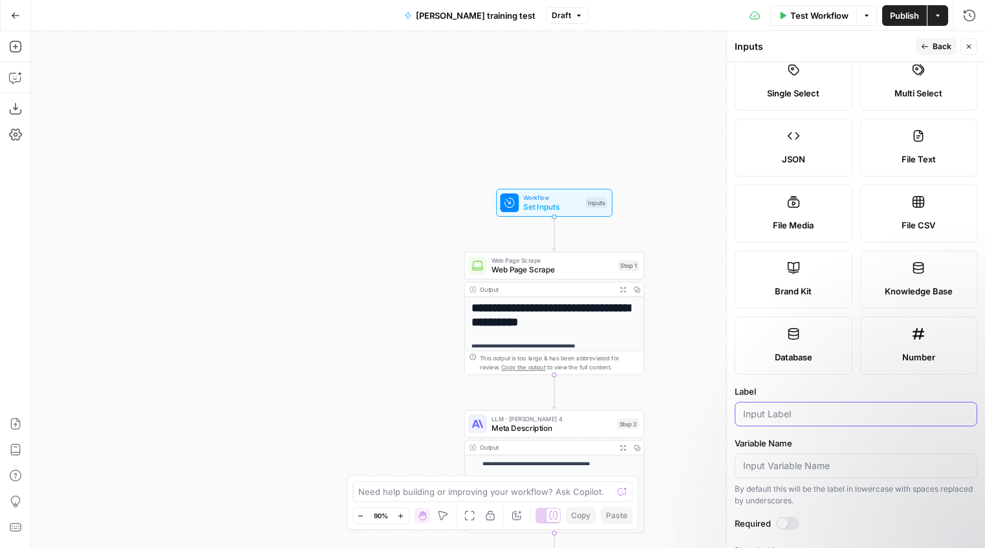
scroll to position [162, 0]
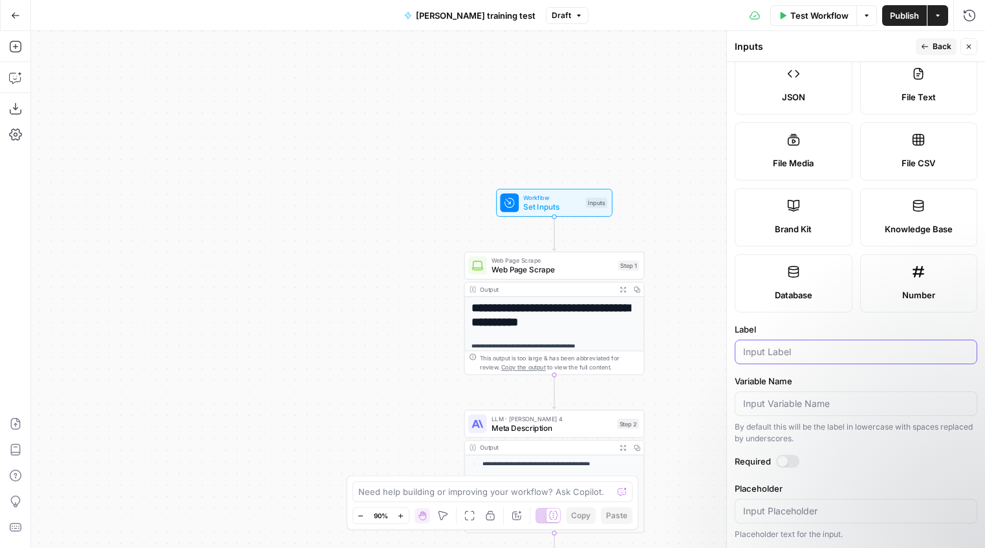
click at [774, 348] on input "Label" at bounding box center [856, 351] width 226 height 13
click at [769, 409] on input "Variable Name" at bounding box center [856, 403] width 226 height 13
click at [789, 510] on input "Placeholder" at bounding box center [856, 510] width 226 height 13
click at [775, 353] on input "Label" at bounding box center [856, 351] width 226 height 13
type input "Oyster HR"
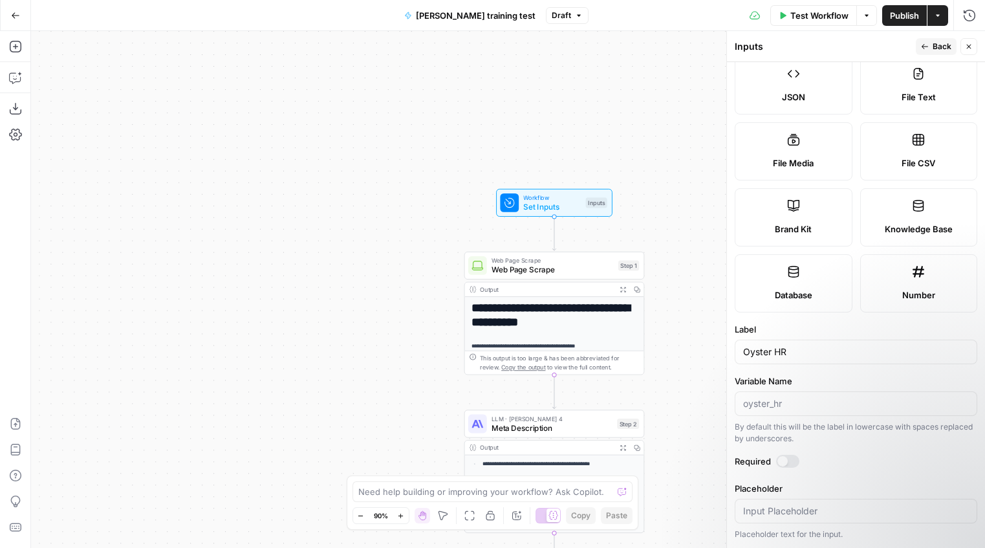
click at [817, 469] on div "Required" at bounding box center [855, 463] width 242 height 17
click at [817, 478] on form "Input type Short Text Long Text Single Select Multi Select JSON File Text File …" at bounding box center [856, 305] width 258 height 486
click at [817, 45] on button "Close" at bounding box center [968, 46] width 17 height 17
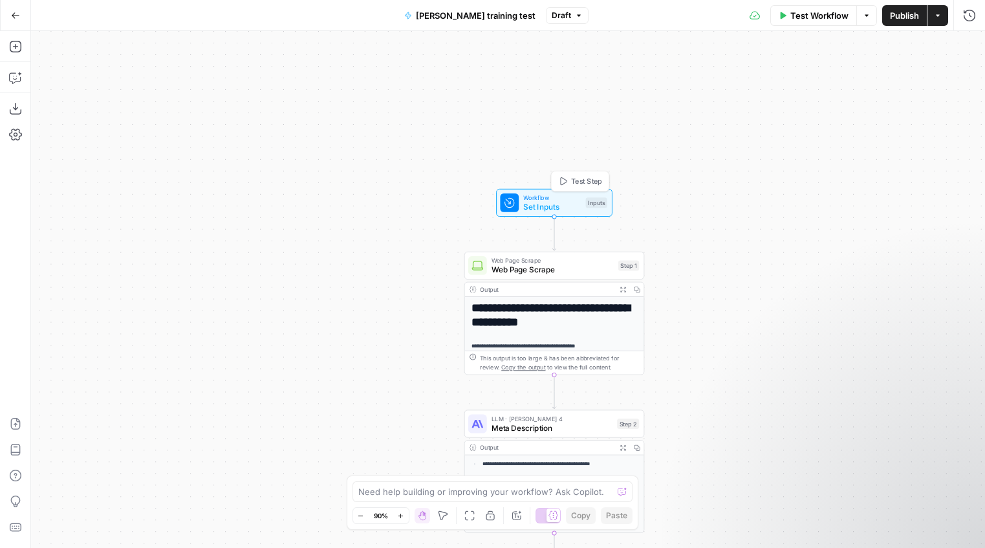
click at [576, 199] on span "Workflow" at bounding box center [552, 197] width 58 height 9
click at [813, 204] on HR "Oyster HR (Optional)" at bounding box center [863, 207] width 206 height 13
click at [817, 173] on div at bounding box center [855, 172] width 237 height 8
click at [817, 182] on span "edit field" at bounding box center [926, 183] width 28 height 10
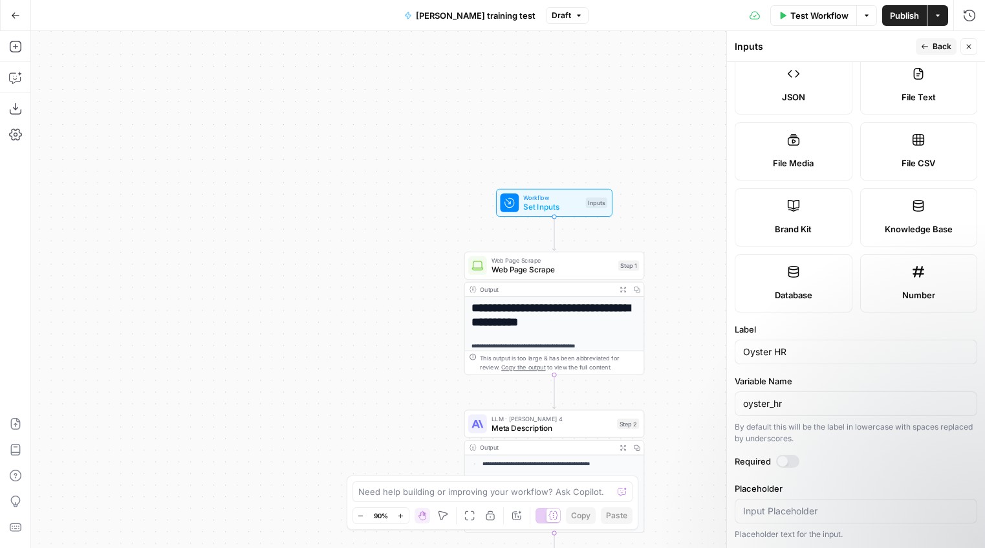
click at [817, 43] on span "Back" at bounding box center [941, 47] width 19 height 12
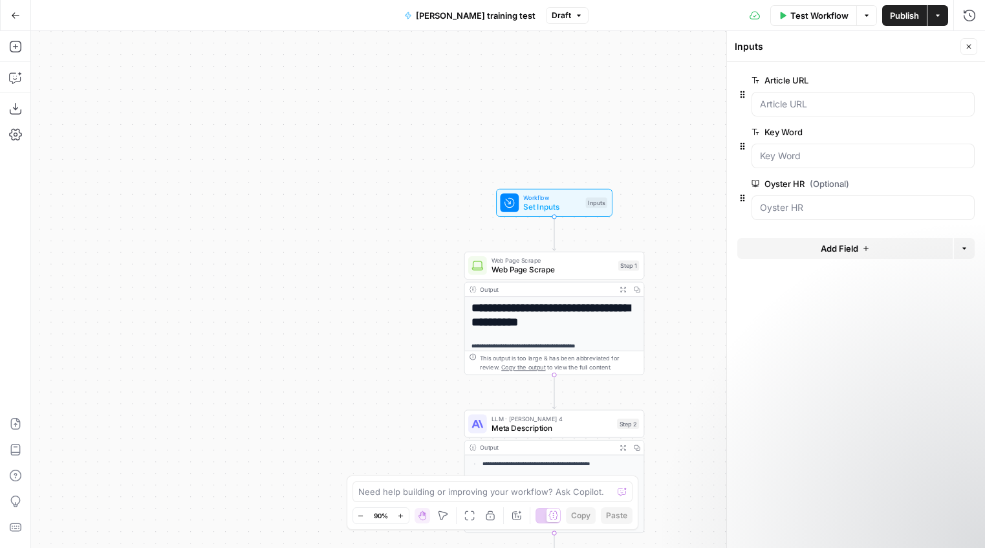
click at [817, 183] on icon "button" at bounding box center [966, 183] width 6 height 6
click at [17, 47] on icon "button" at bounding box center [15, 46] width 13 height 13
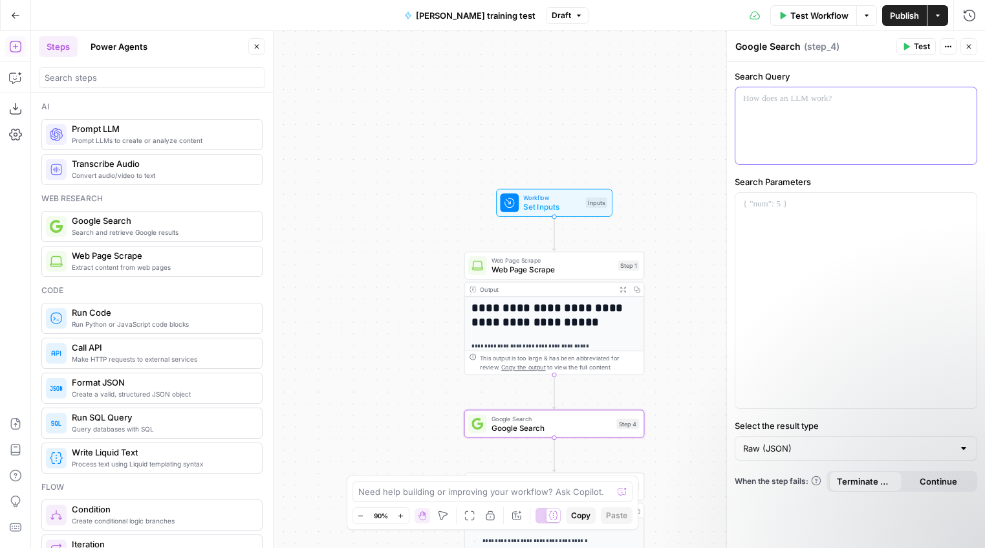
click at [815, 95] on p at bounding box center [856, 98] width 226 height 13
click at [817, 100] on button "Variables Menu" at bounding box center [964, 99] width 10 height 10
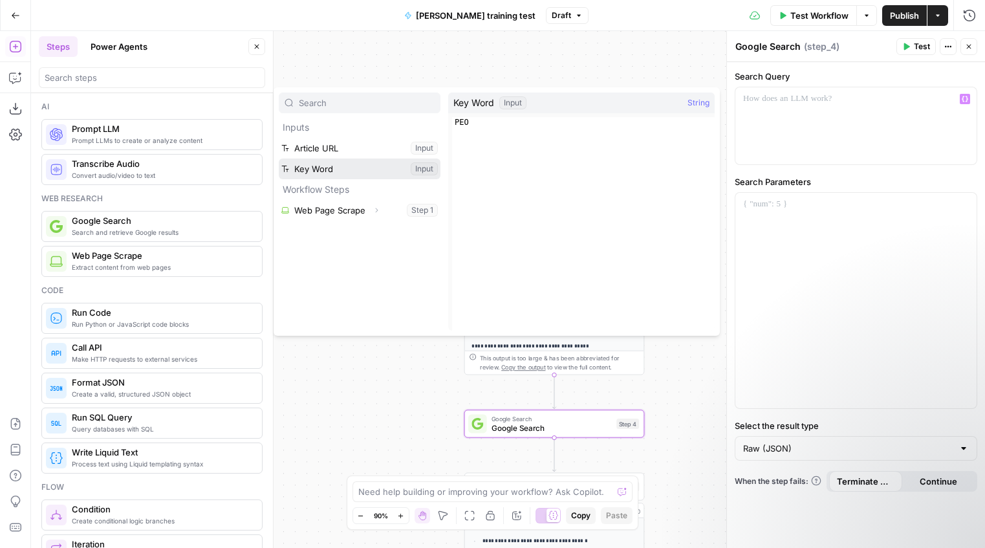
click at [340, 169] on button "Select variable Key Word" at bounding box center [360, 168] width 162 height 21
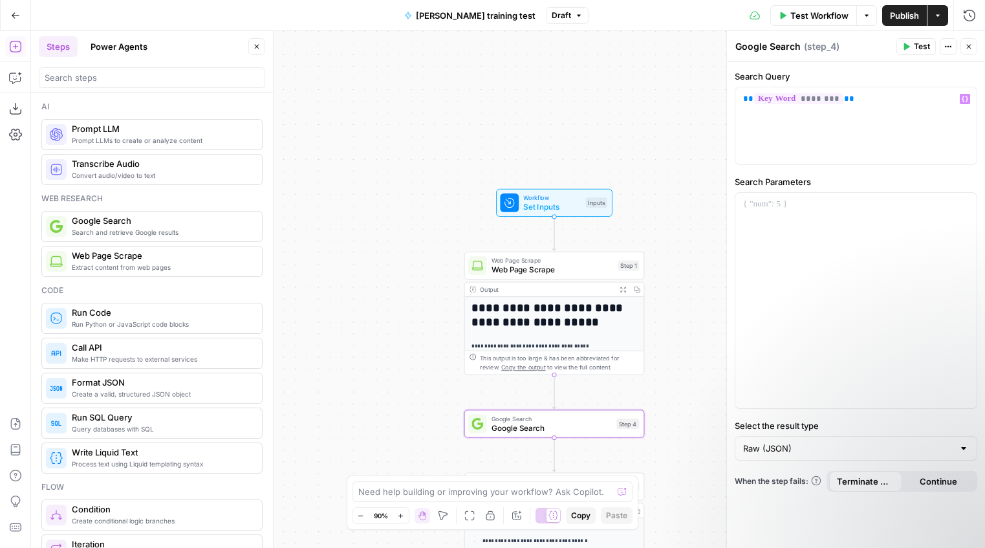
click at [817, 48] on span "Test" at bounding box center [922, 47] width 16 height 12
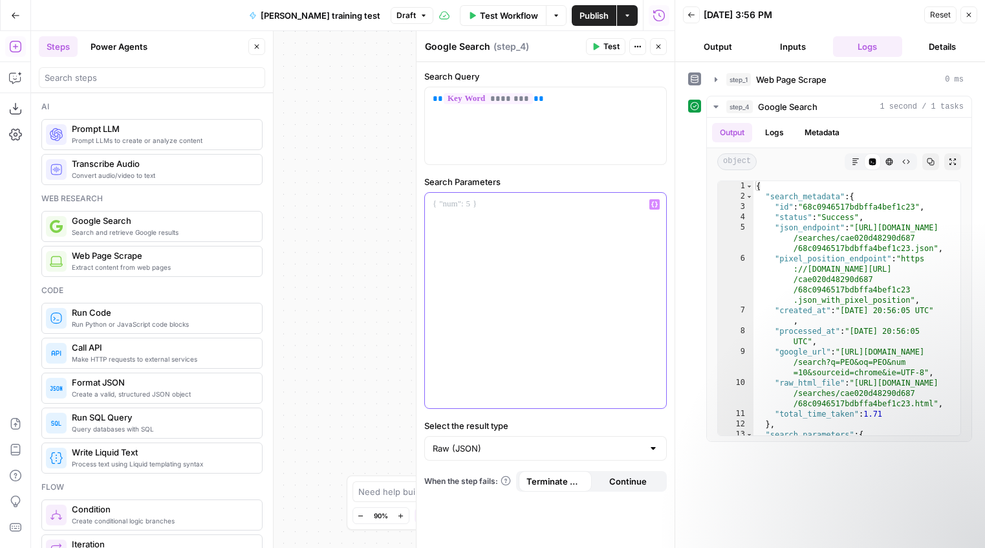
click at [514, 219] on div at bounding box center [545, 300] width 241 height 215
click at [608, 48] on span "Test" at bounding box center [611, 47] width 16 height 12
click at [474, 208] on p "**********" at bounding box center [546, 204] width 226 height 13
click at [551, 200] on p "**********" at bounding box center [546, 204] width 226 height 13
click at [608, 46] on span "Test" at bounding box center [611, 47] width 16 height 12
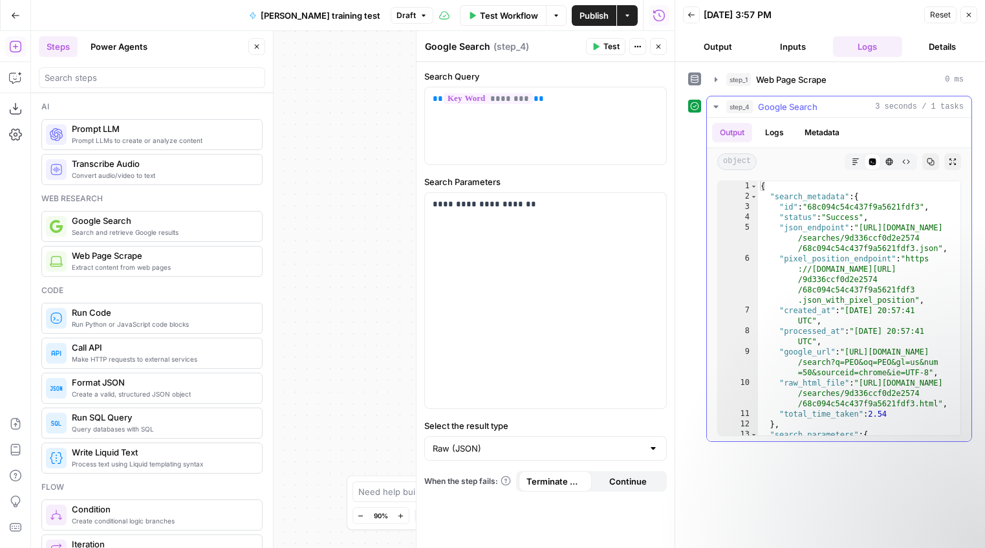
click at [780, 131] on button "Logs" at bounding box center [774, 132] width 34 height 19
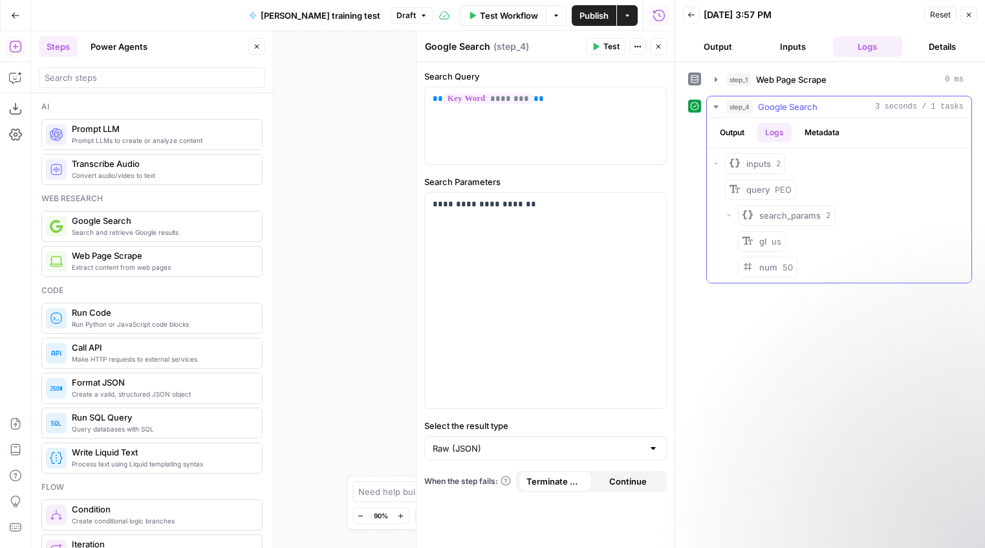
click at [817, 132] on button "Metadata" at bounding box center [822, 132] width 50 height 19
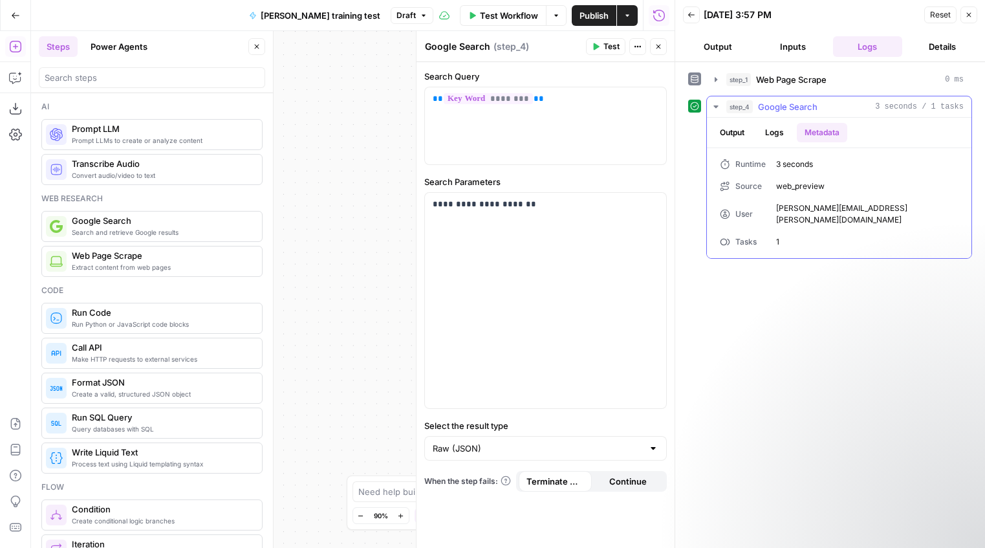
click at [732, 134] on button "Output" at bounding box center [732, 132] width 40 height 19
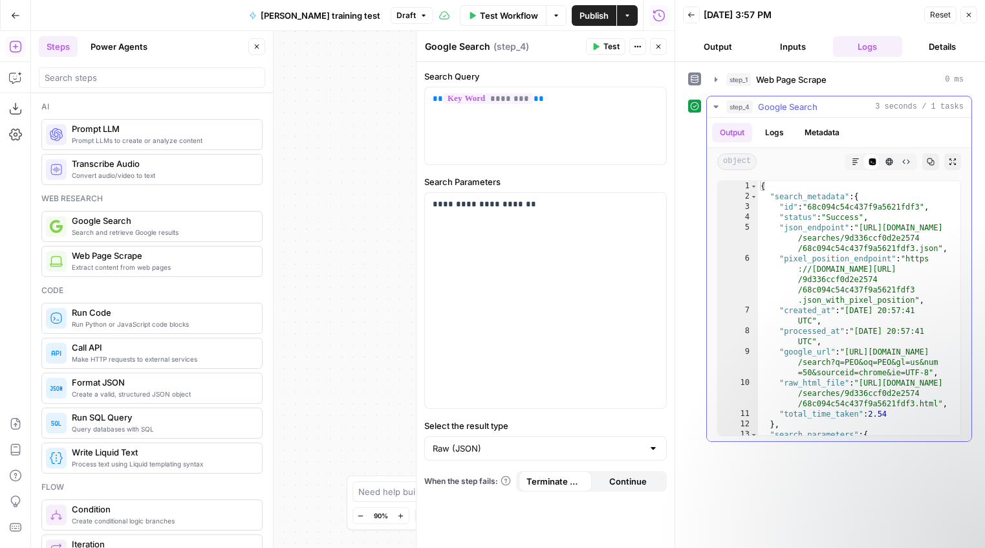
click at [770, 132] on button "Logs" at bounding box center [774, 132] width 34 height 19
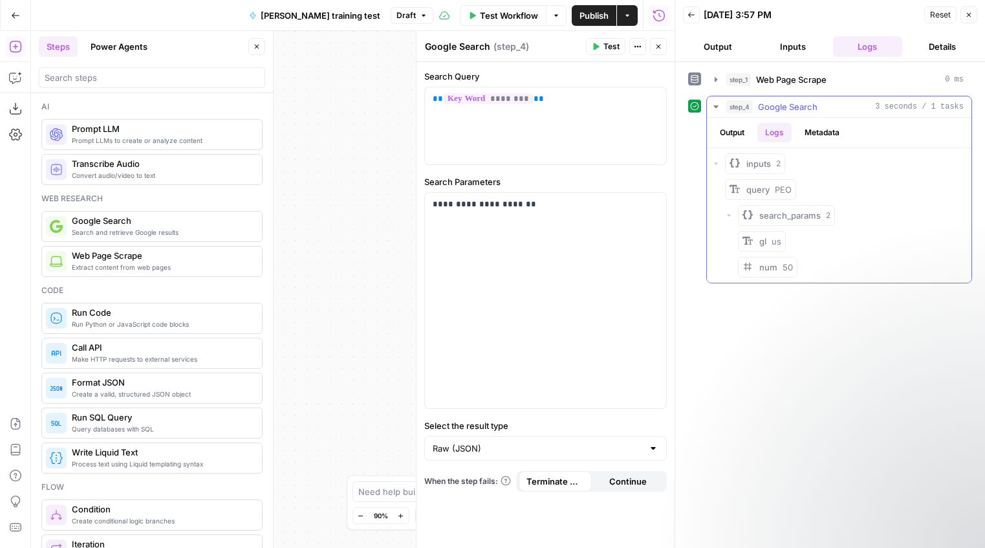
click at [737, 133] on button "Output" at bounding box center [732, 132] width 40 height 19
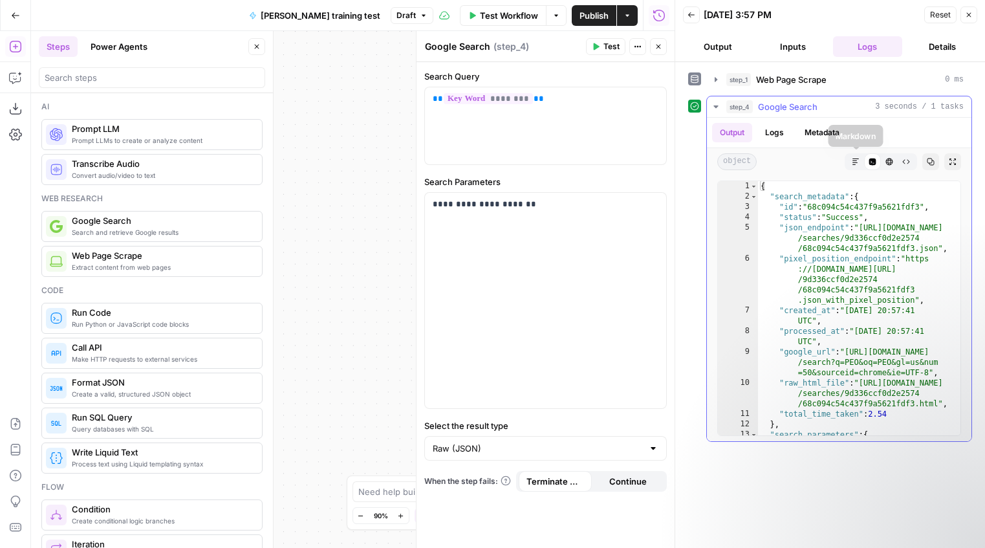
click at [817, 156] on button "Markdown" at bounding box center [855, 161] width 17 height 17
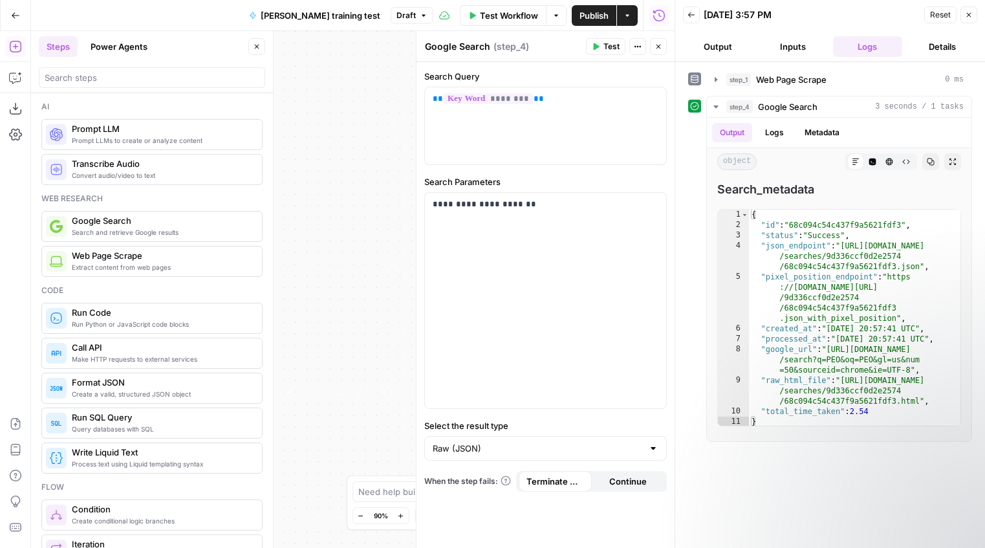
click at [715, 48] on button "Output" at bounding box center [718, 46] width 70 height 21
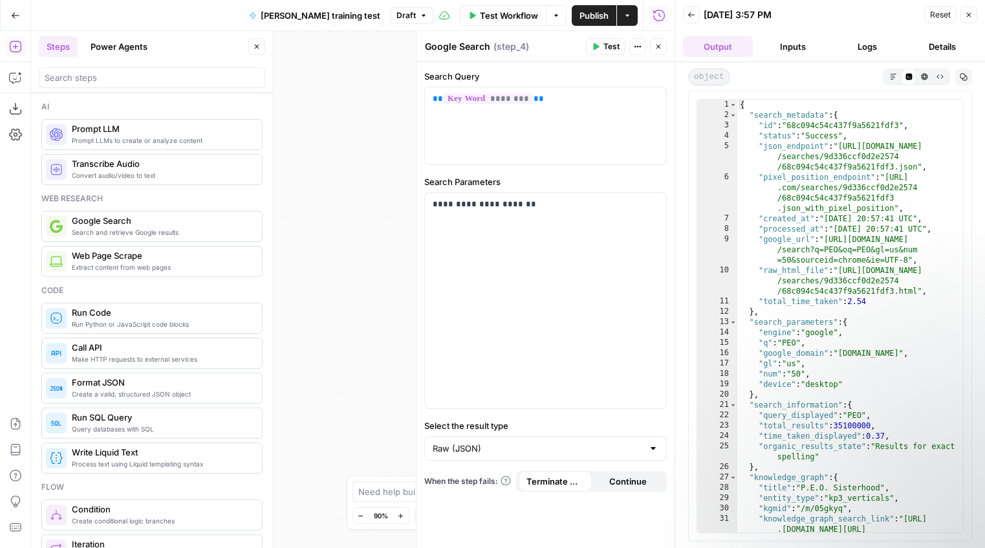
click at [817, 78] on icon "button" at bounding box center [893, 76] width 7 height 7
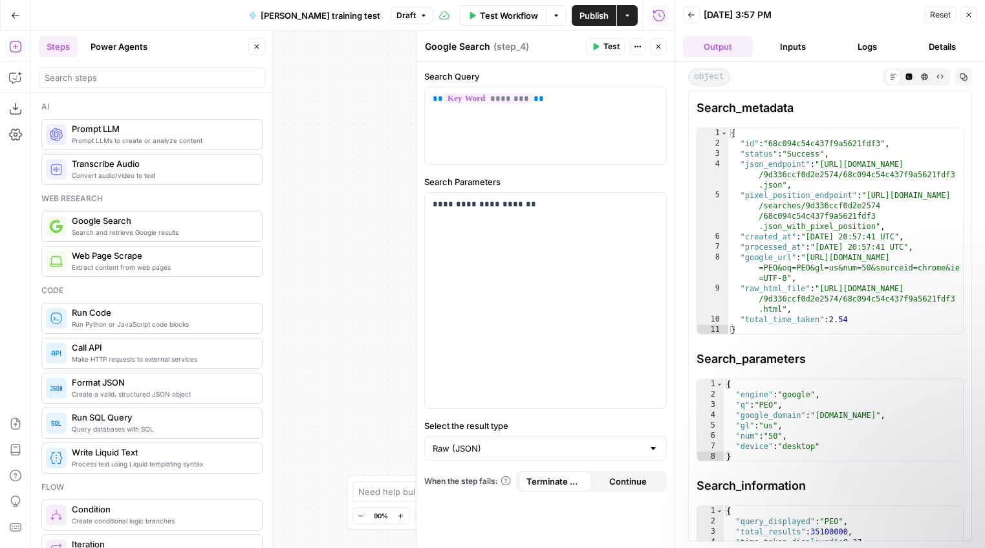
click at [711, 81] on span "object" at bounding box center [709, 77] width 42 height 17
click at [521, 447] on input "Select the result type" at bounding box center [538, 448] width 210 height 13
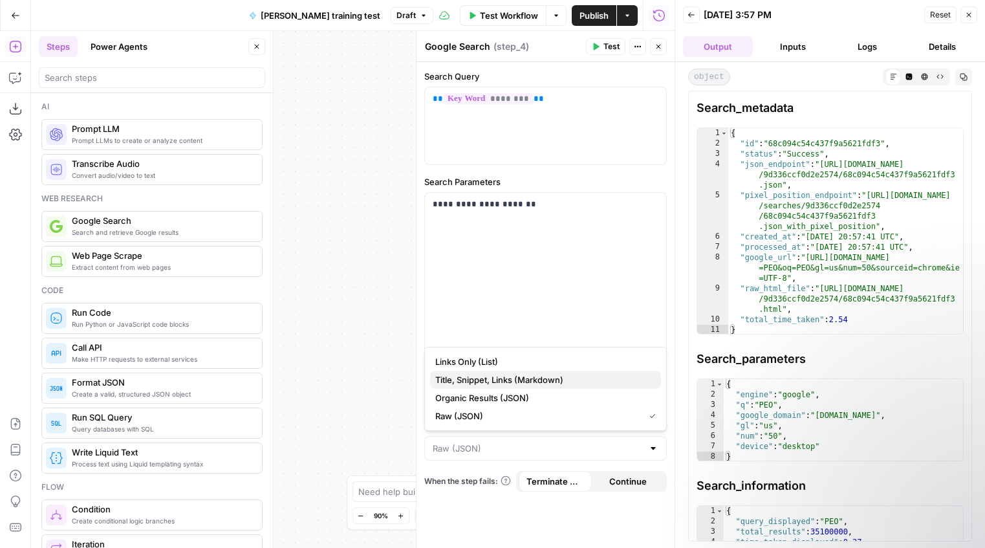
click at [515, 378] on span "Title, Snippet, Links (Markdown)" at bounding box center [542, 379] width 215 height 13
type input "Title, Snippet, Links (Markdown)"
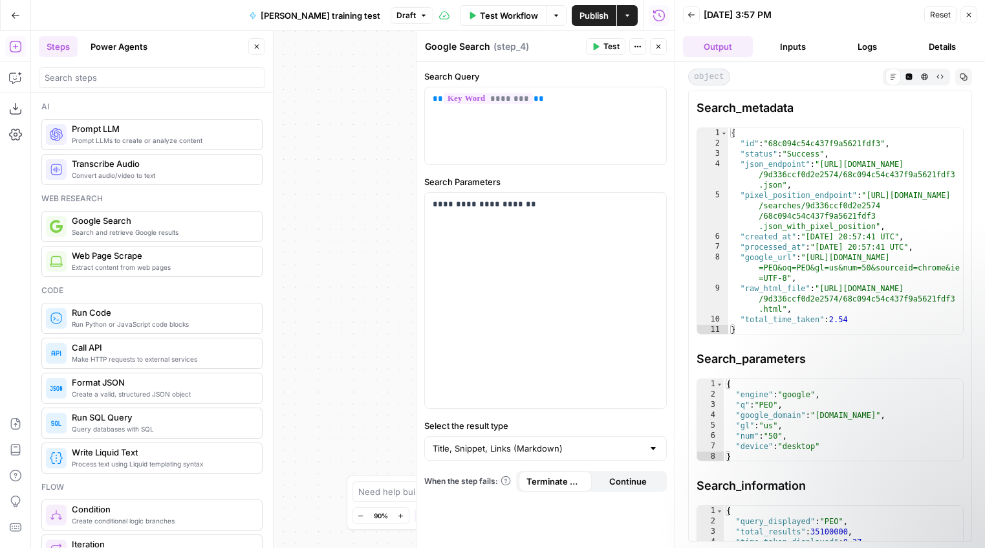
click at [604, 50] on span "Test" at bounding box center [611, 47] width 16 height 12
